Goal: Transaction & Acquisition: Obtain resource

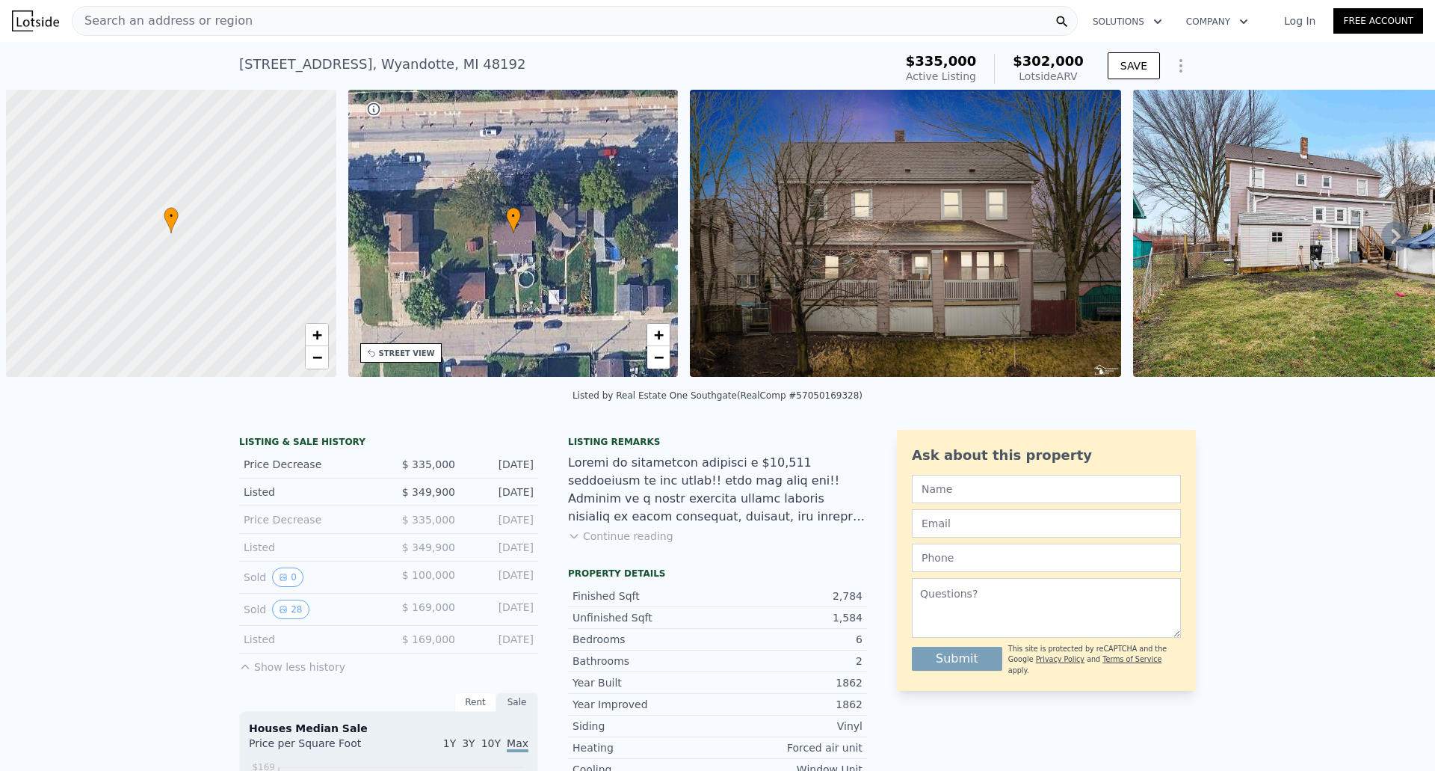
scroll to position [0, 6]
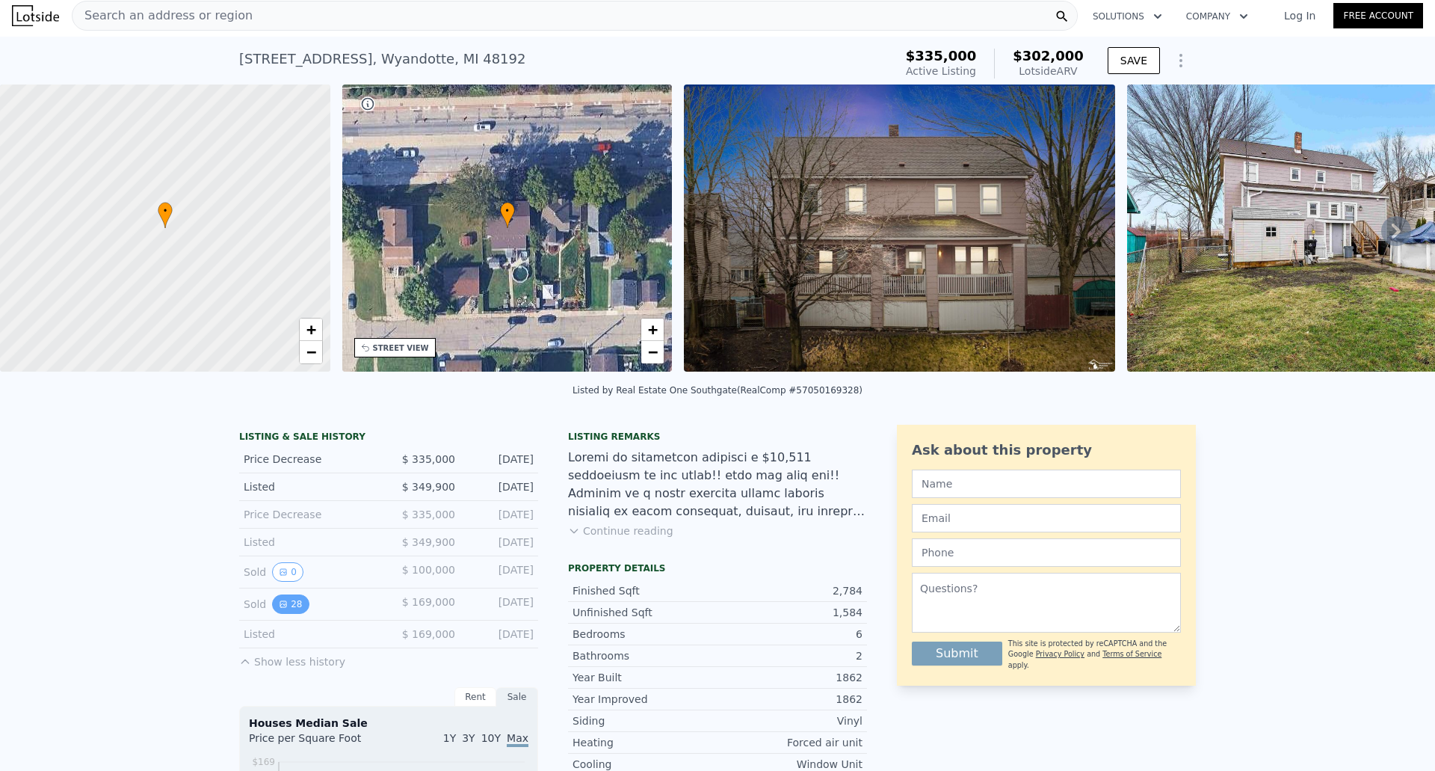
click at [286, 611] on button "28" at bounding box center [290, 603] width 37 height 19
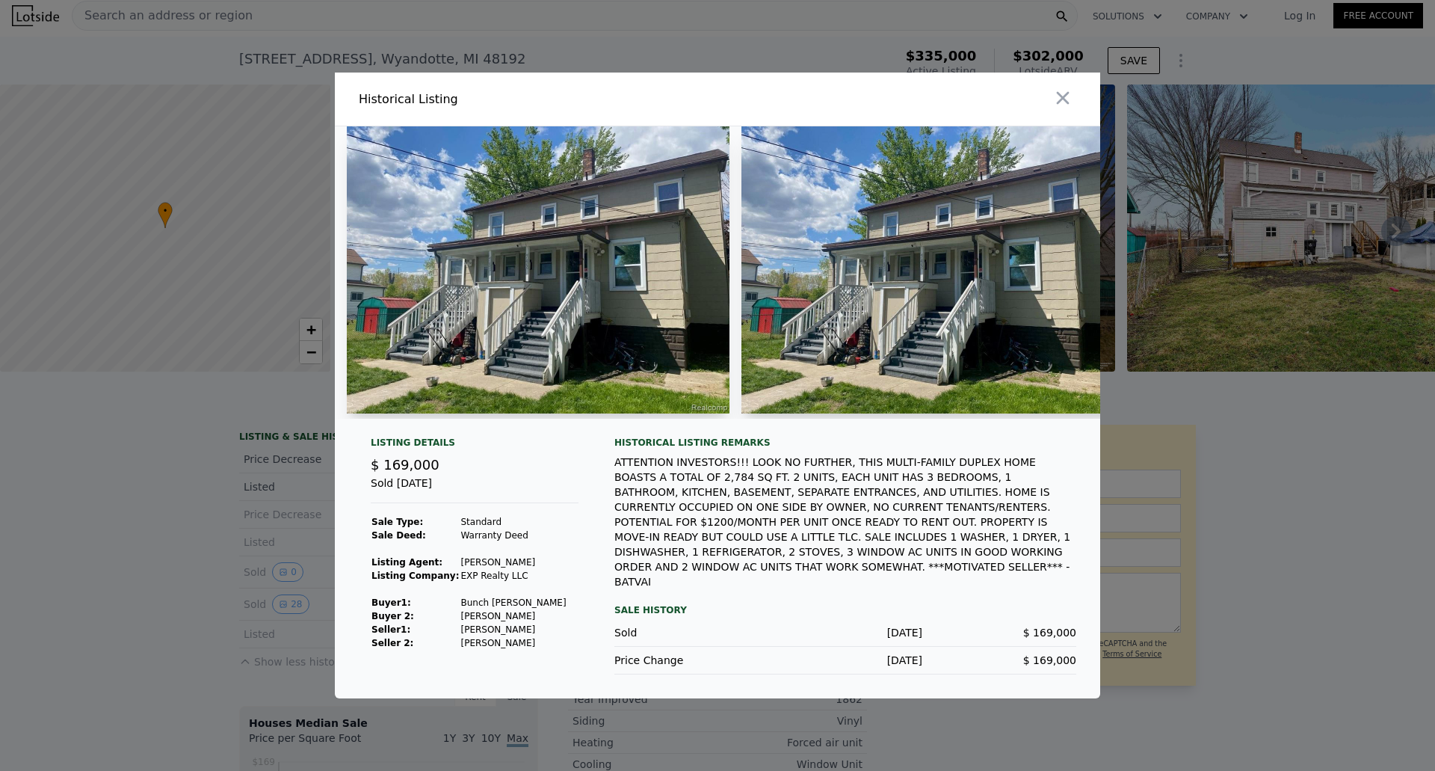
click at [583, 303] on img at bounding box center [538, 269] width 383 height 287
click at [649, 316] on img at bounding box center [538, 269] width 383 height 287
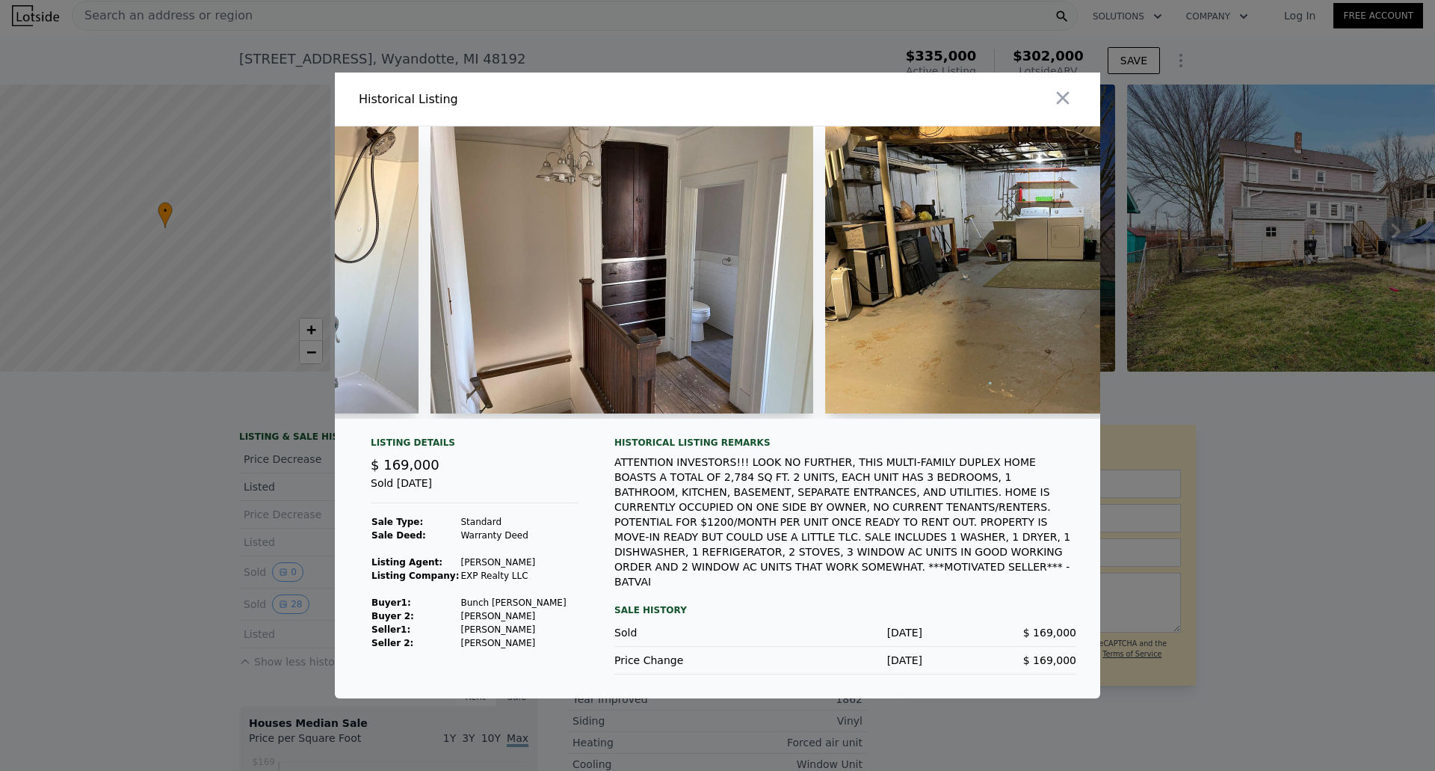
scroll to position [0, 7683]
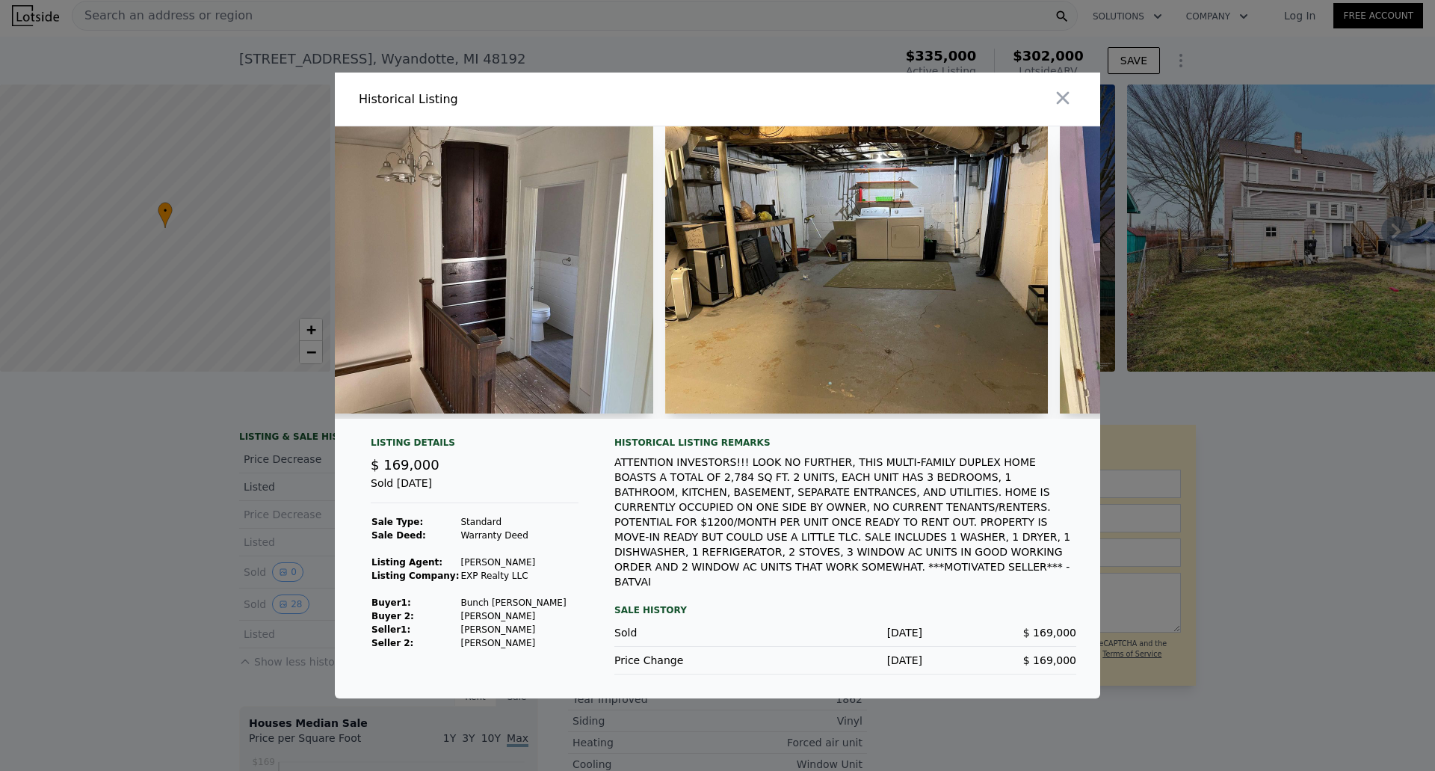
click at [1318, 457] on div at bounding box center [717, 385] width 1435 height 771
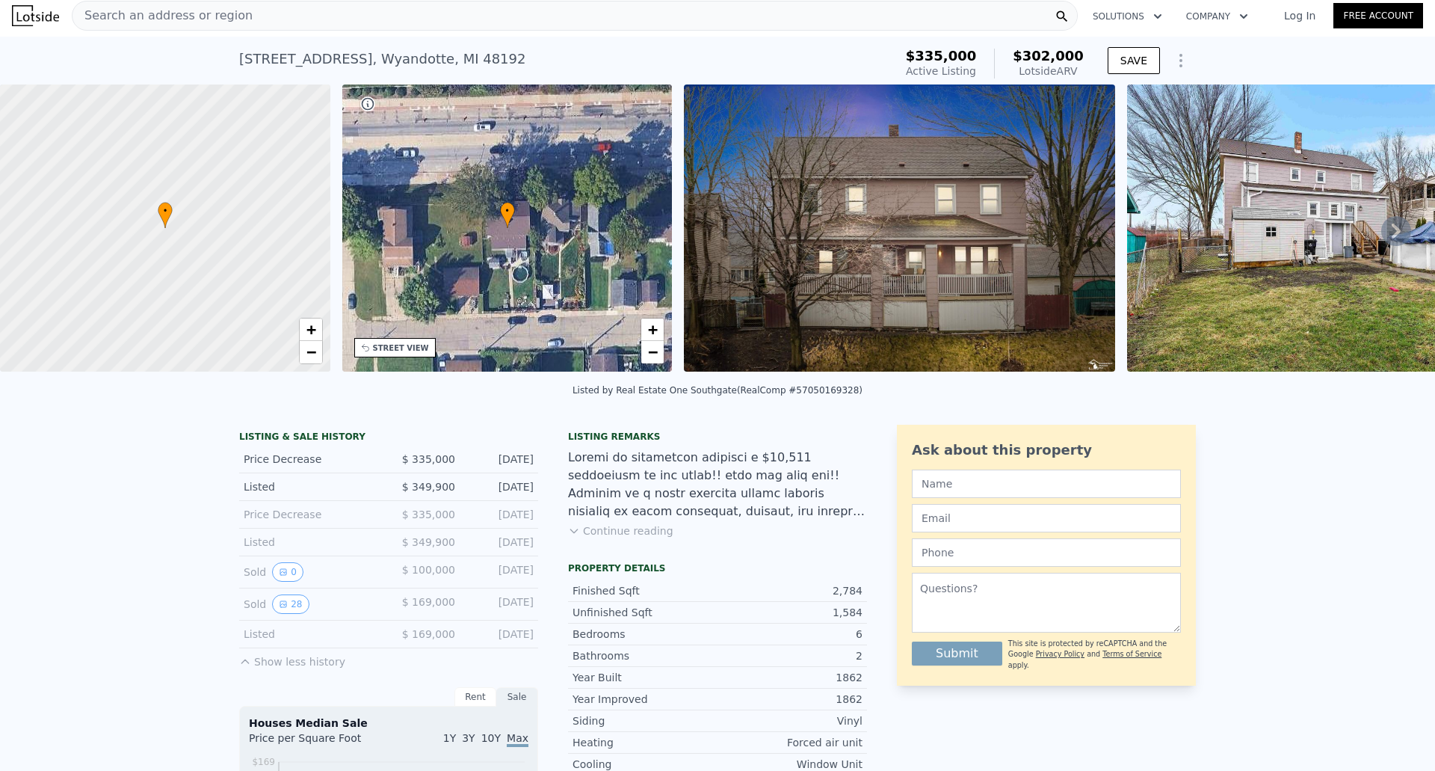
click at [245, 494] on div "Listed" at bounding box center [310, 486] width 133 height 15
click at [254, 19] on div "Search an address or region" at bounding box center [575, 16] width 1006 height 30
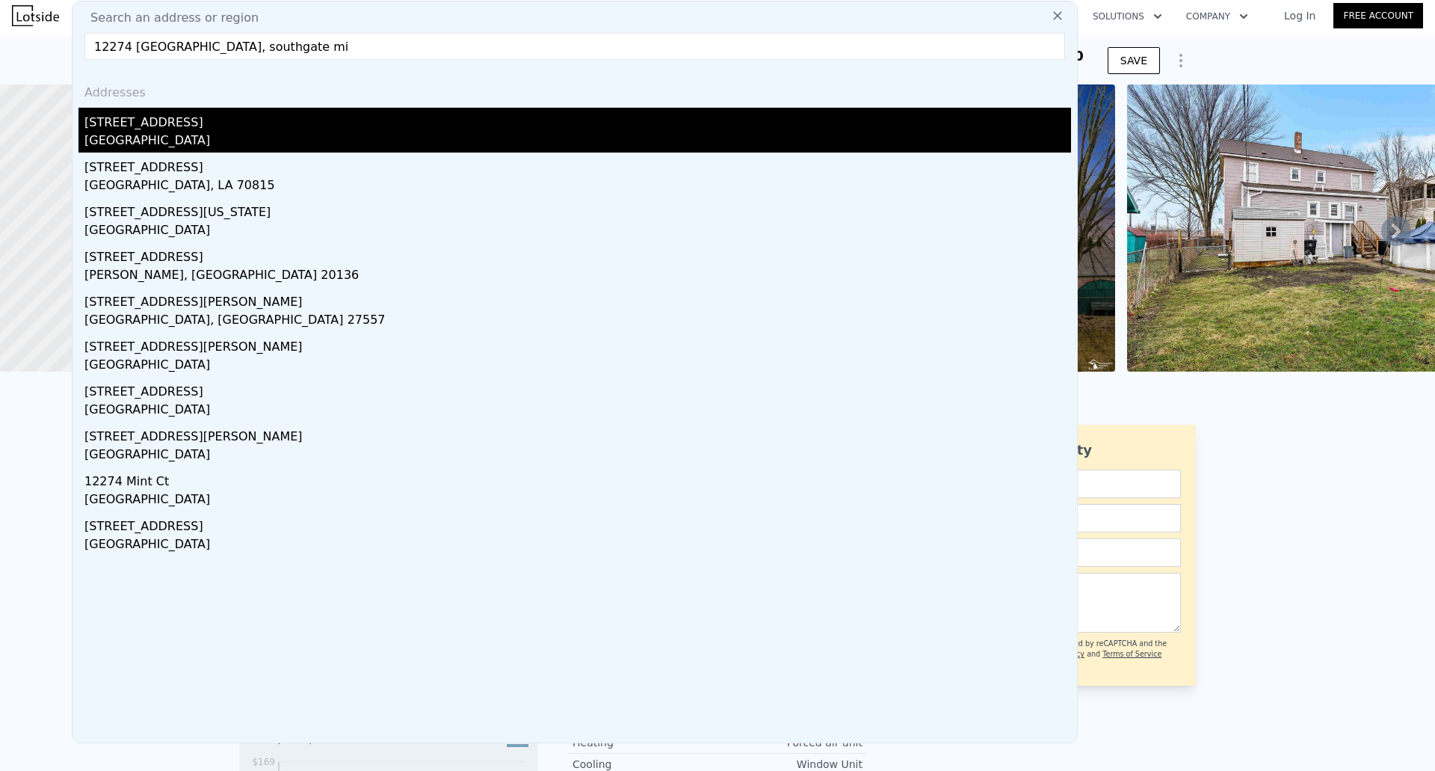
type input "12274 buckingham, southgate mi"
click at [184, 135] on div "Wayne County, MI 48195" at bounding box center [577, 142] width 987 height 21
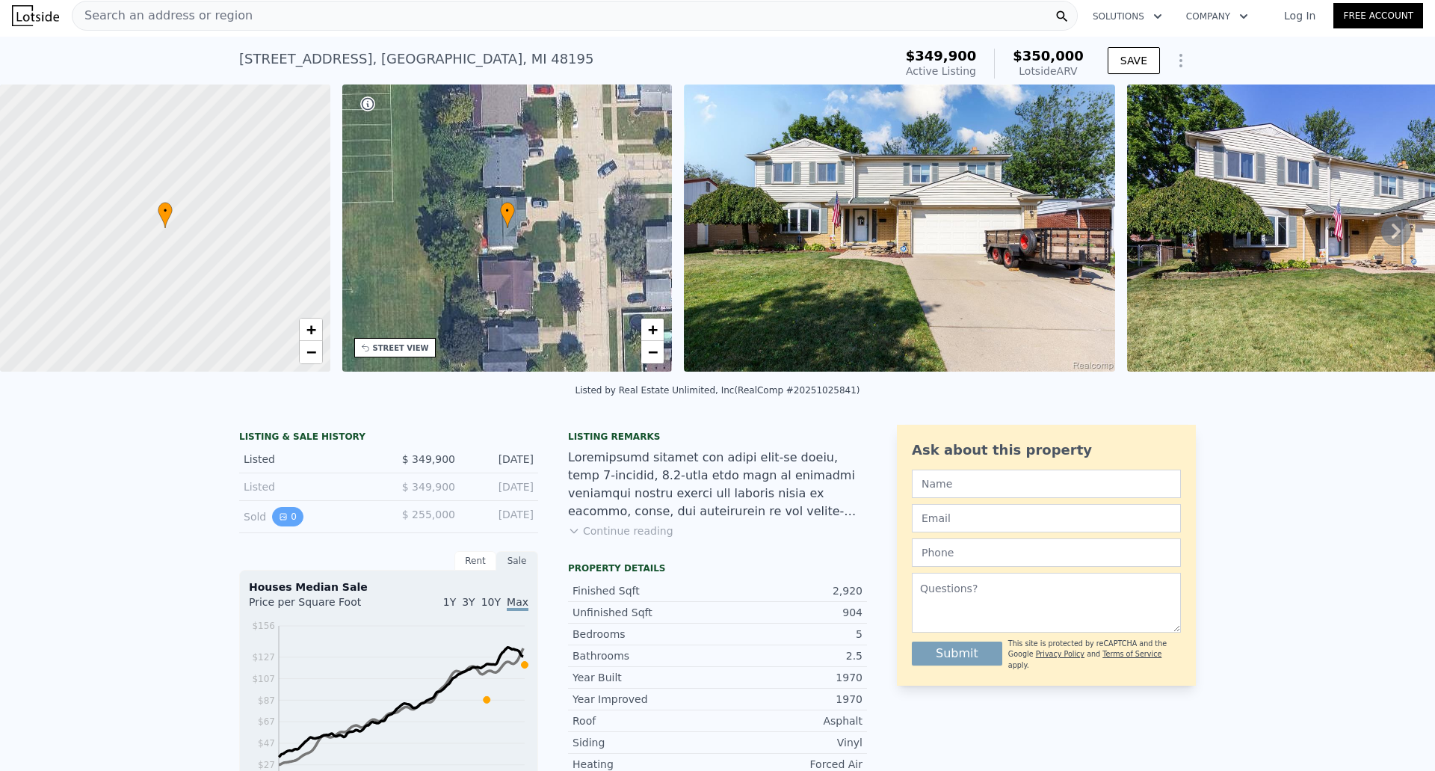
click at [292, 526] on button "0" at bounding box center [287, 516] width 31 height 19
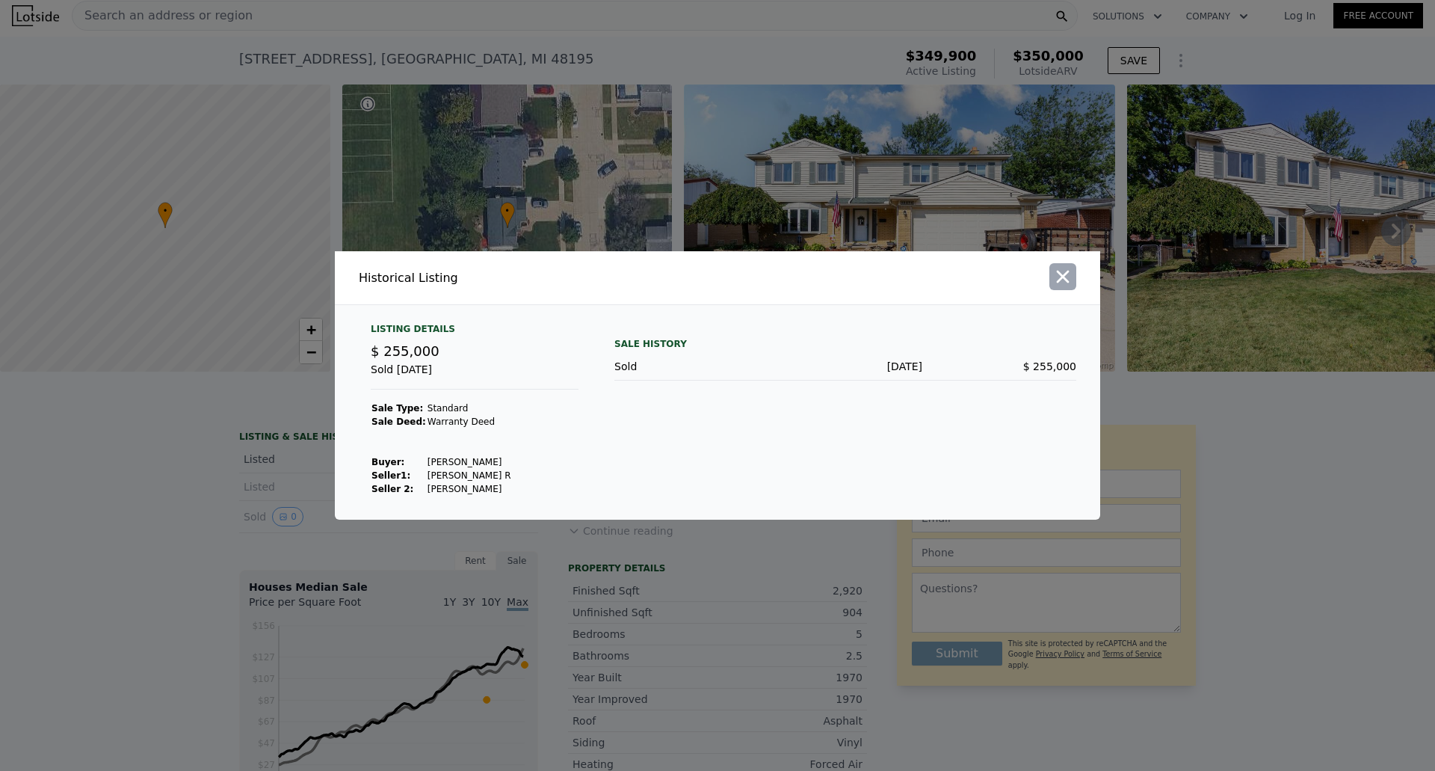
click at [1073, 275] on button "button" at bounding box center [1063, 276] width 27 height 27
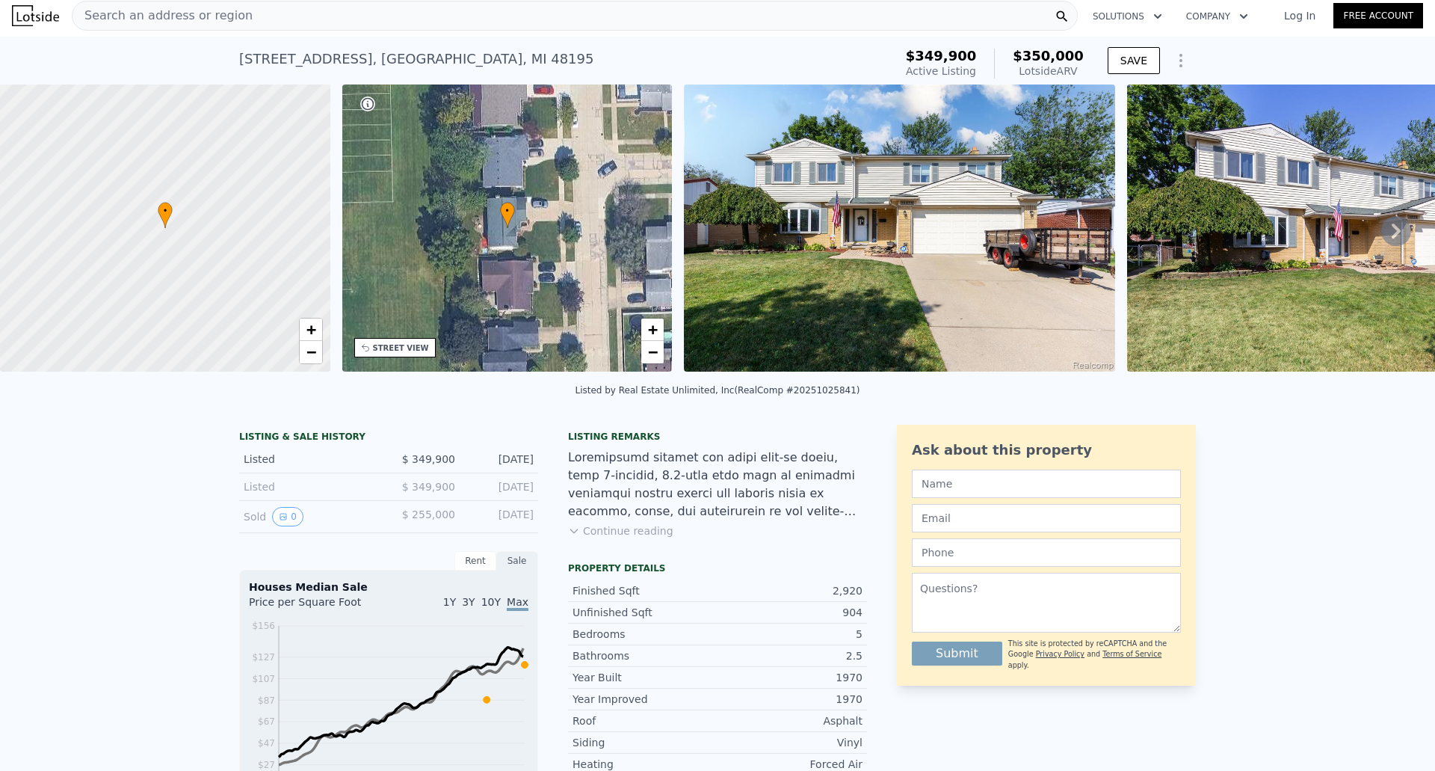
click at [1384, 235] on icon at bounding box center [1396, 231] width 30 height 30
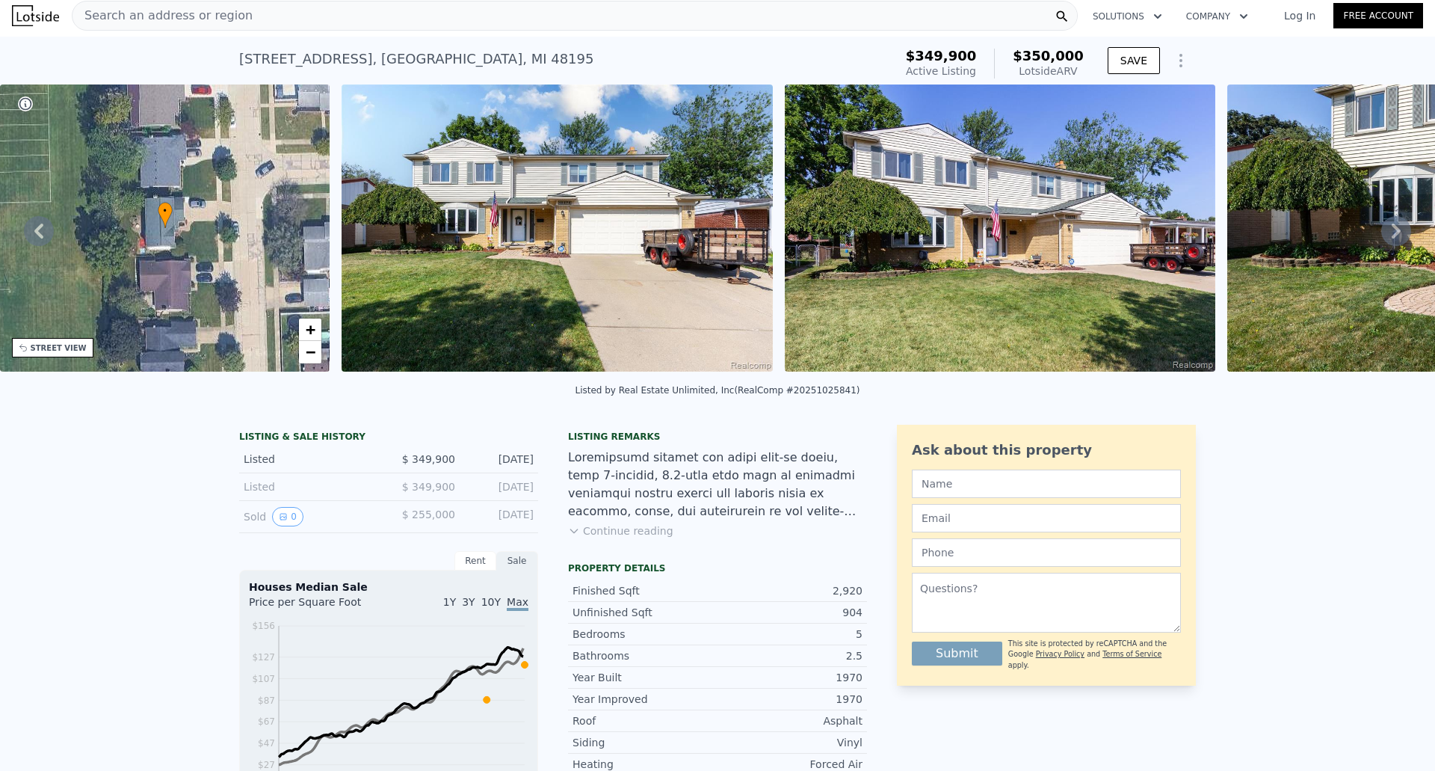
click at [1383, 235] on icon at bounding box center [1396, 231] width 30 height 30
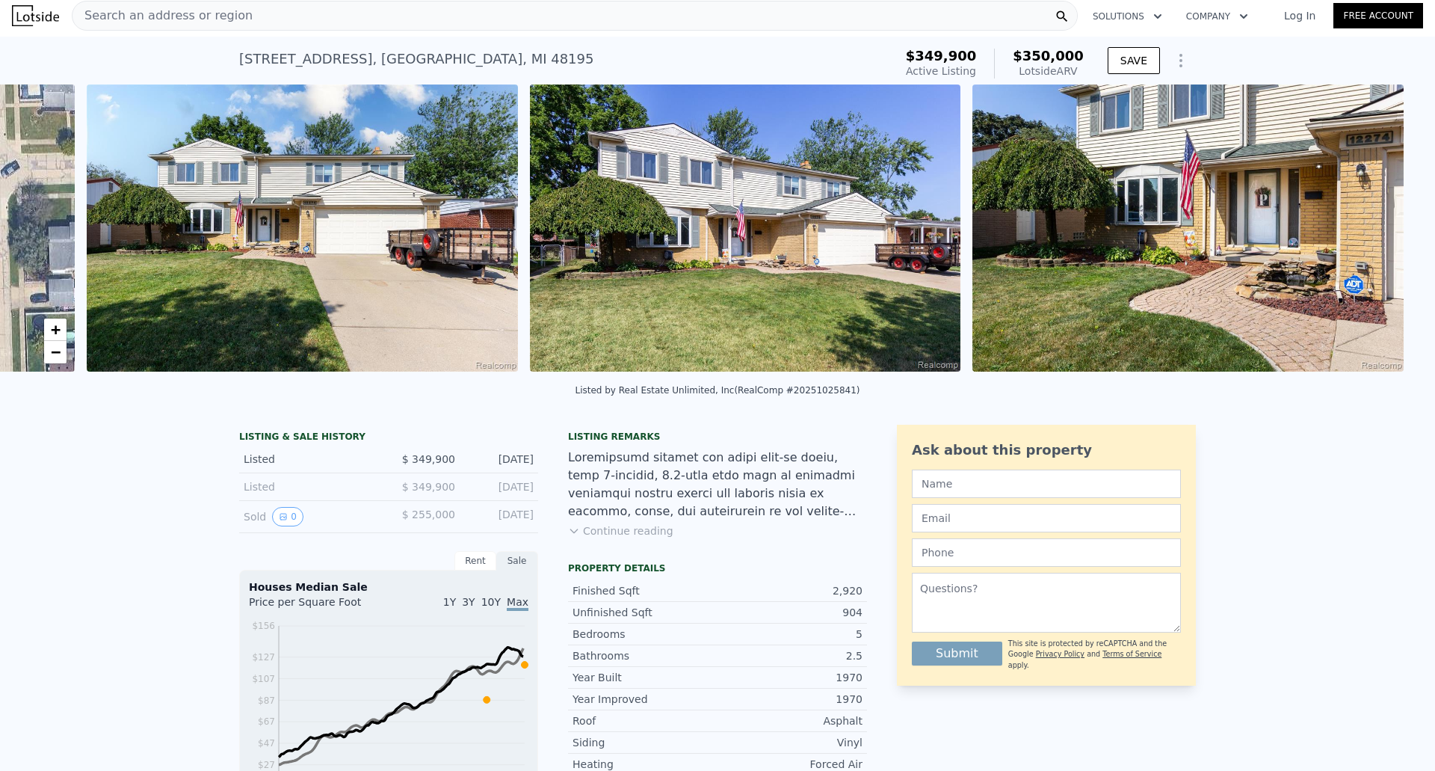
scroll to position [0, 684]
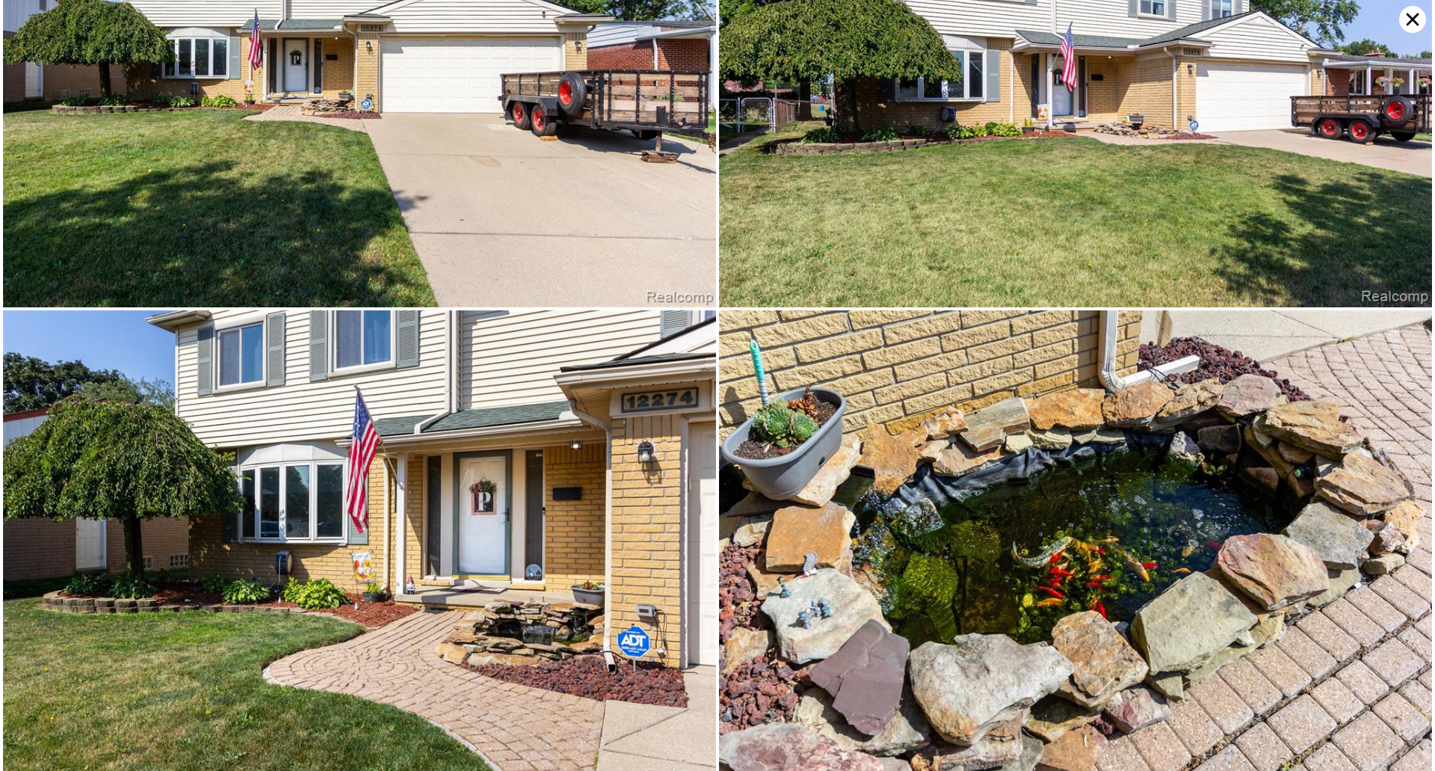
click at [1383, 235] on img at bounding box center [1075, 70] width 713 height 475
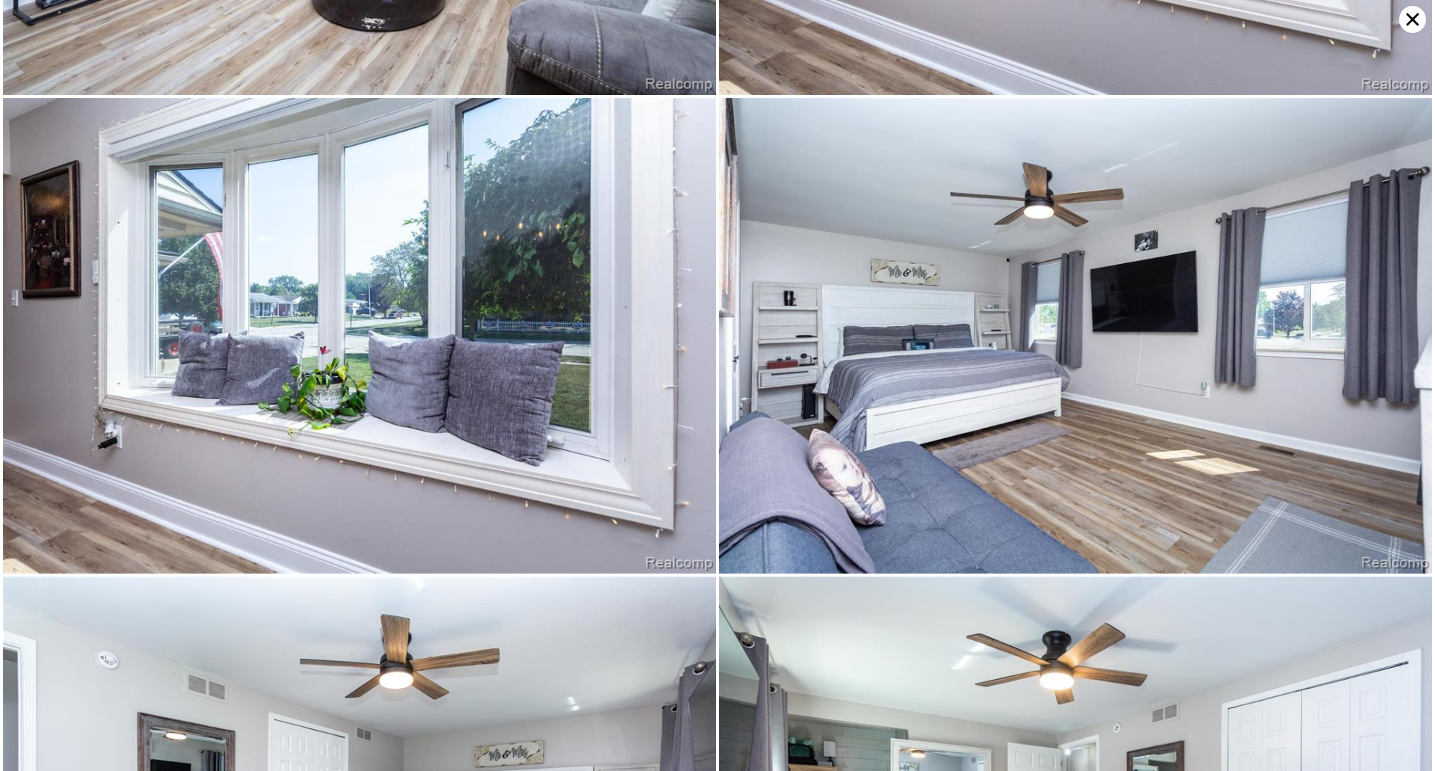
scroll to position [5216, 0]
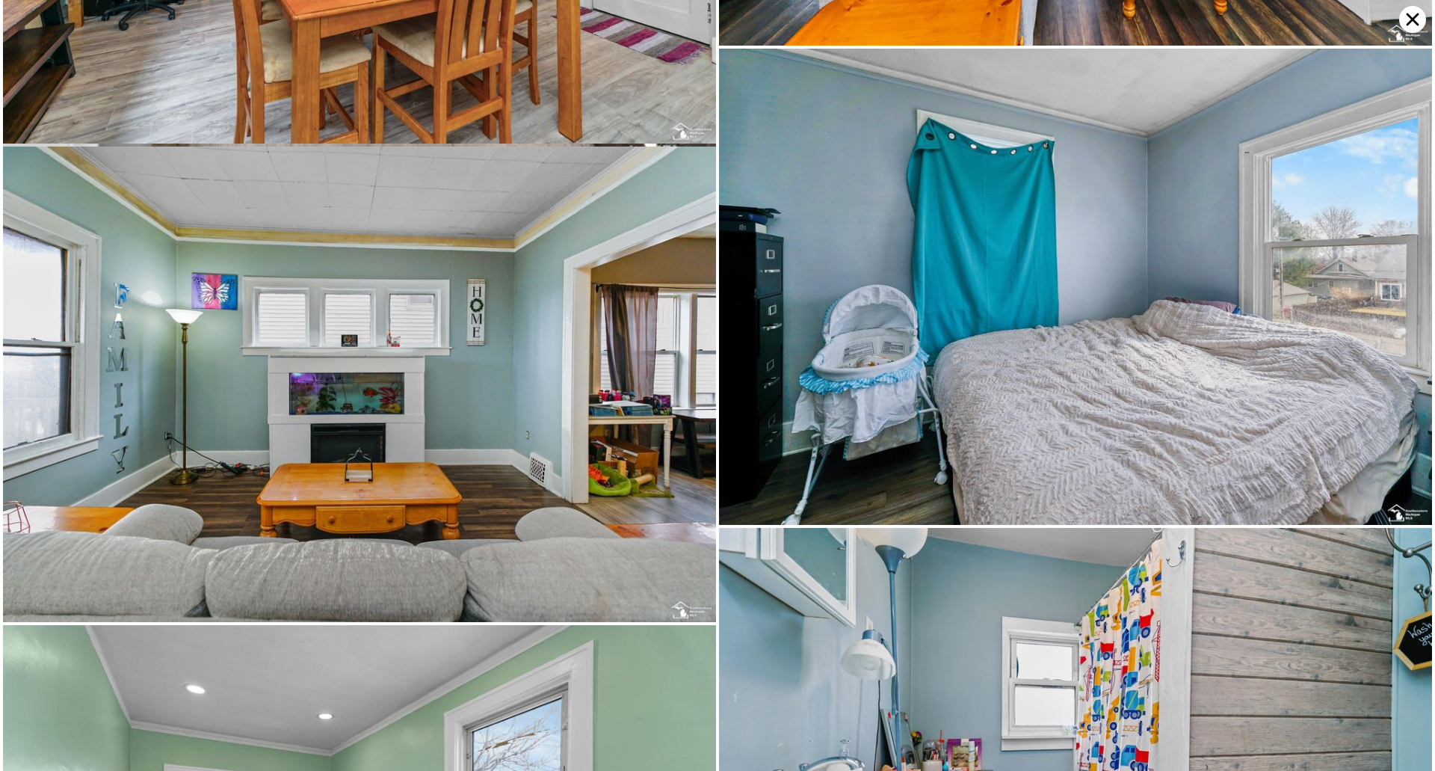
type input "0"
type input "5"
type input "1.5"
type input "3"
type input "2022"
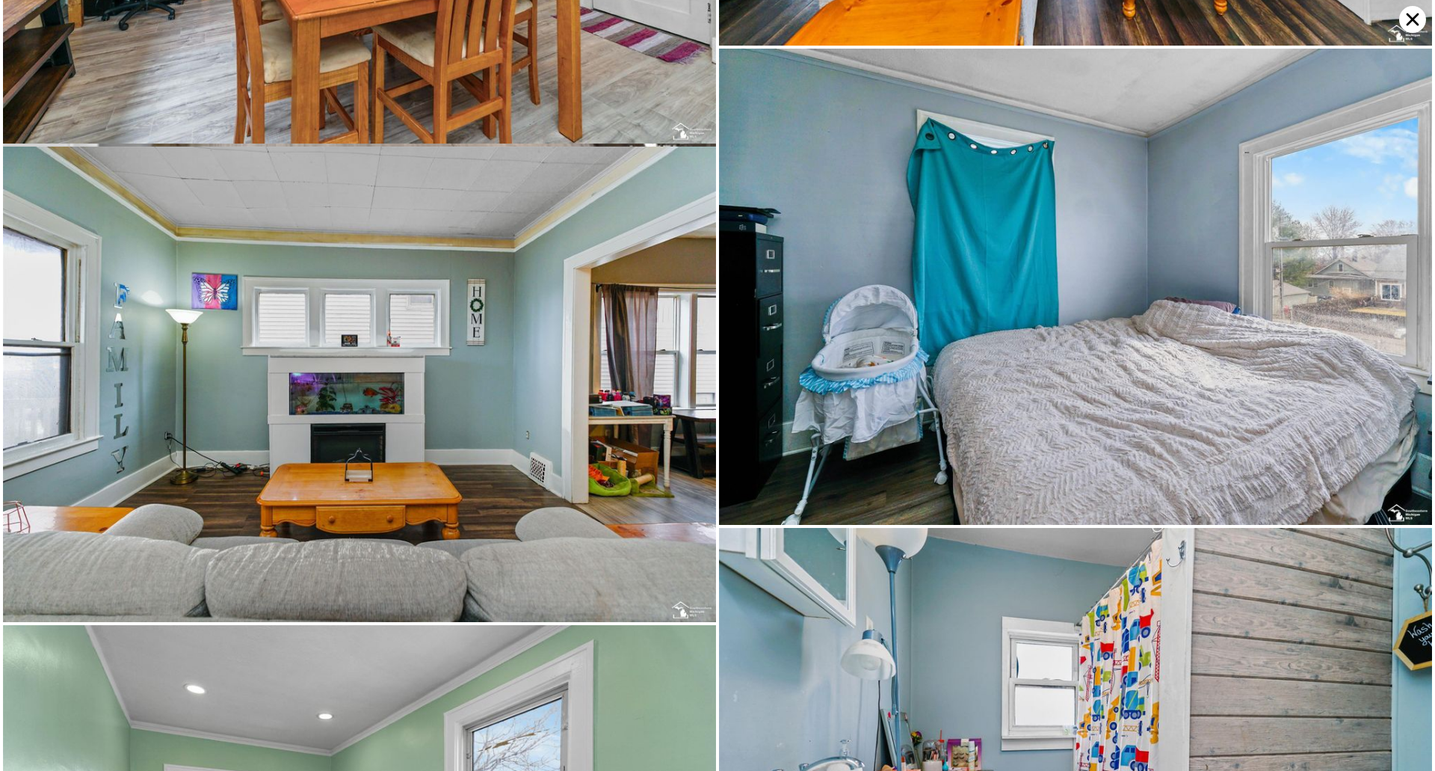
type input "3541"
type input "4356"
type input "12196.800000000001"
type input "$ 302,000"
type input "6"
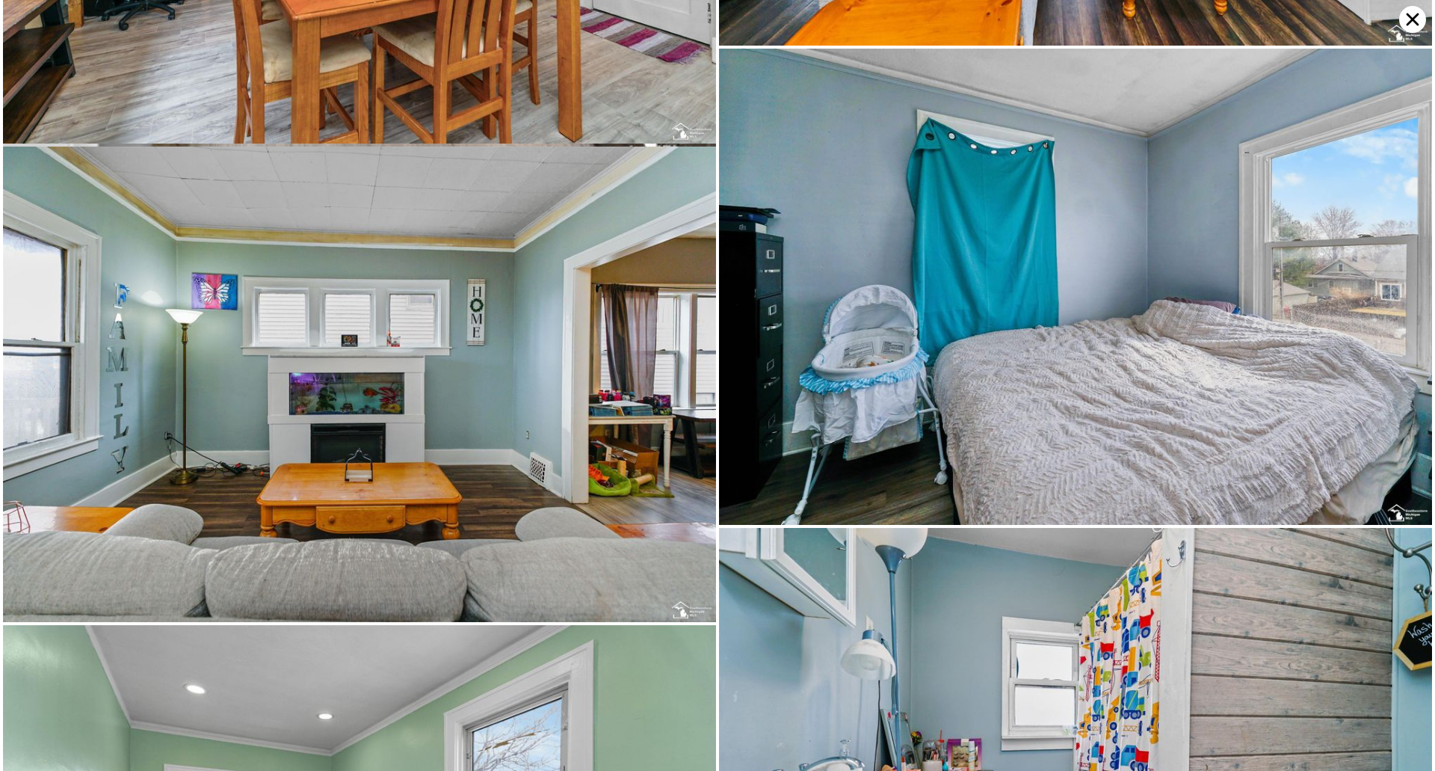
type input "-$ 79,389"
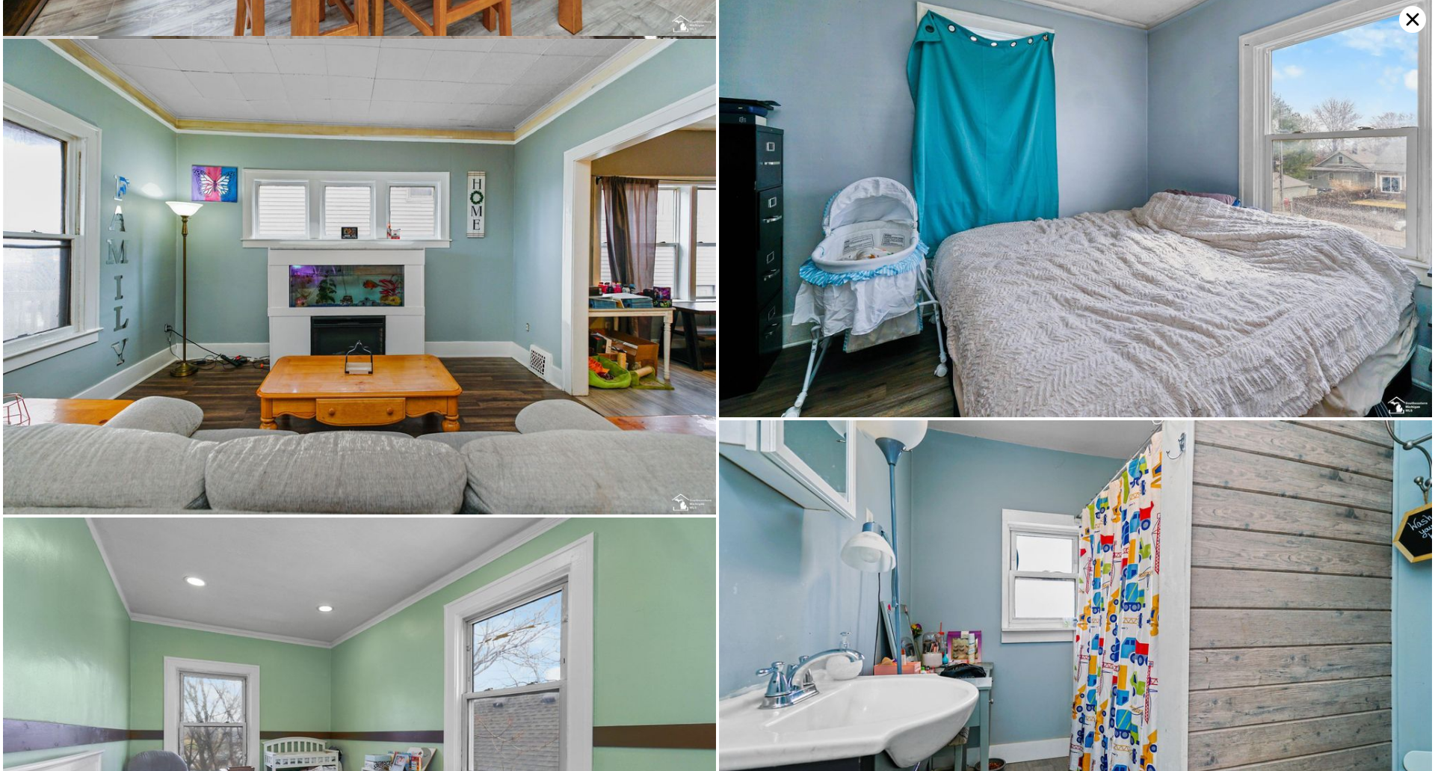
scroll to position [5325, 0]
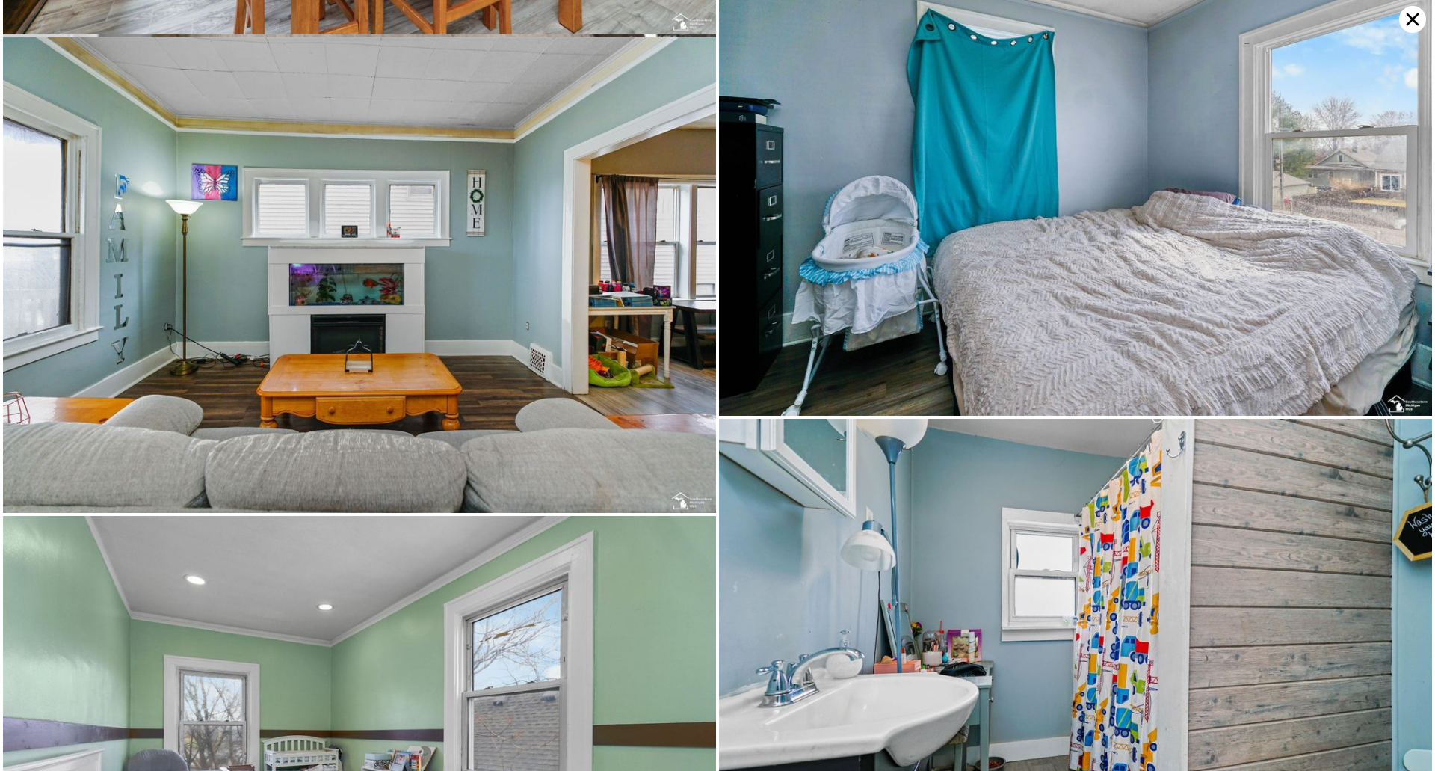
click at [1408, 30] on icon at bounding box center [1412, 19] width 27 height 27
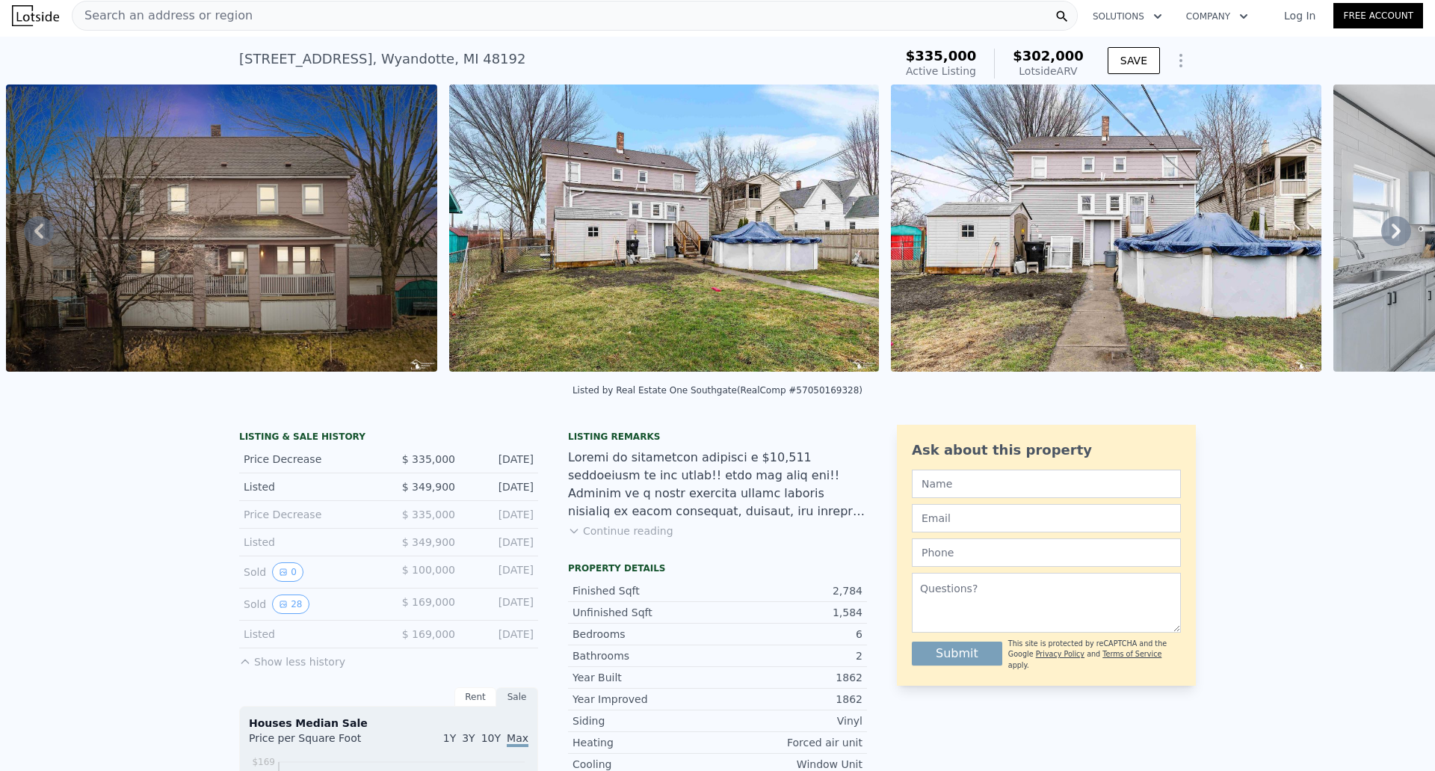
type input "3"
type input "2"
type input "2.5"
type input "2118"
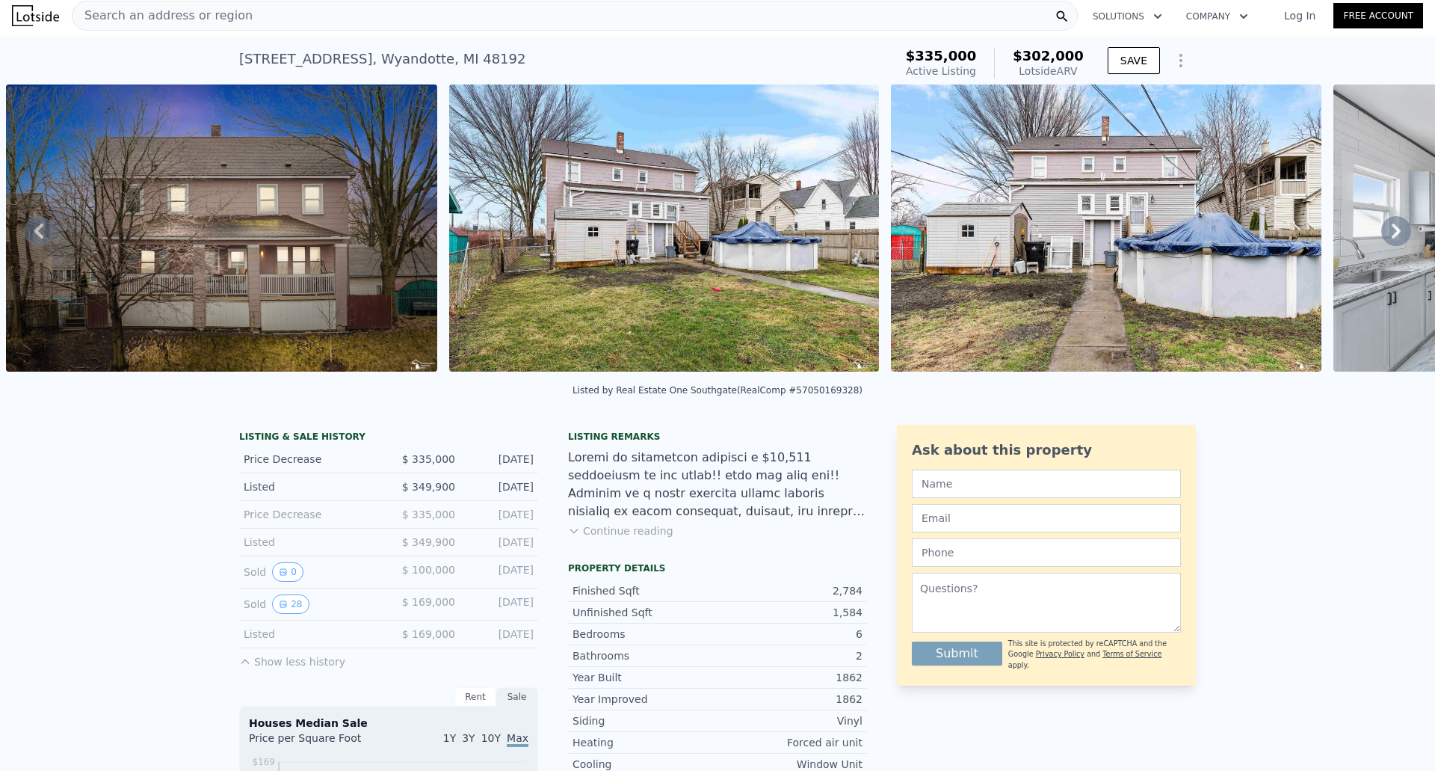
type input "2805"
type input "6534"
type input "8276.4"
type input "$ 350,000"
type input "4"
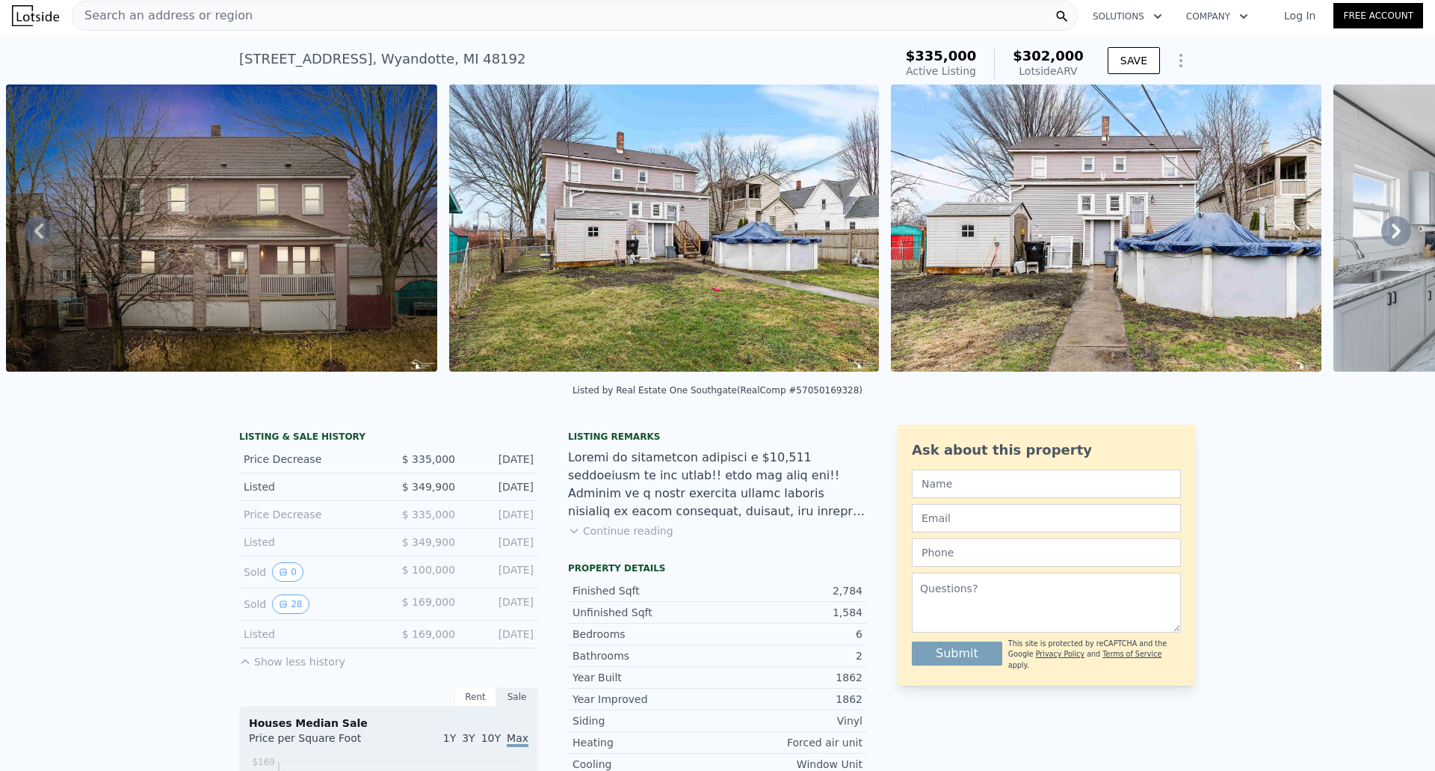
type input "-$ 43,433"
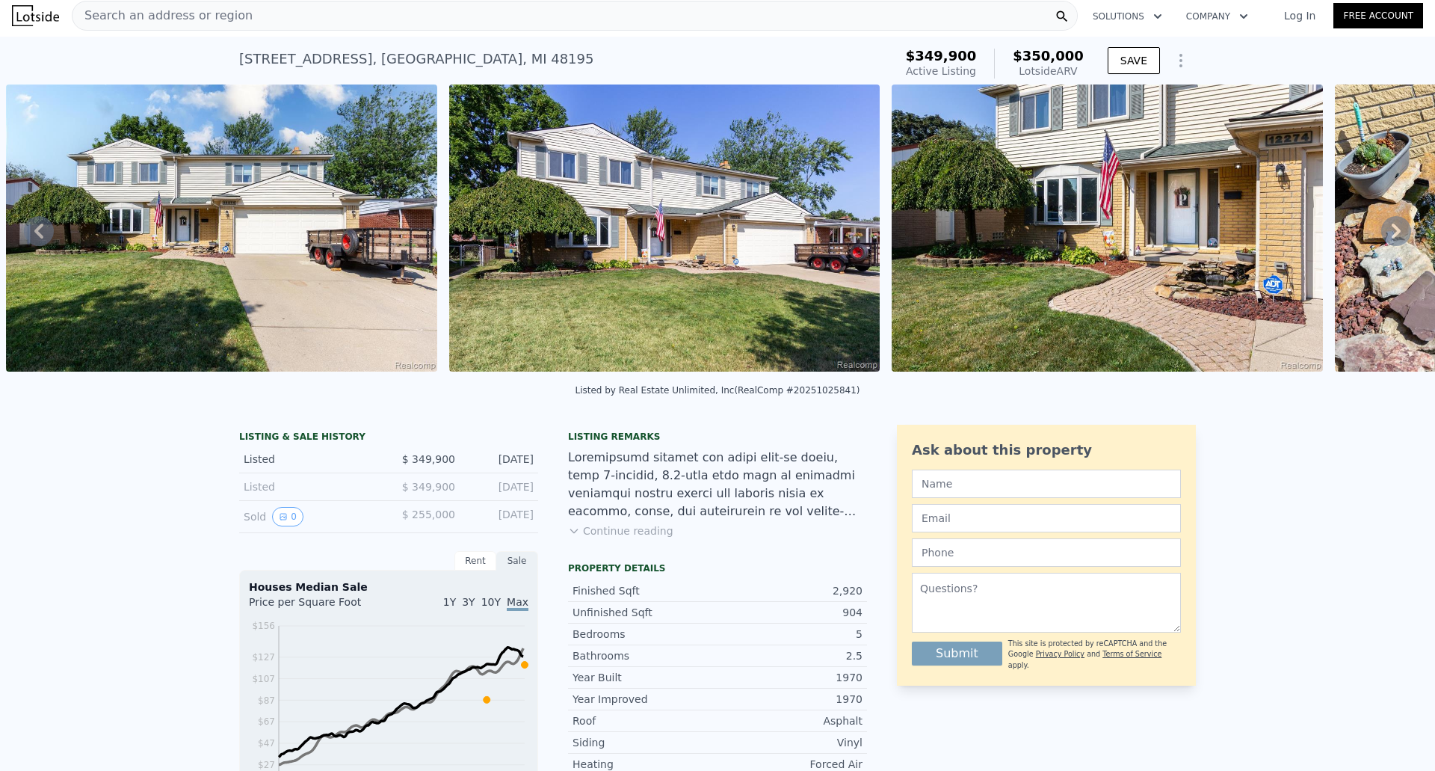
click at [1044, 57] on span "$350,000" at bounding box center [1048, 56] width 71 height 16
click at [8, 14] on div "Search an address or region Solutions Company Open main menu Log In Free Account" at bounding box center [717, 16] width 1435 height 36
click at [33, 9] on img at bounding box center [35, 15] width 47 height 21
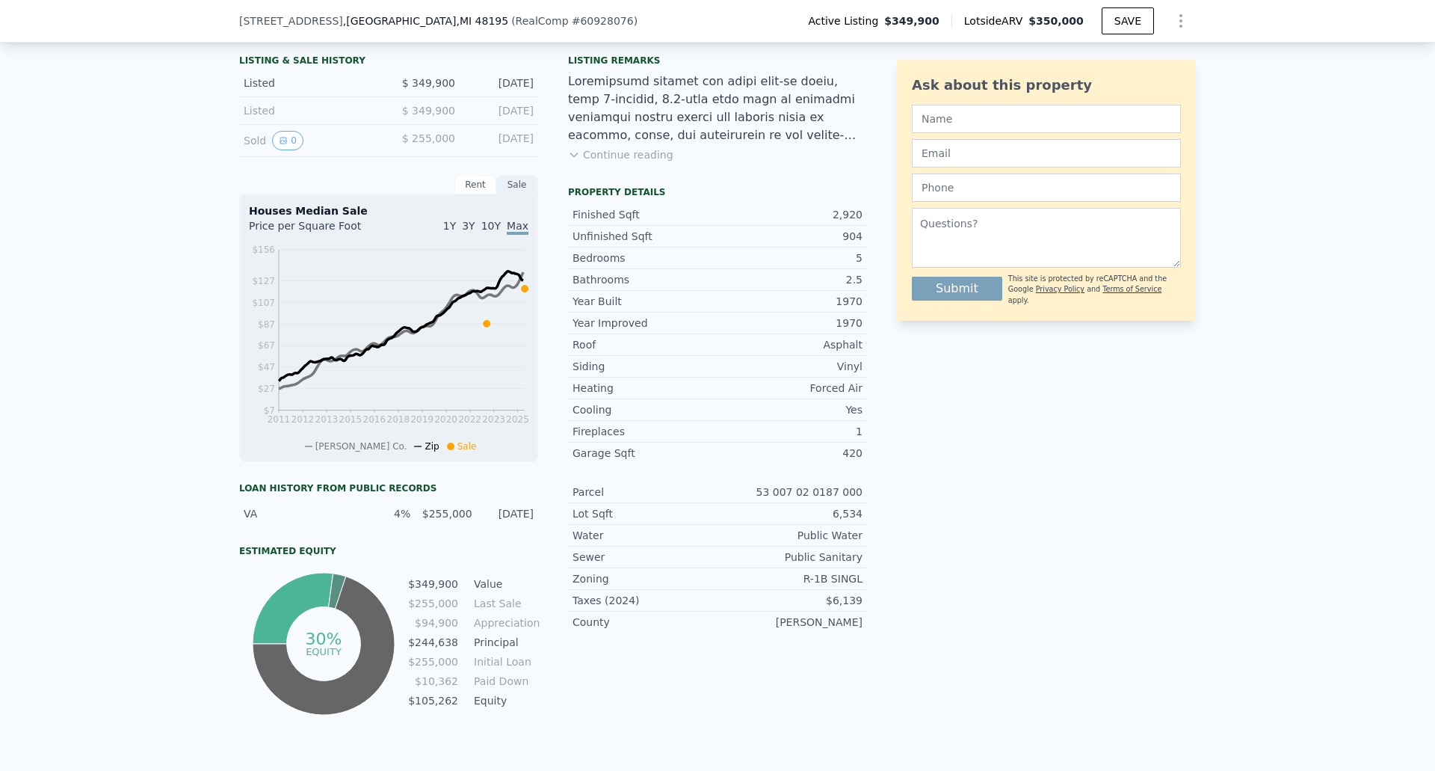
scroll to position [369, 0]
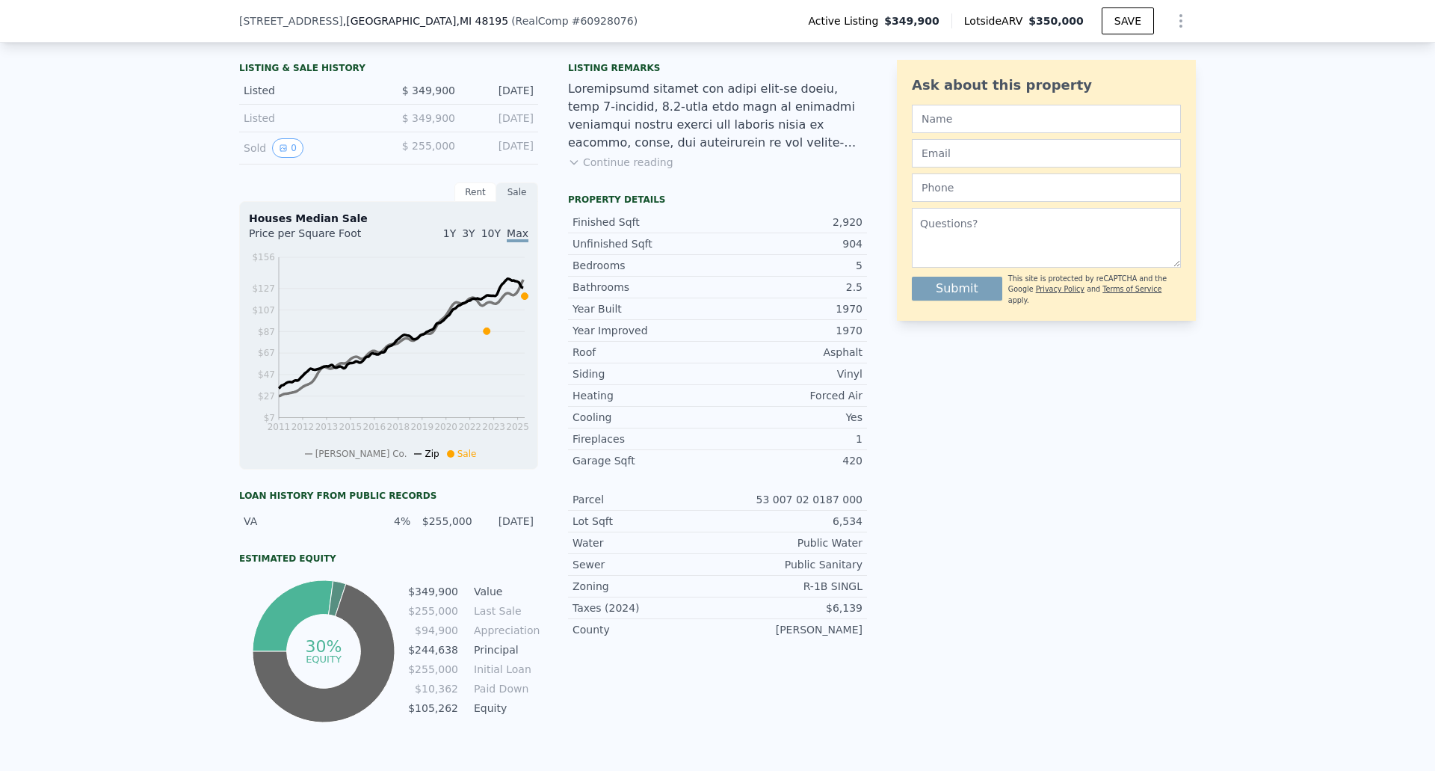
click at [472, 202] on div "Rent" at bounding box center [475, 191] width 42 height 19
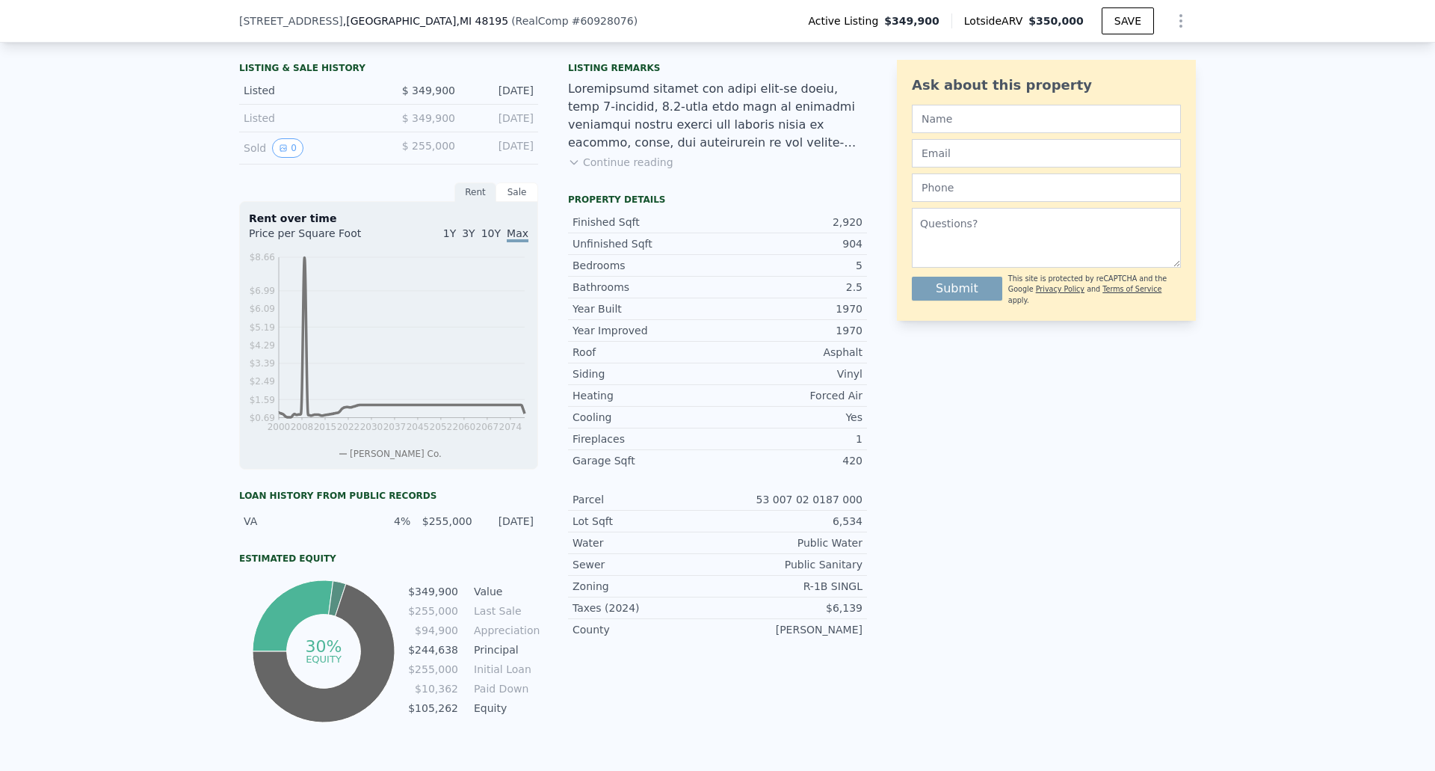
click at [513, 202] on div "Sale" at bounding box center [517, 191] width 42 height 19
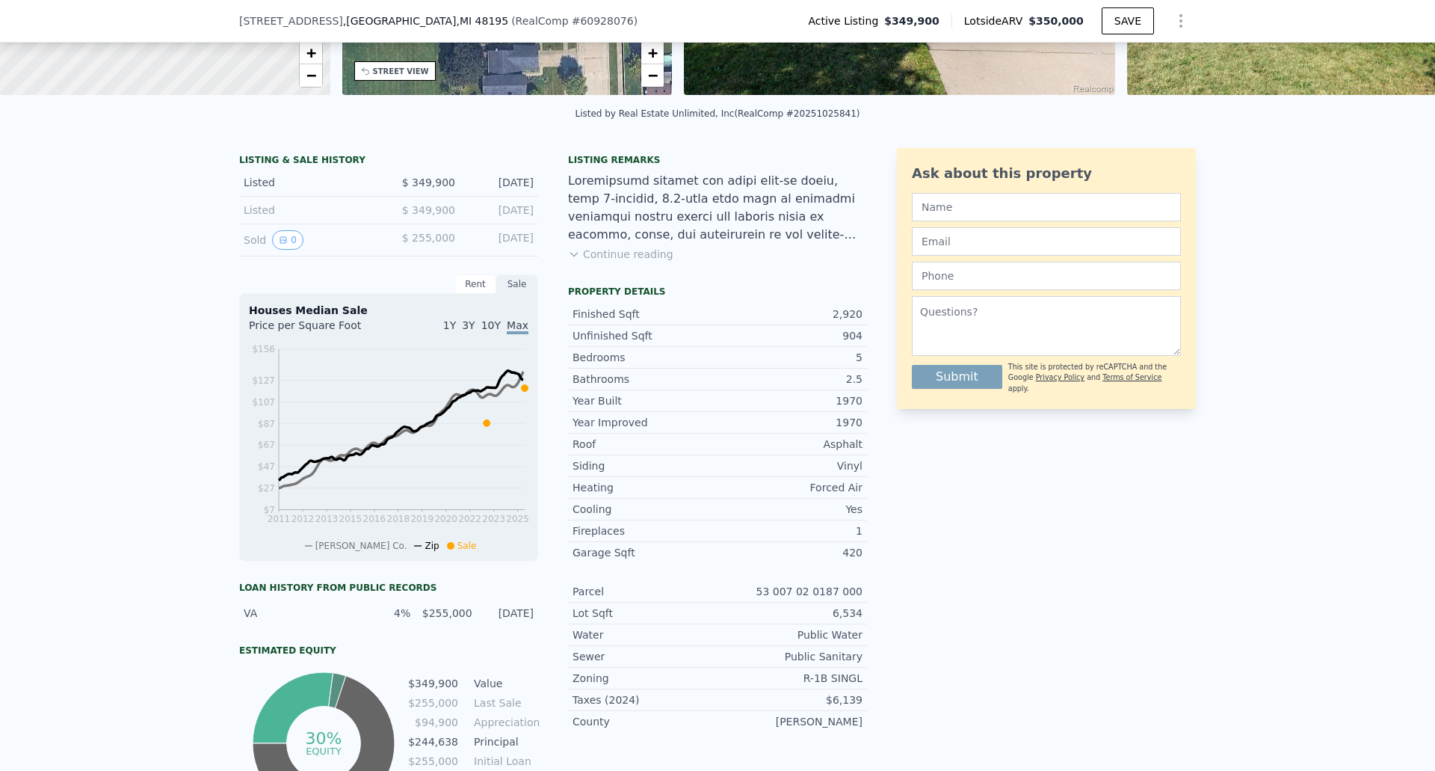
scroll to position [70, 0]
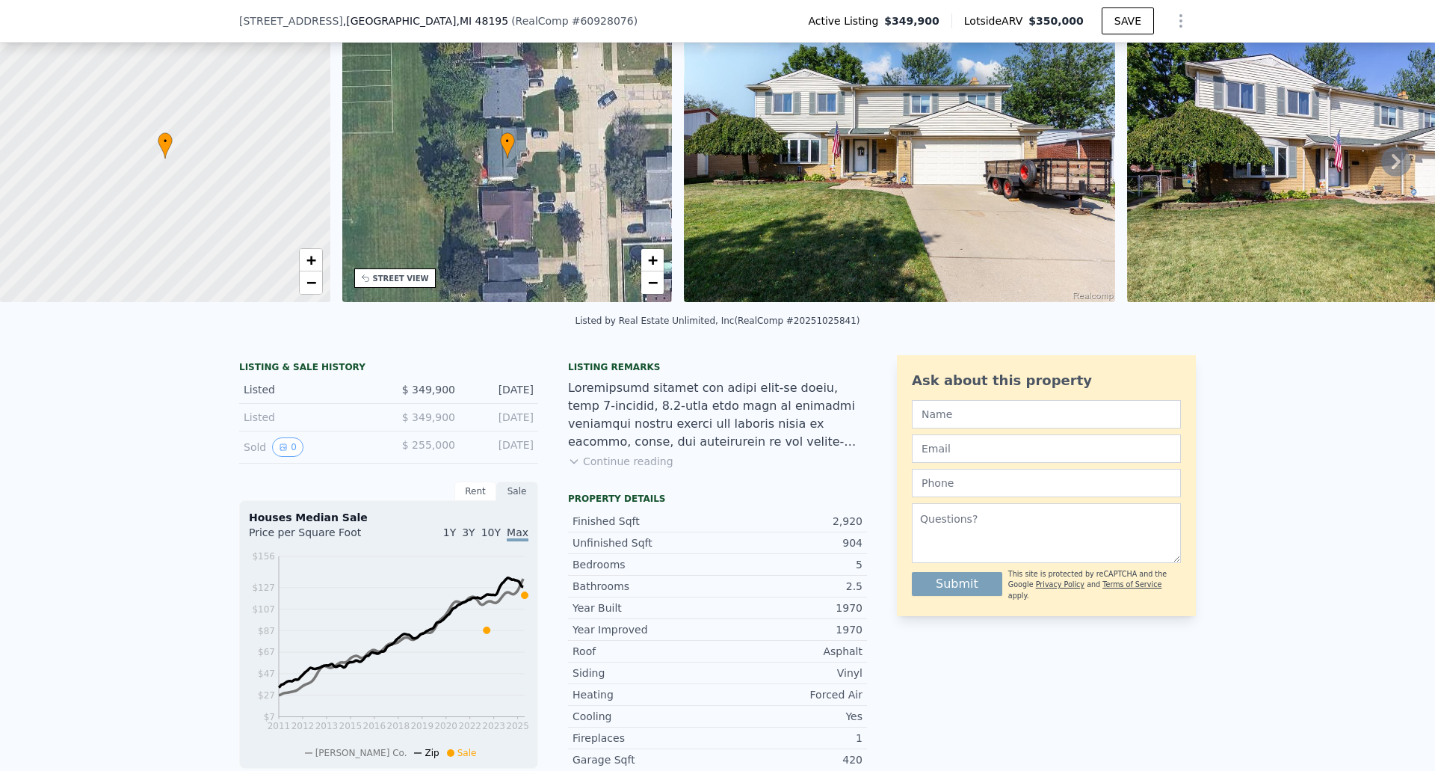
click at [580, 469] on button "Continue reading" at bounding box center [620, 461] width 105 height 15
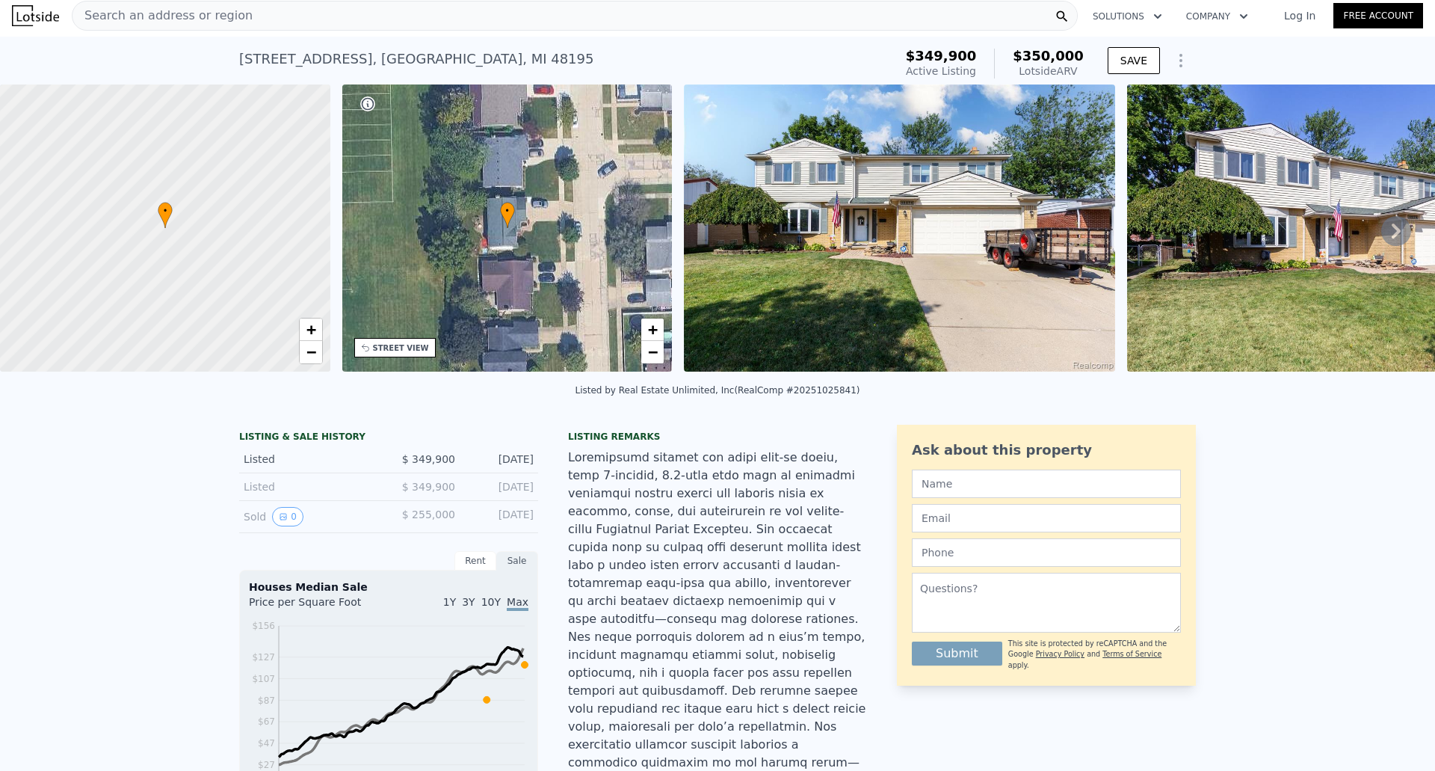
scroll to position [0, 0]
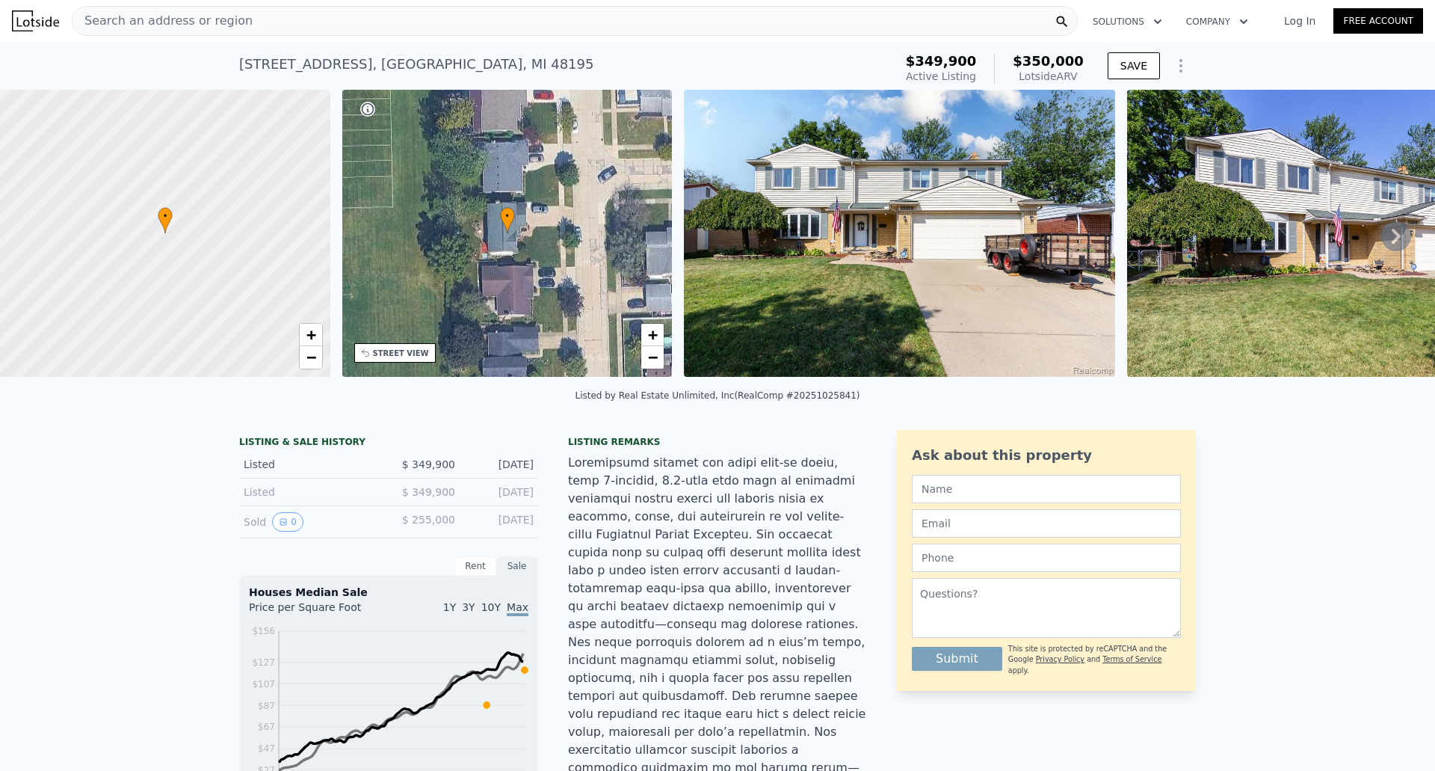
click at [1136, 22] on button "Solutions" at bounding box center [1127, 21] width 93 height 27
click at [1231, 24] on button "Company" at bounding box center [1217, 21] width 86 height 27
click at [1223, 61] on link "About Lotside" at bounding box center [1257, 57] width 167 height 27
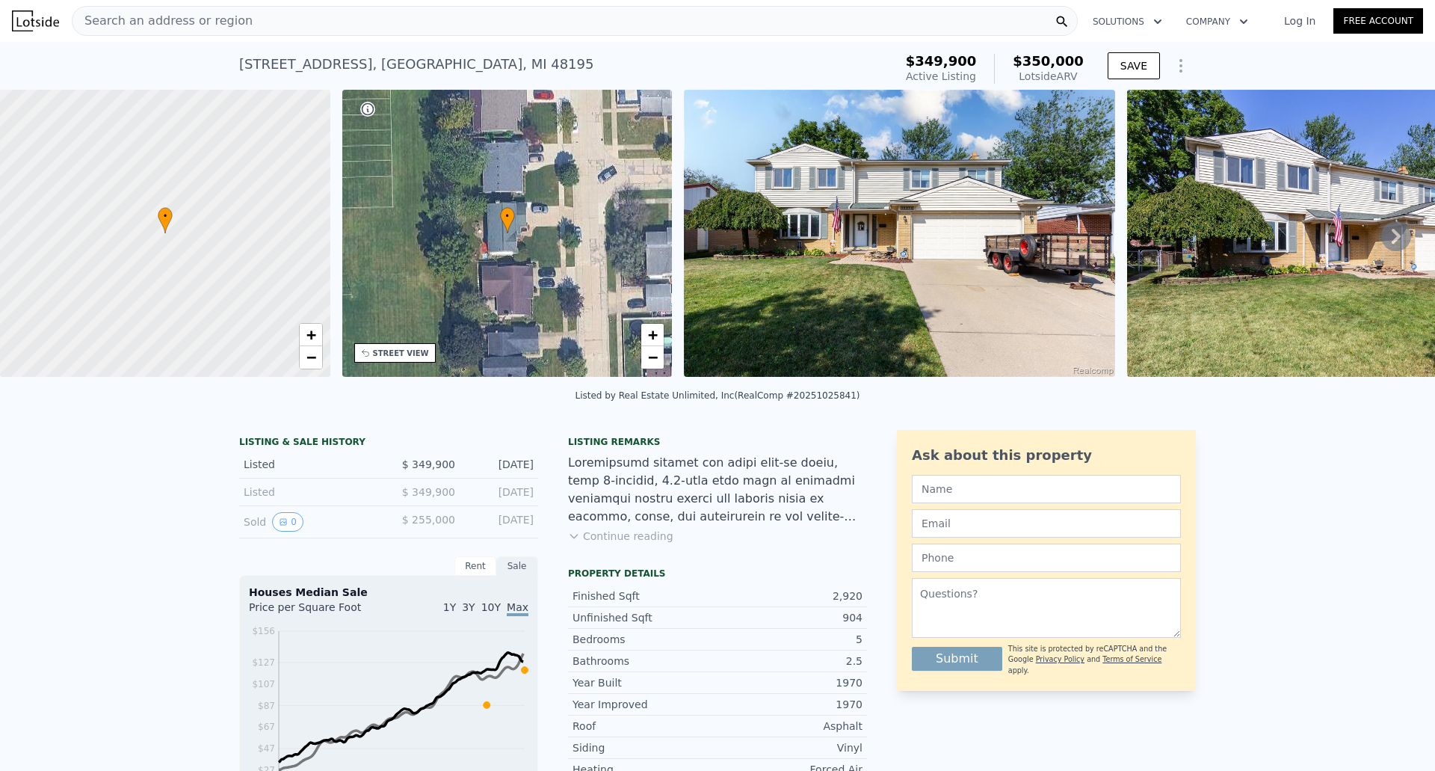
click at [1382, 18] on link "Free Account" at bounding box center [1379, 20] width 90 height 25
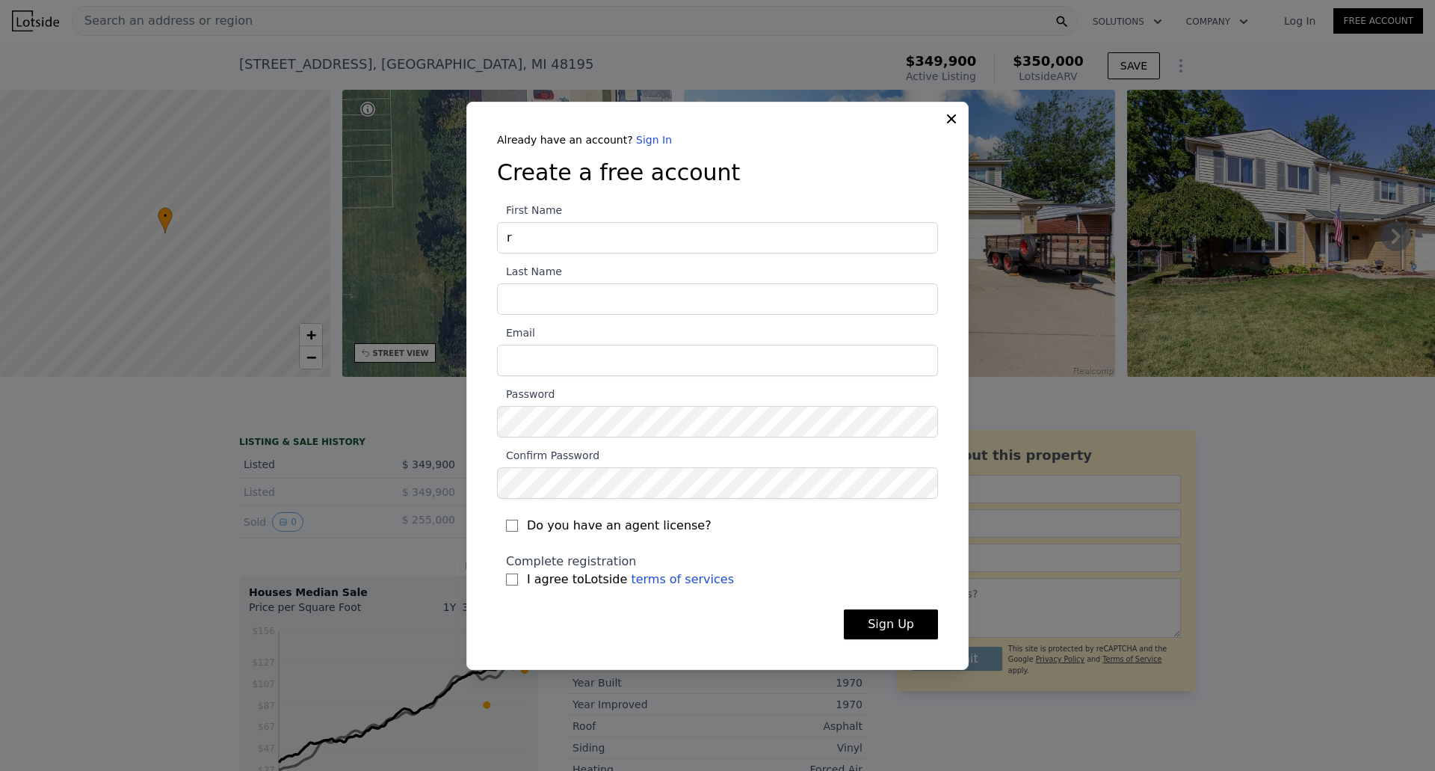
type input "Rebecca"
type input "Dudus"
type input "rebecca.dudus@gmail.com"
click at [508, 583] on input "I agree to Lotside terms of services" at bounding box center [512, 579] width 12 height 12
checkbox input "true"
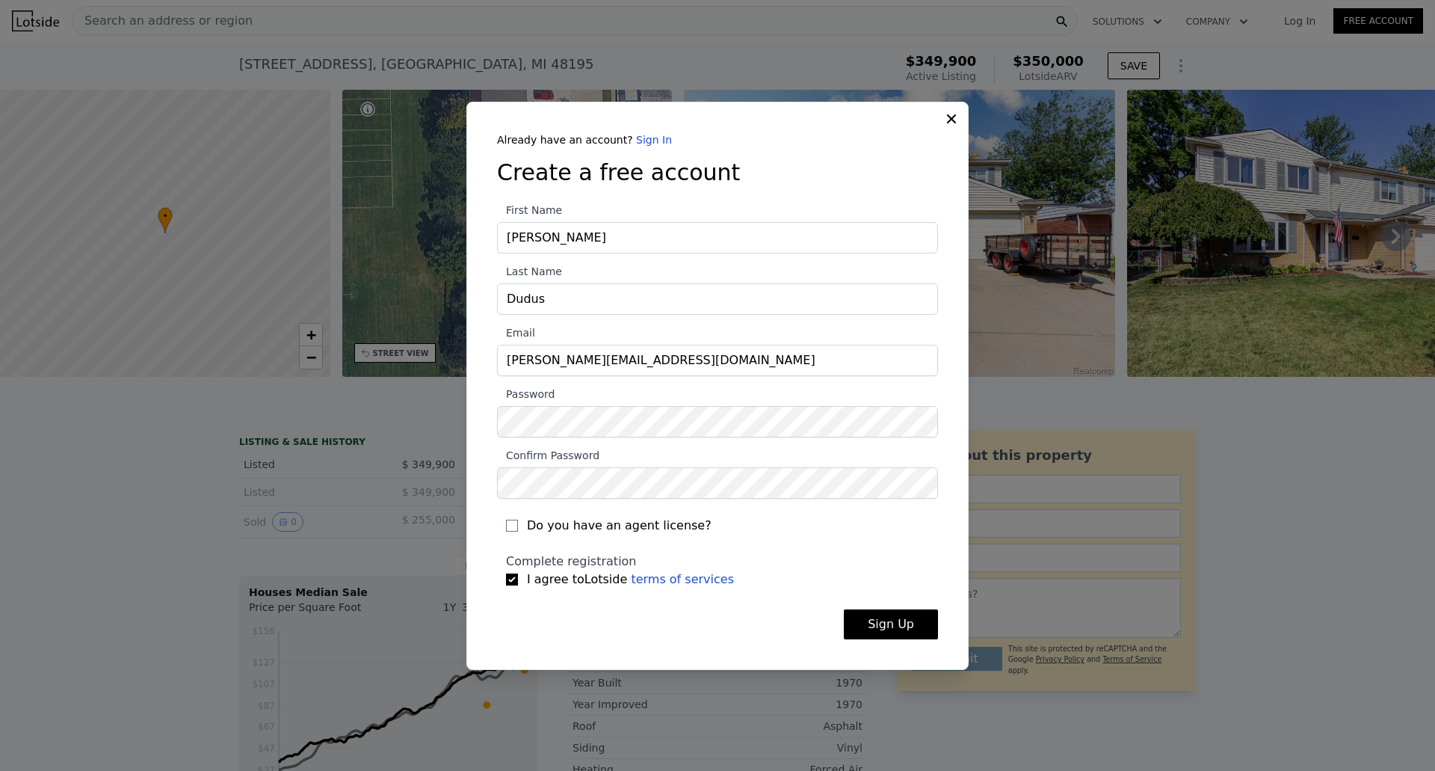
click at [889, 623] on button "Sign Up" at bounding box center [891, 624] width 94 height 30
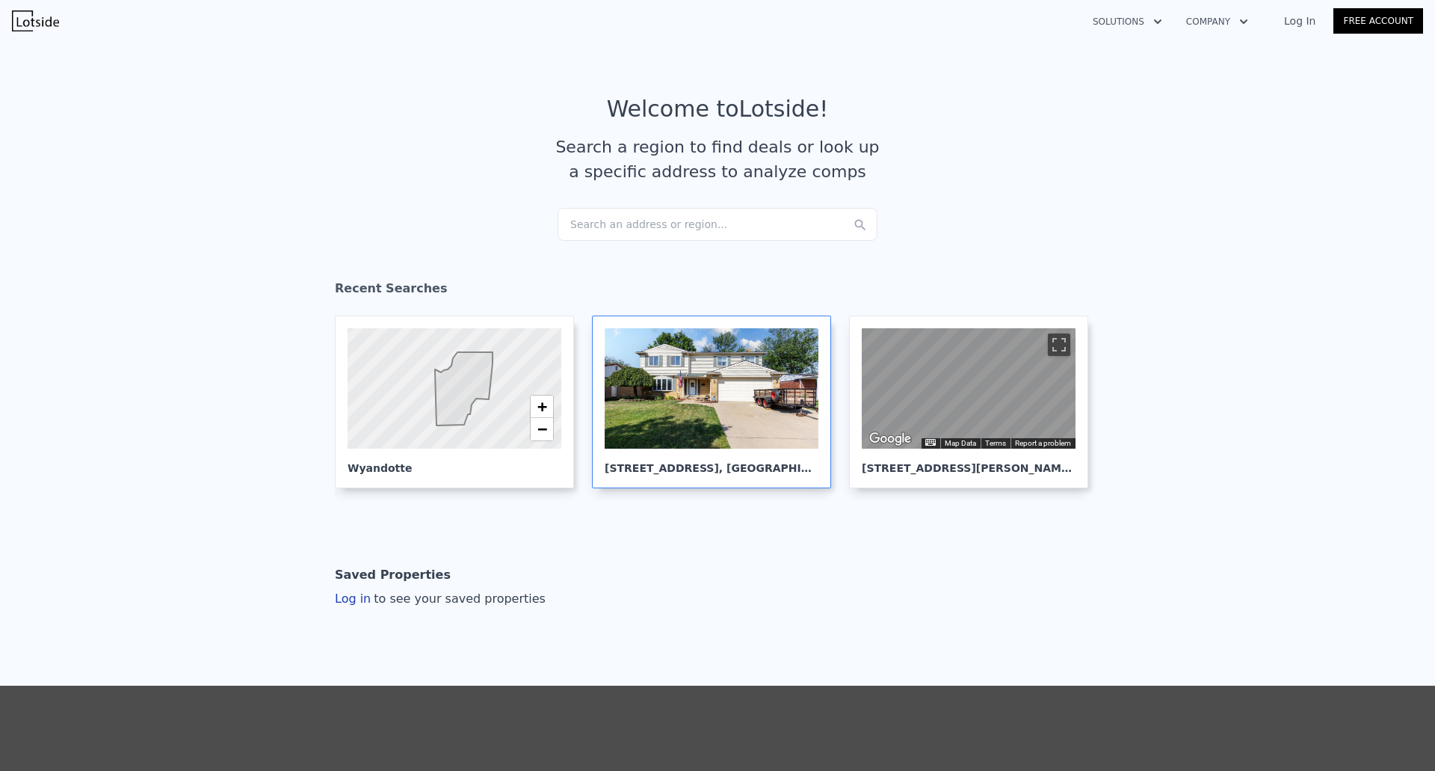
click at [686, 431] on div at bounding box center [712, 388] width 214 height 120
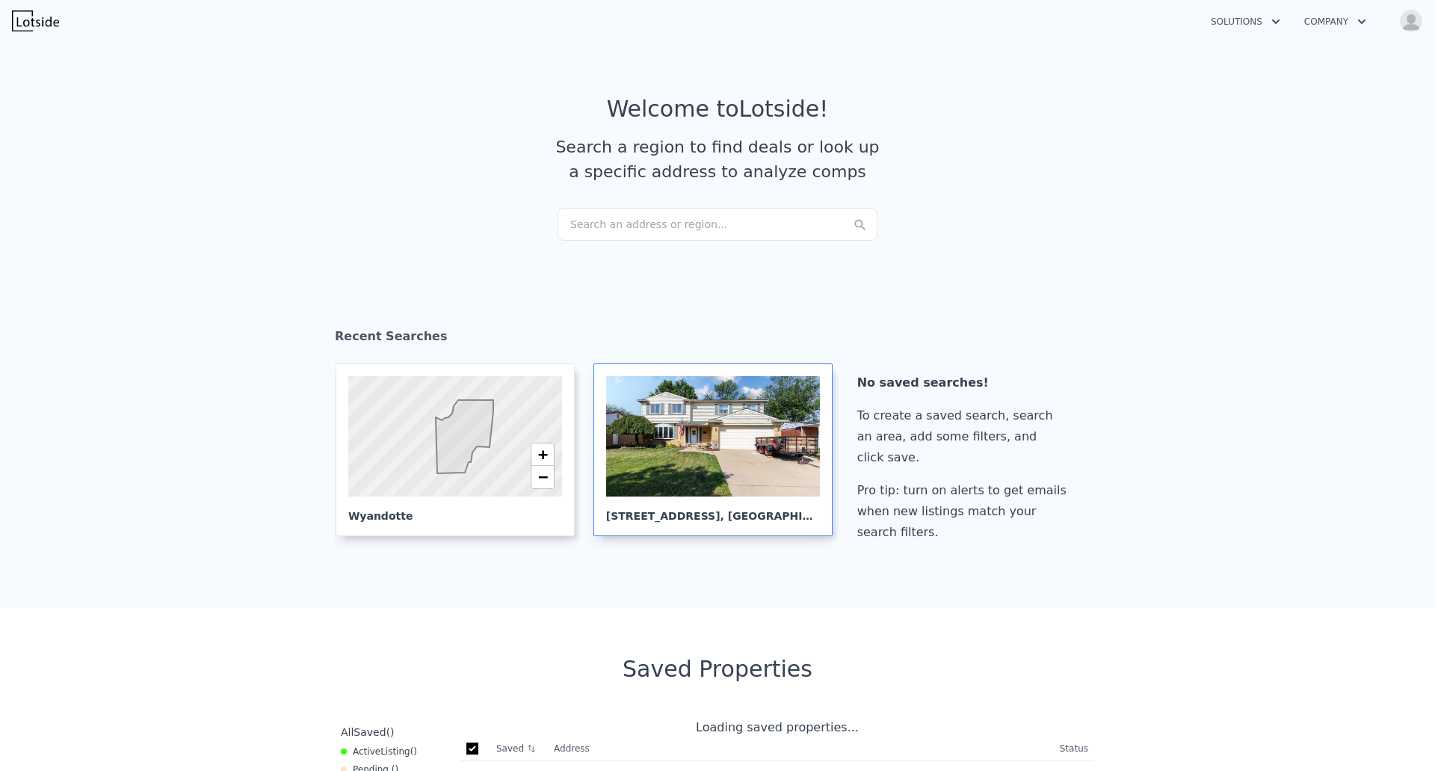
checkbox input "true"
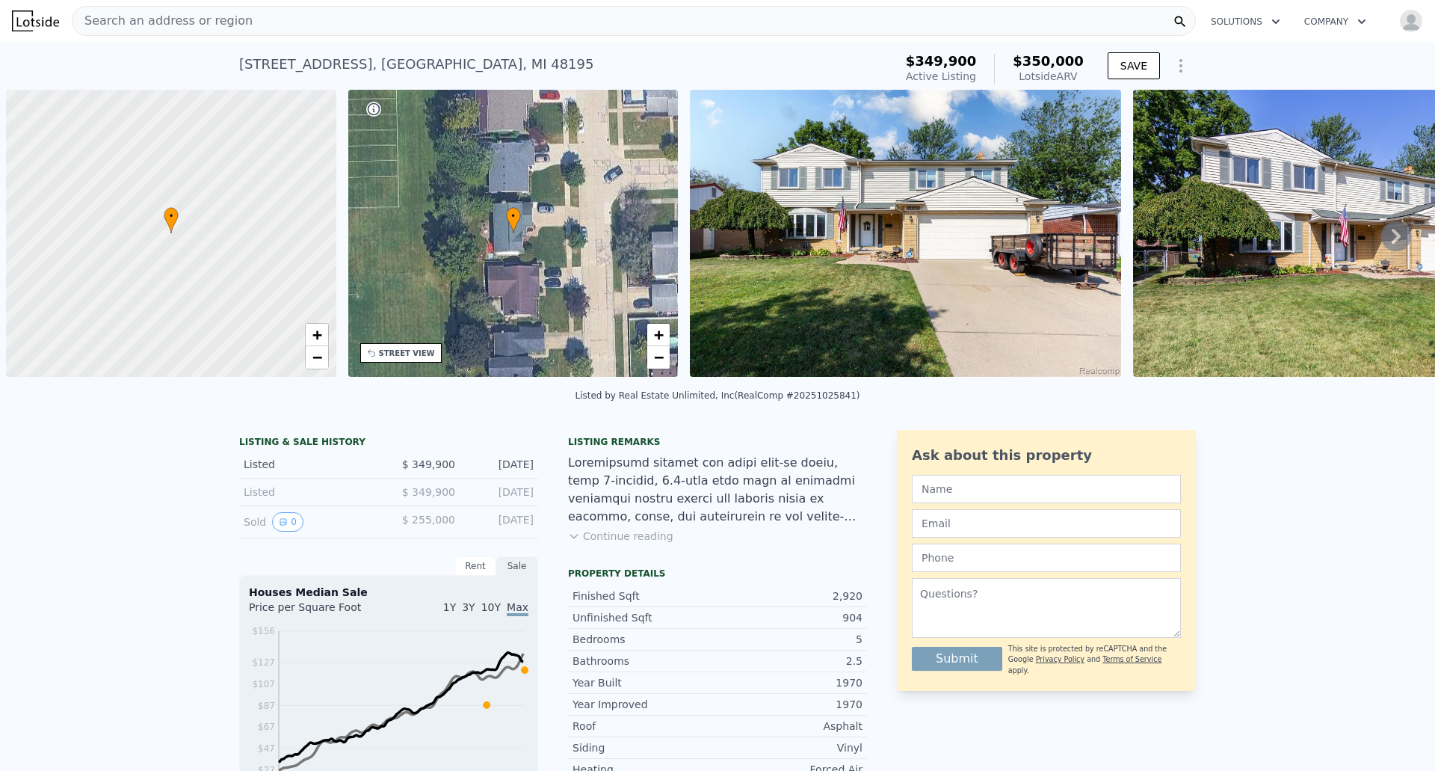
scroll to position [0, 6]
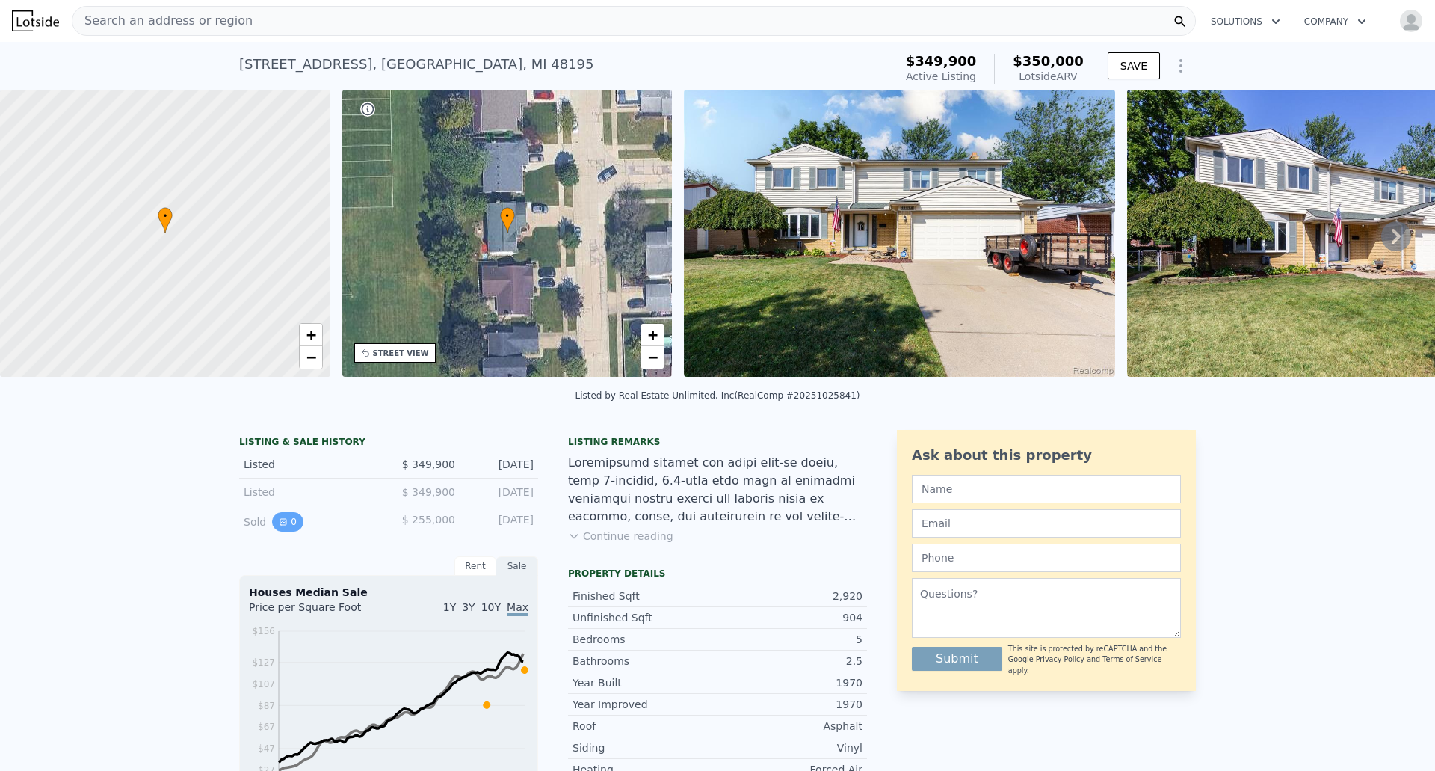
click at [285, 531] on button "0" at bounding box center [287, 521] width 31 height 19
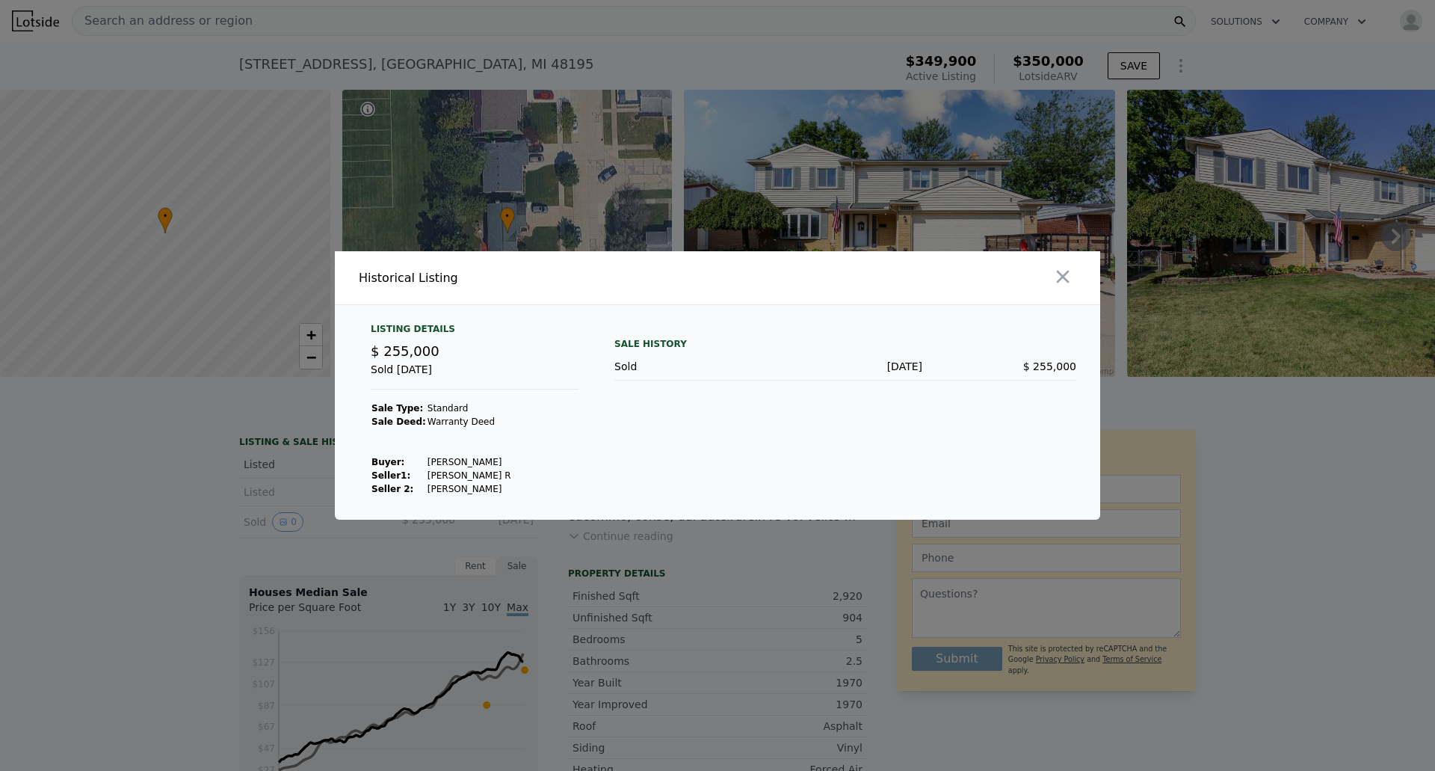
click at [1079, 268] on div at bounding box center [912, 277] width 377 height 53
click at [1065, 269] on icon "button" at bounding box center [1063, 276] width 21 height 21
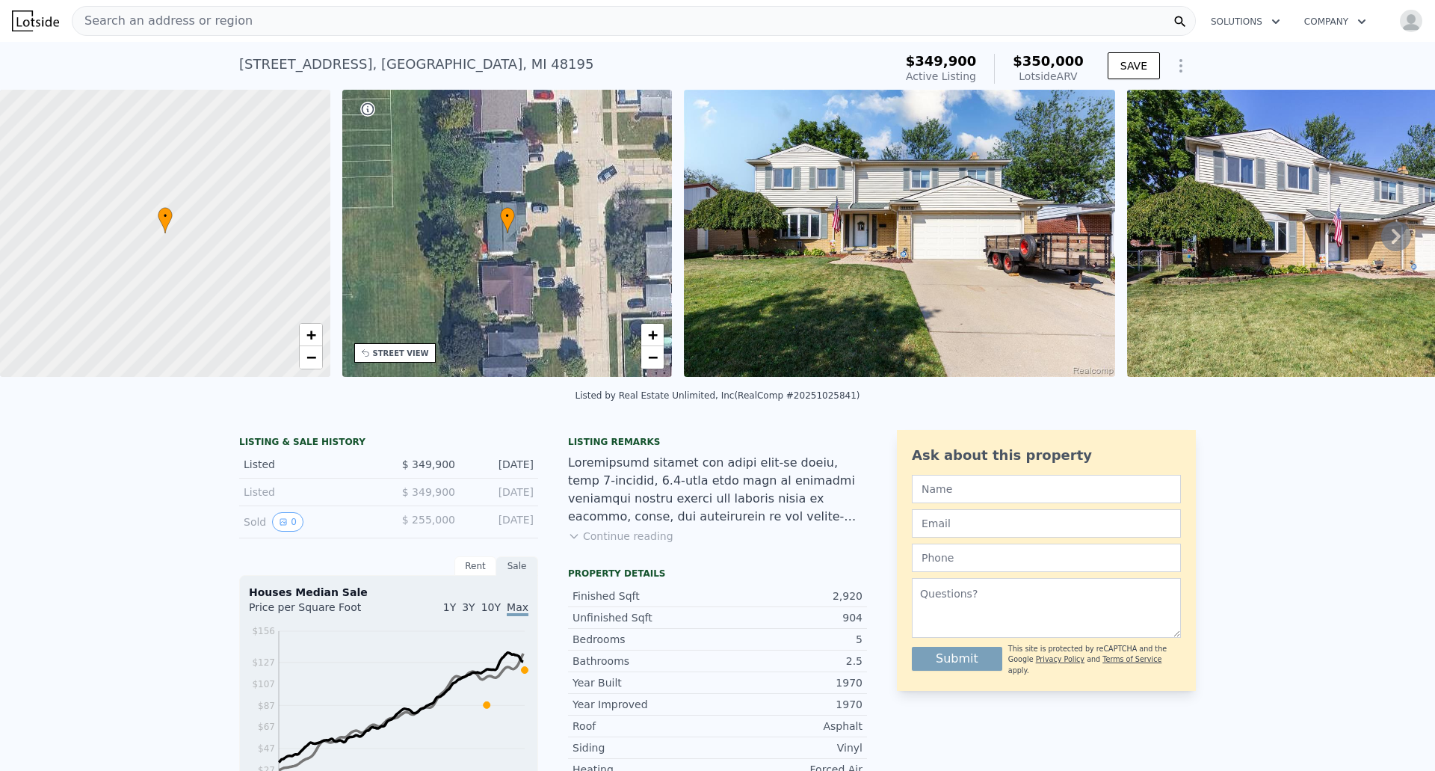
click at [1176, 68] on icon "Show Options" at bounding box center [1181, 66] width 18 height 18
click at [1095, 103] on div "Edit Structure" at bounding box center [1112, 105] width 167 height 30
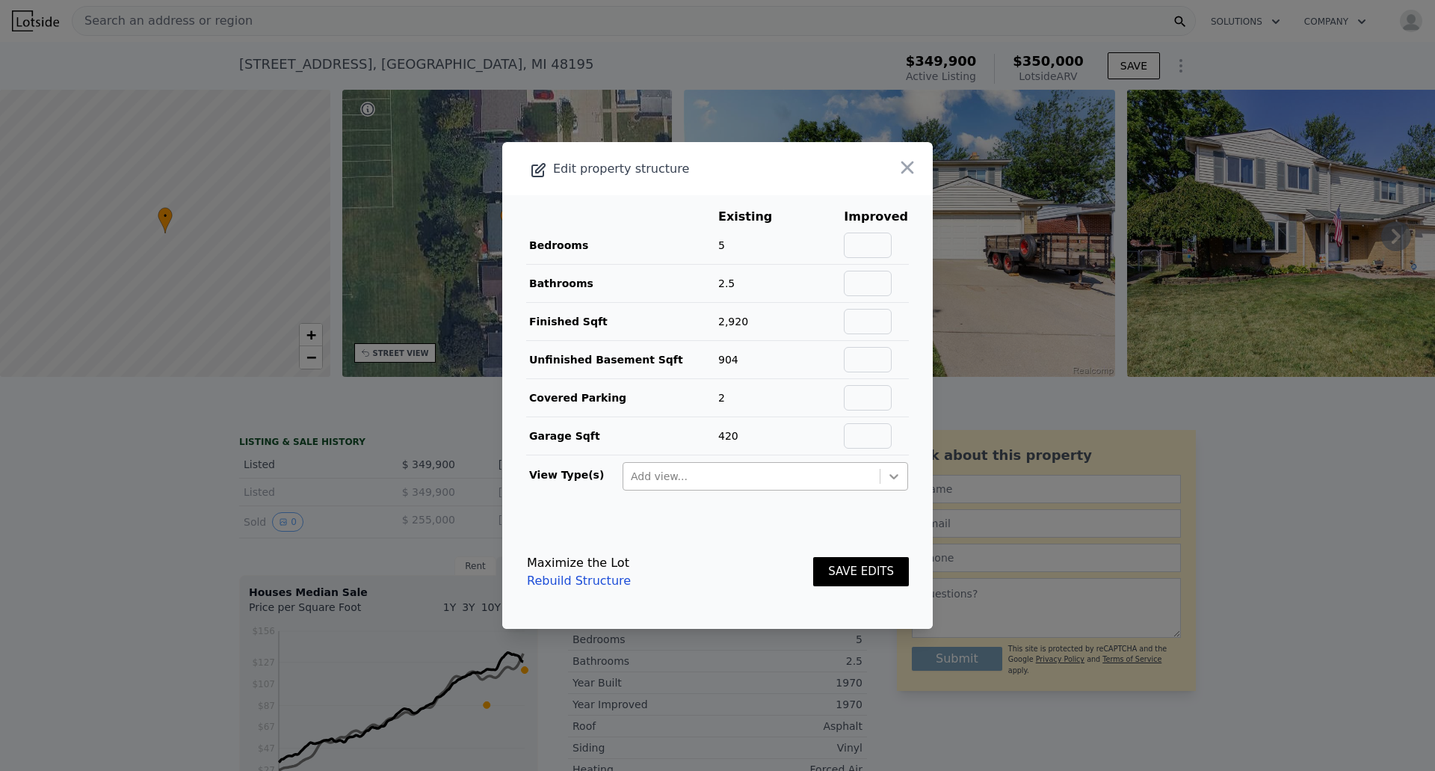
click at [887, 473] on icon at bounding box center [894, 476] width 15 height 15
click at [1186, 396] on div at bounding box center [717, 385] width 1435 height 771
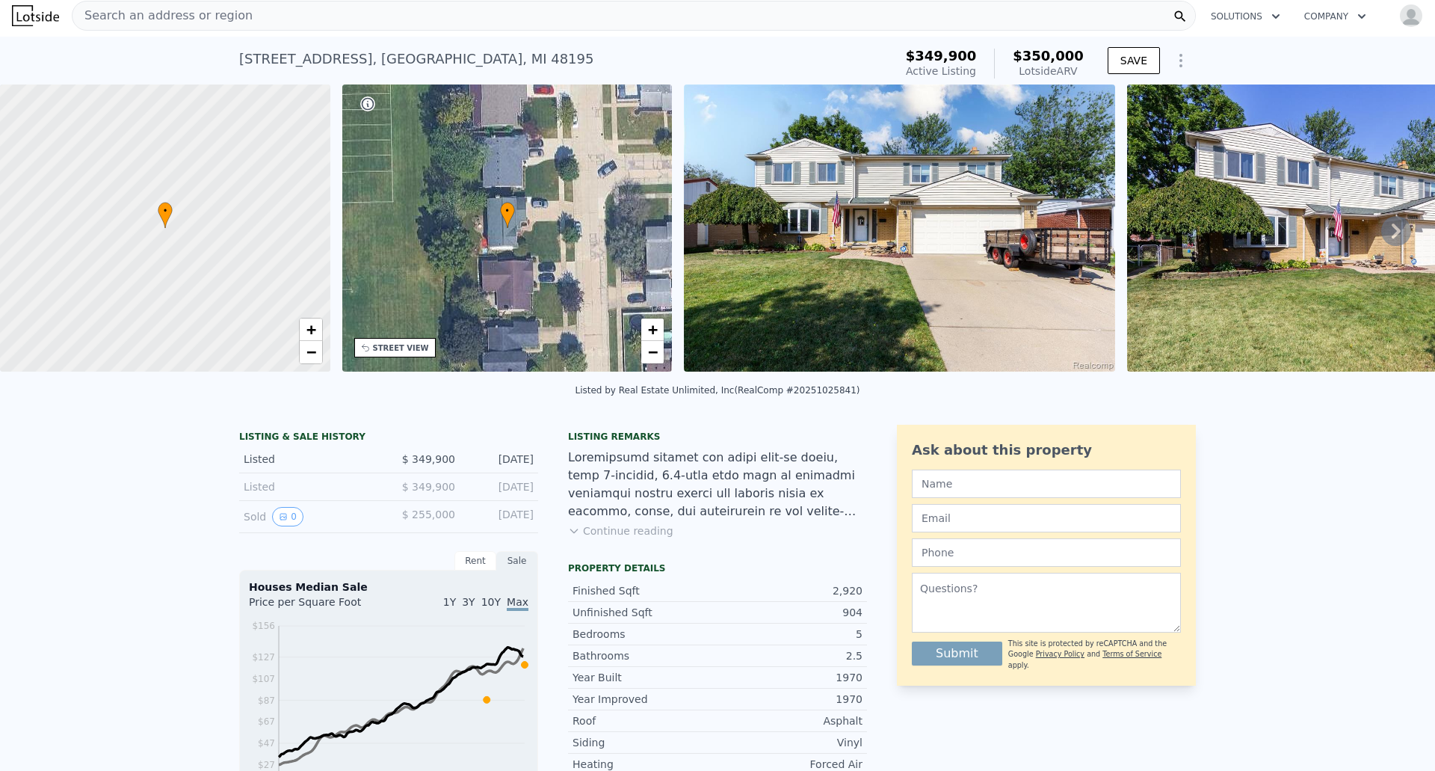
scroll to position [0, 0]
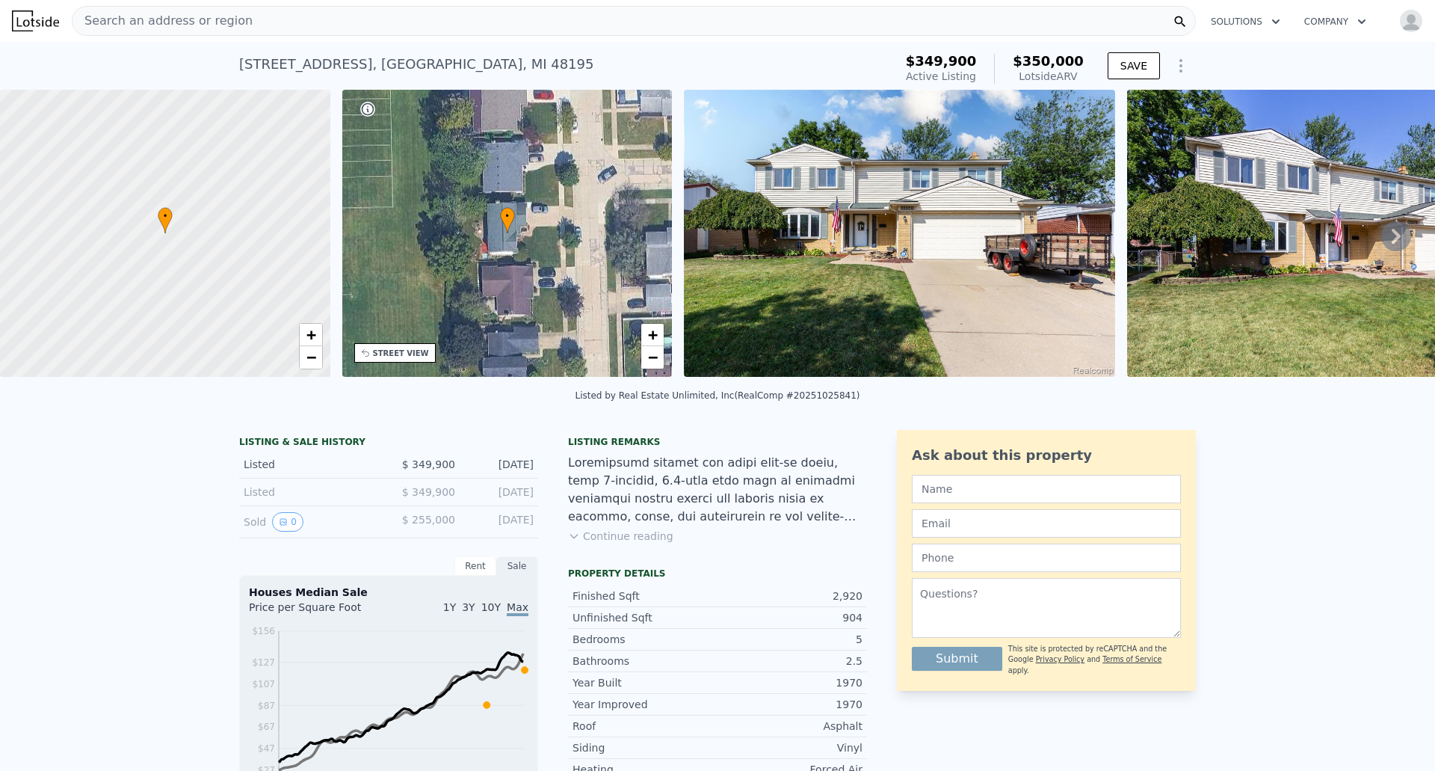
click at [295, 27] on div "Search an address or region" at bounding box center [634, 21] width 1124 height 30
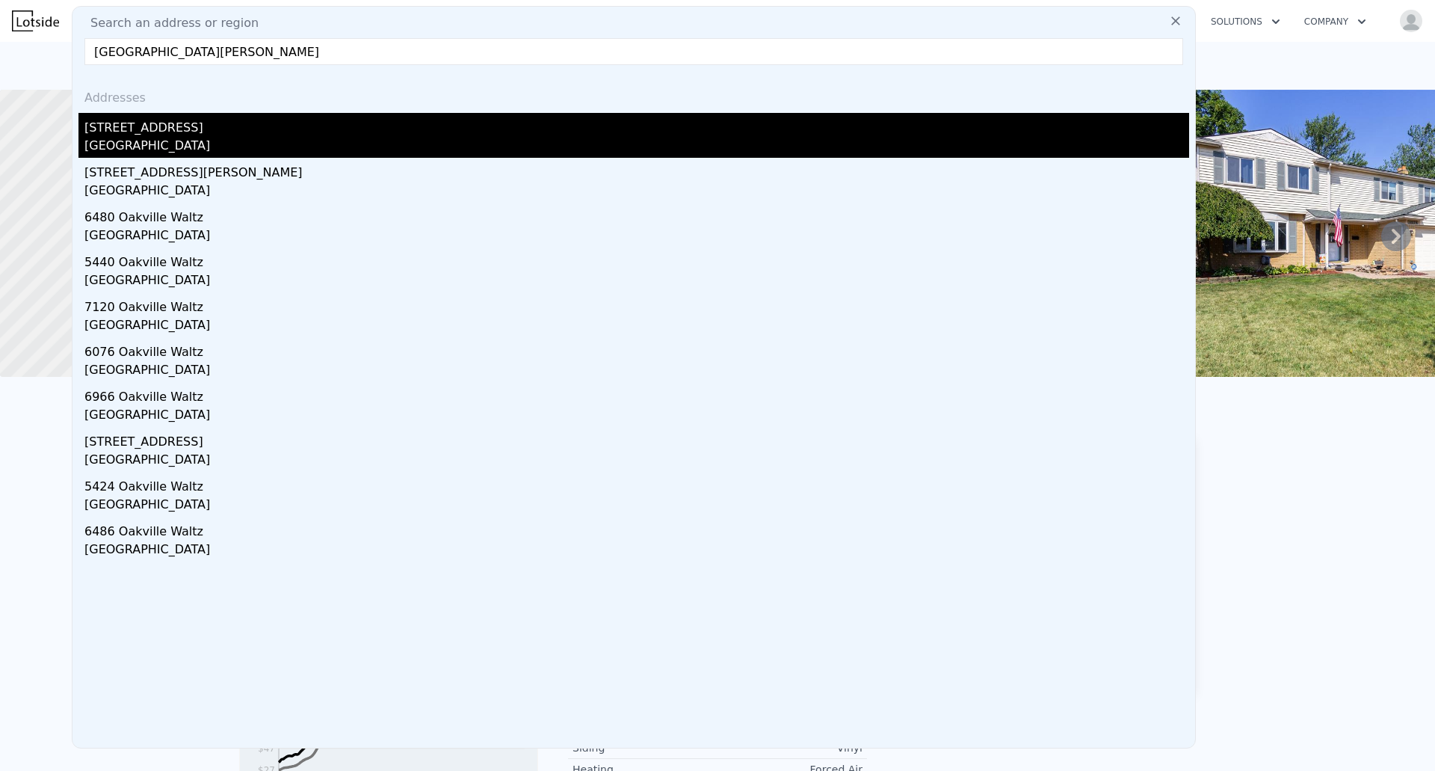
type input "8329 oakville walt"
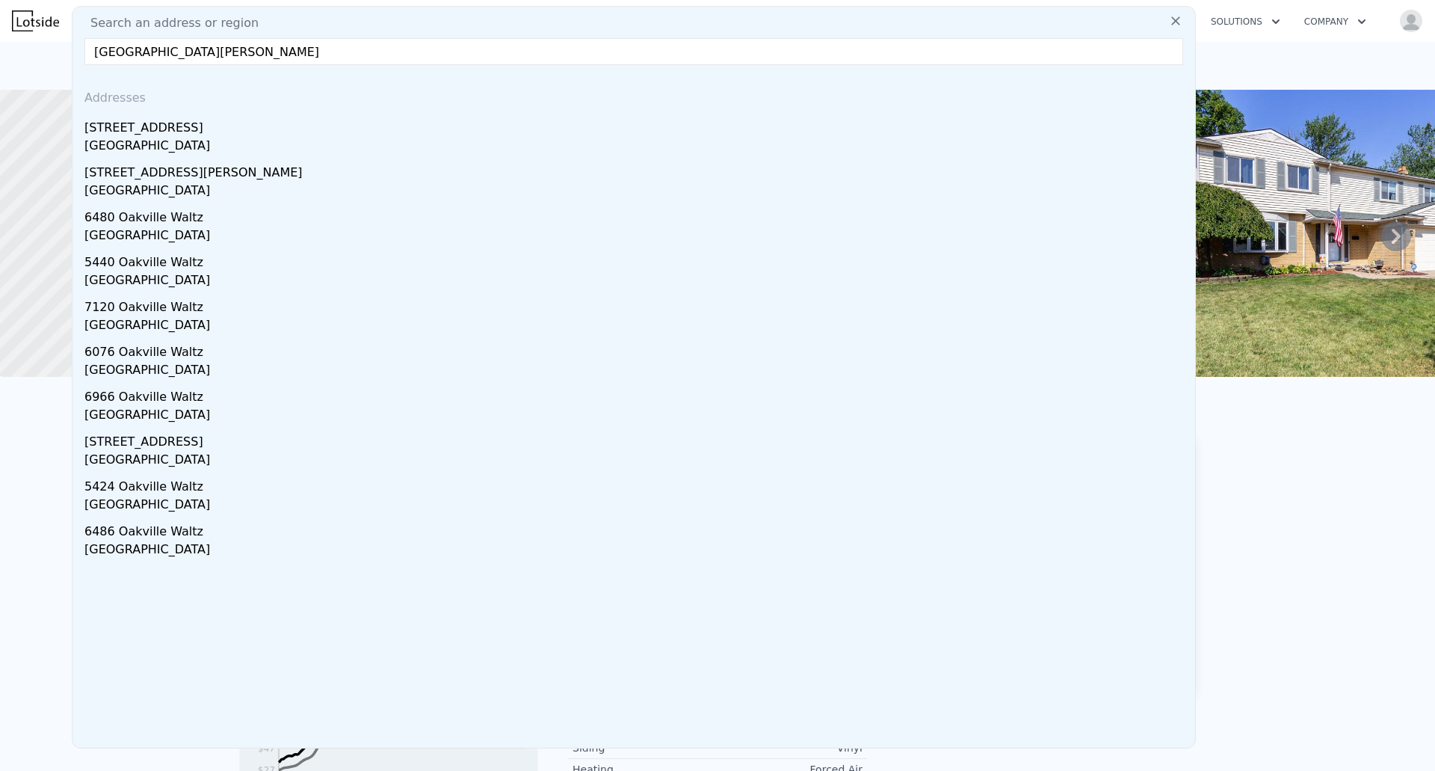
drag, startPoint x: 216, startPoint y: 147, endPoint x: 1221, endPoint y: 342, distance: 1023.4
click at [216, 146] on div "Monroe County, MI 48111" at bounding box center [636, 147] width 1105 height 21
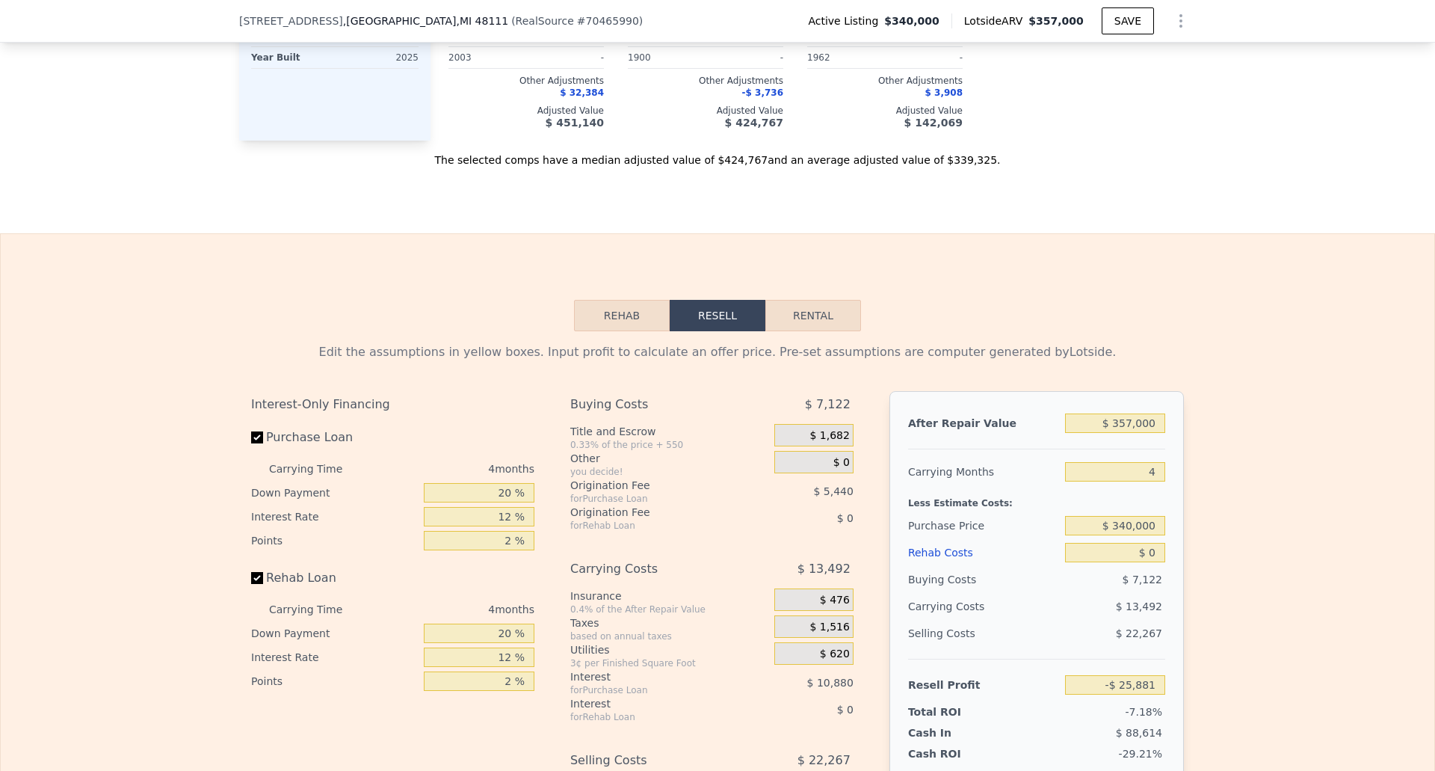
scroll to position [1714, 0]
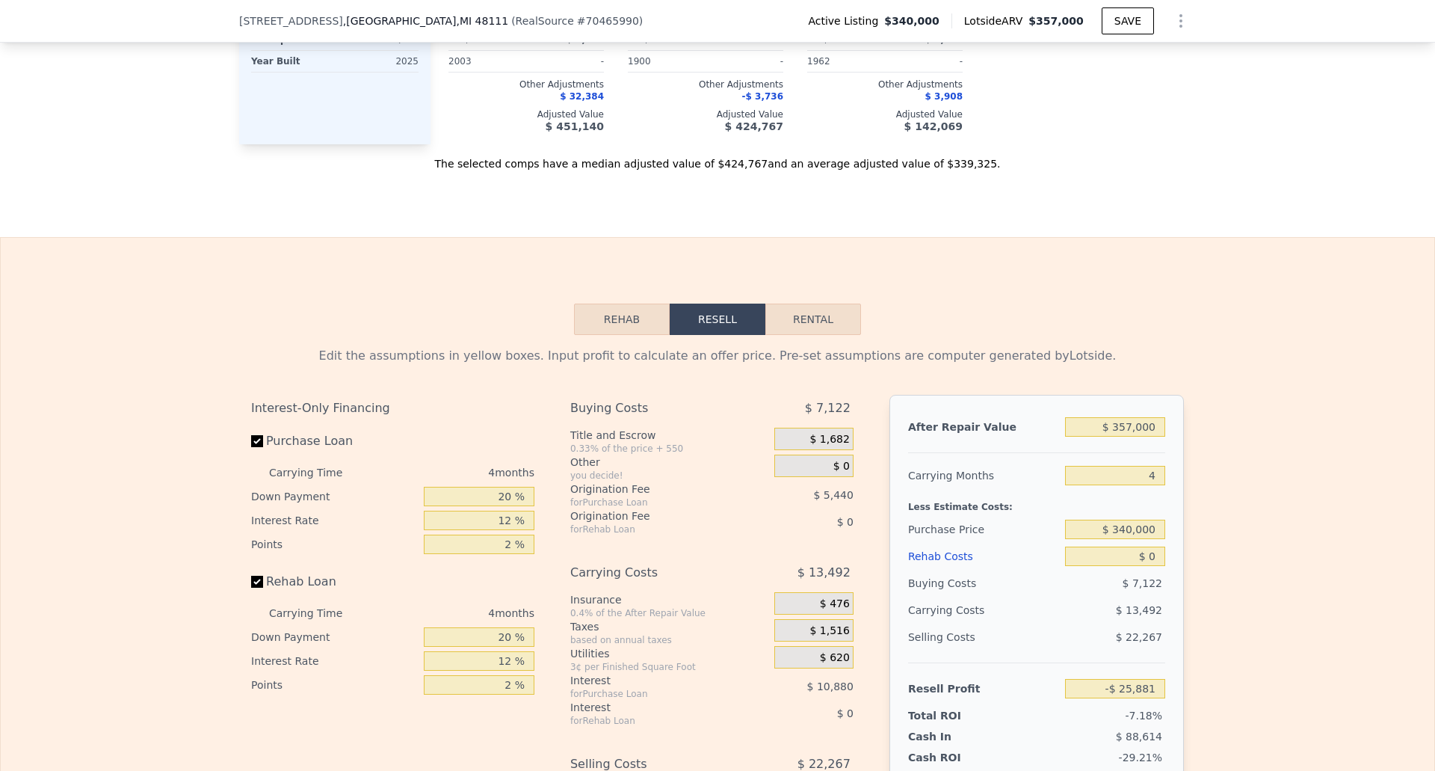
click at [648, 330] on button "Rehab" at bounding box center [622, 318] width 96 height 31
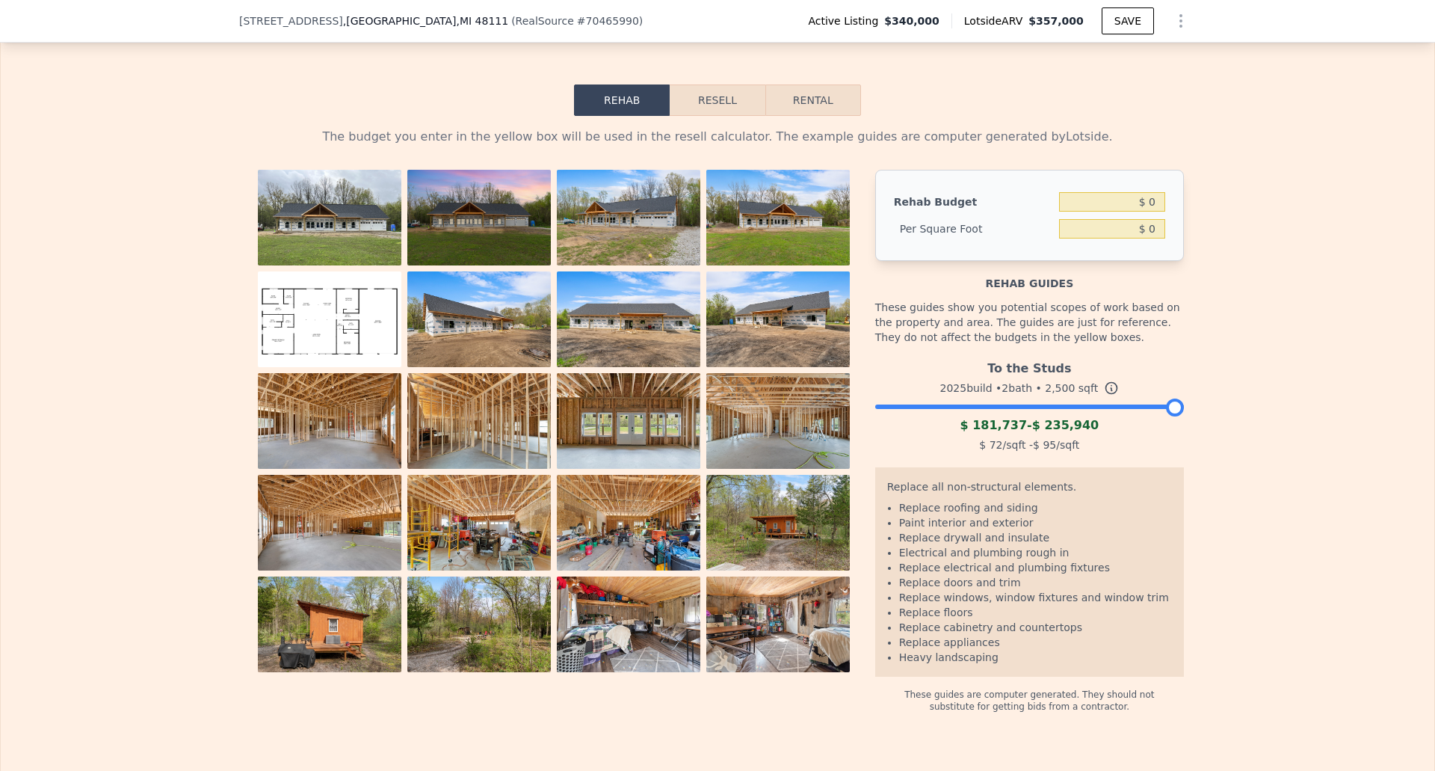
scroll to position [1938, 0]
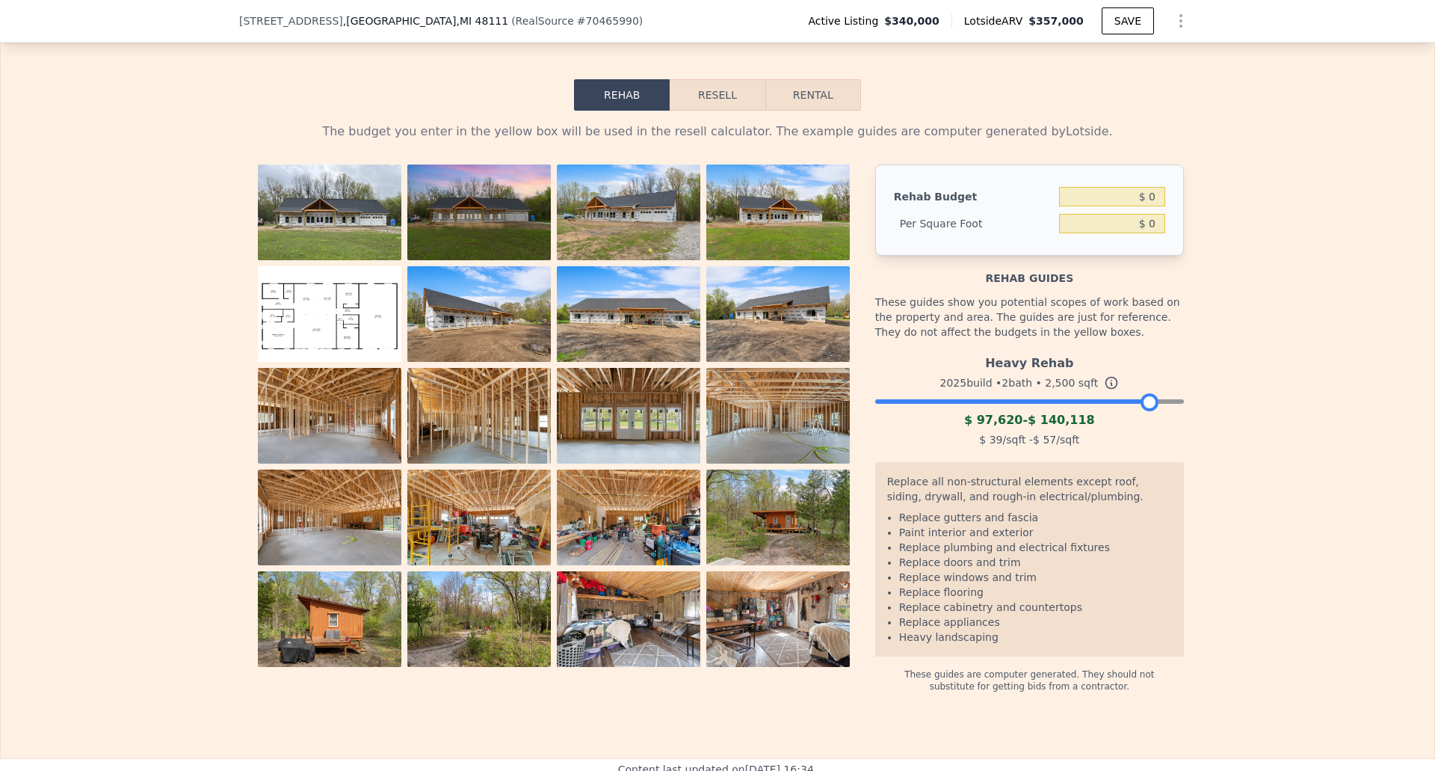
drag, startPoint x: 1166, startPoint y: 415, endPoint x: 1145, endPoint y: 423, distance: 22.5
click at [1145, 423] on div "Heavy Rehab 2025 build • 2 bath • 2,500 sqft $ 97,620 - $ 140,118 $ 39 /sqft - …" at bounding box center [1029, 399] width 309 height 102
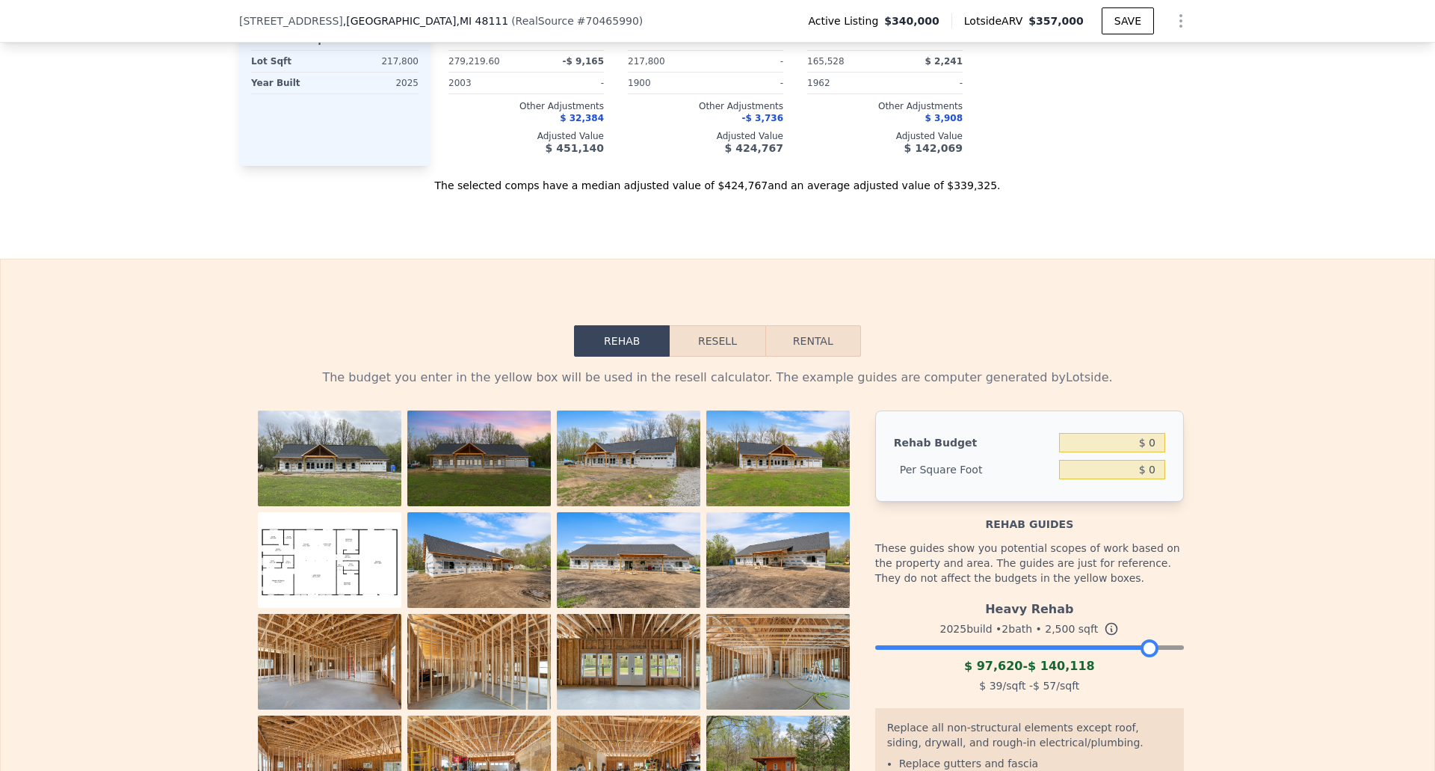
scroll to position [1714, 0]
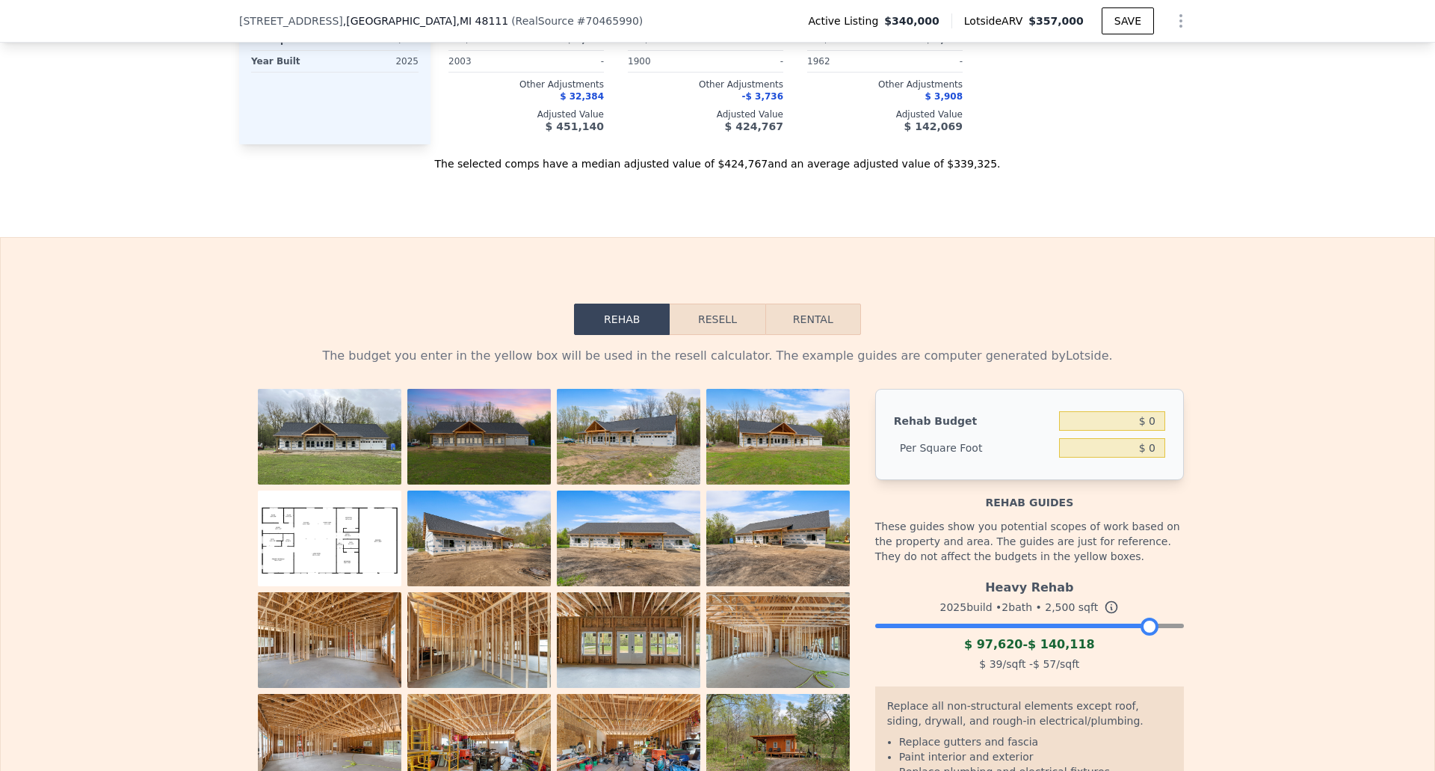
click at [1104, 614] on icon at bounding box center [1111, 607] width 15 height 15
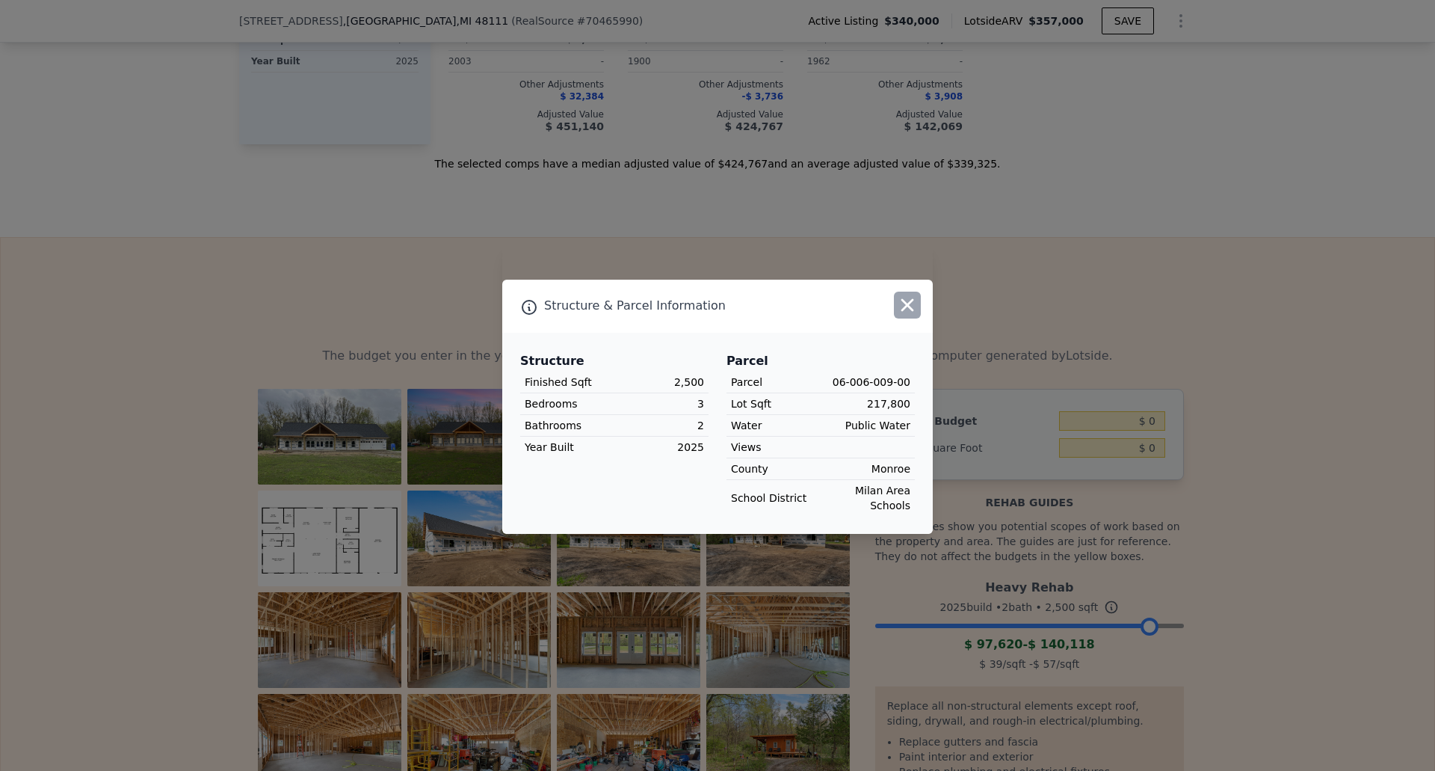
click at [910, 315] on icon "button" at bounding box center [907, 305] width 21 height 21
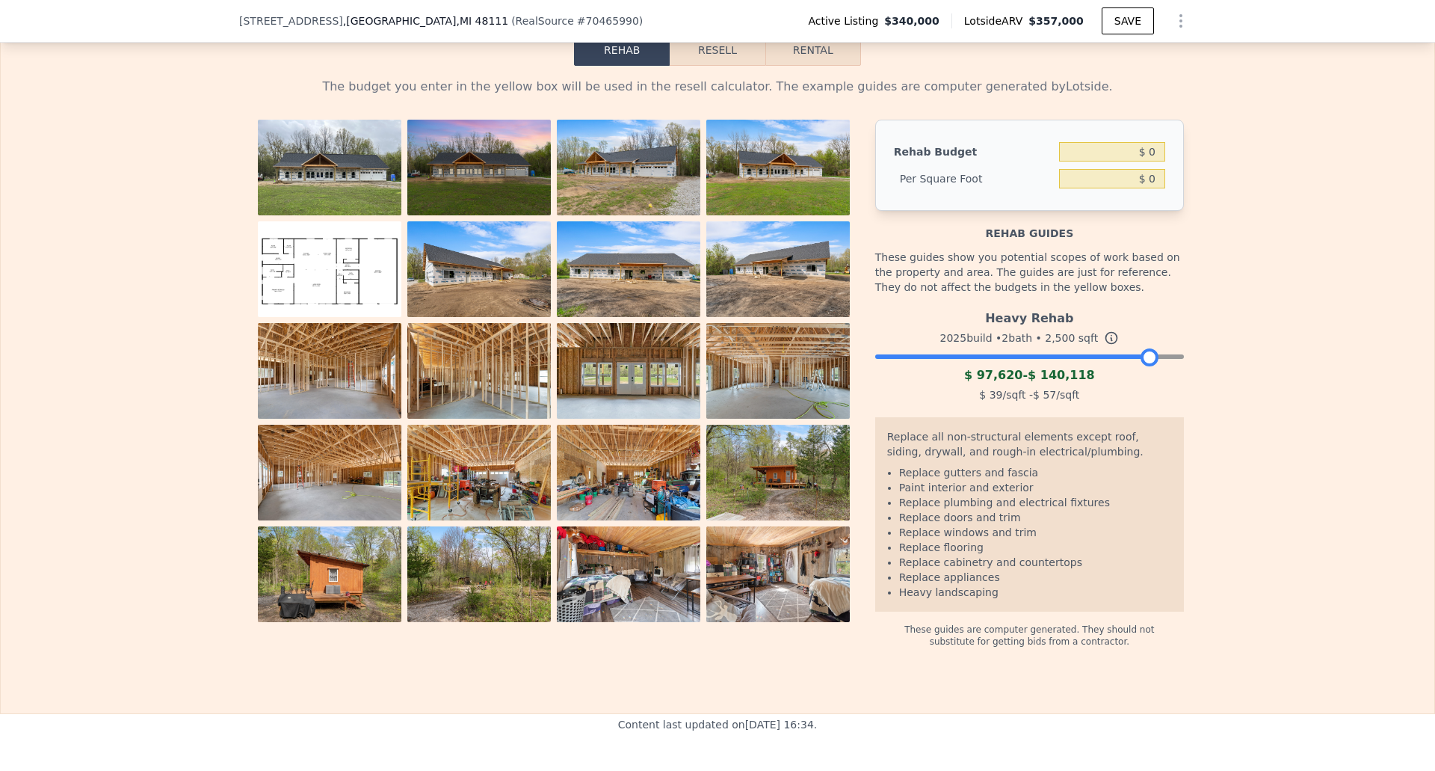
scroll to position [1944, 0]
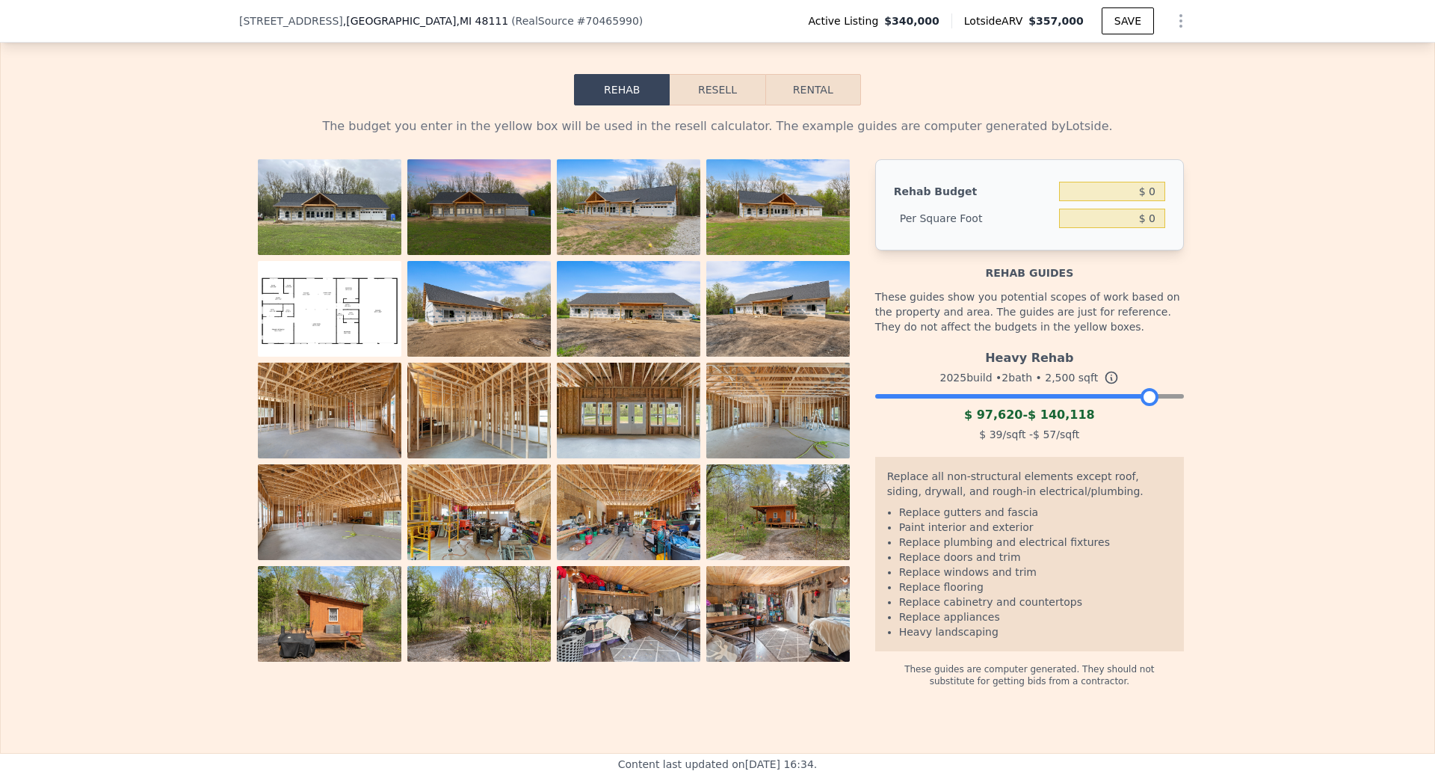
click at [650, 549] on img at bounding box center [629, 512] width 144 height 96
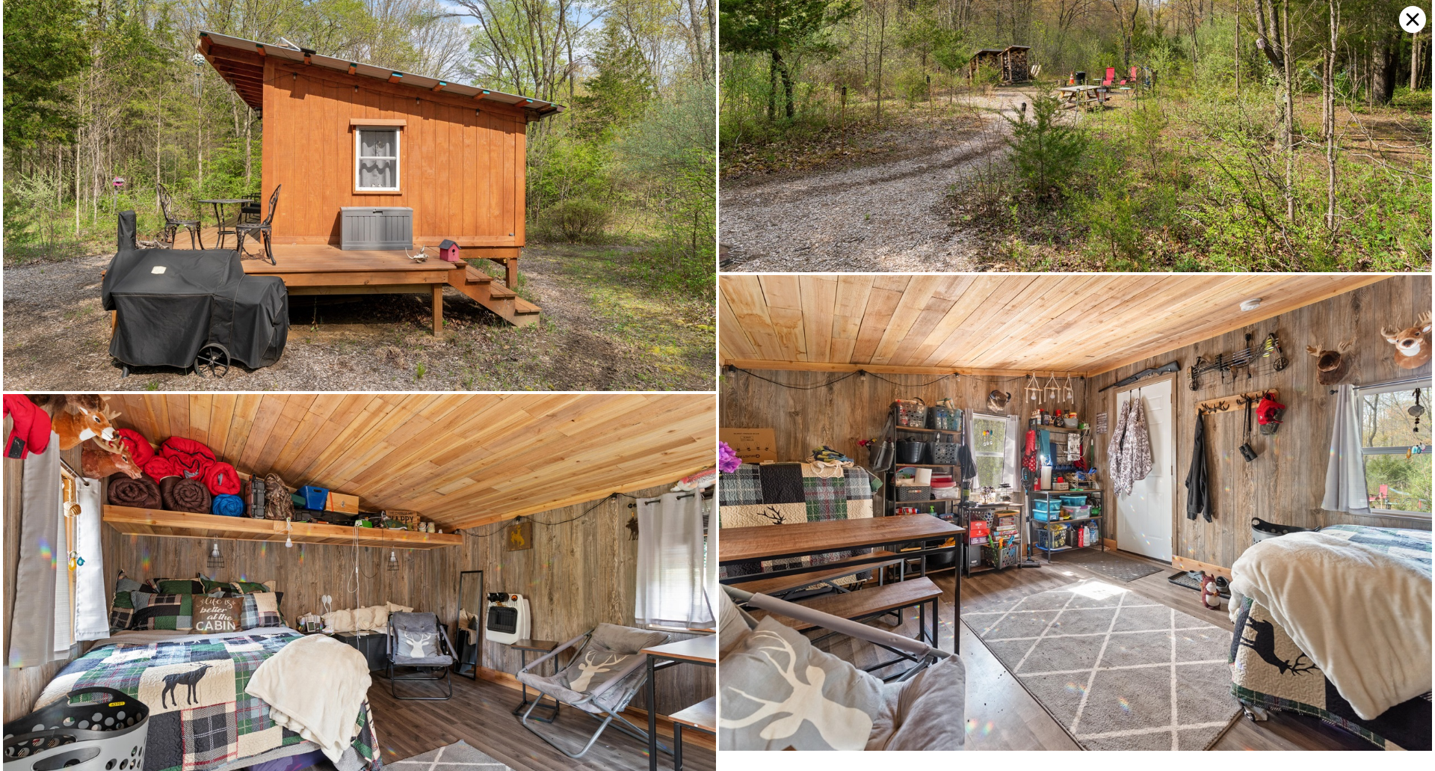
scroll to position [3914, 0]
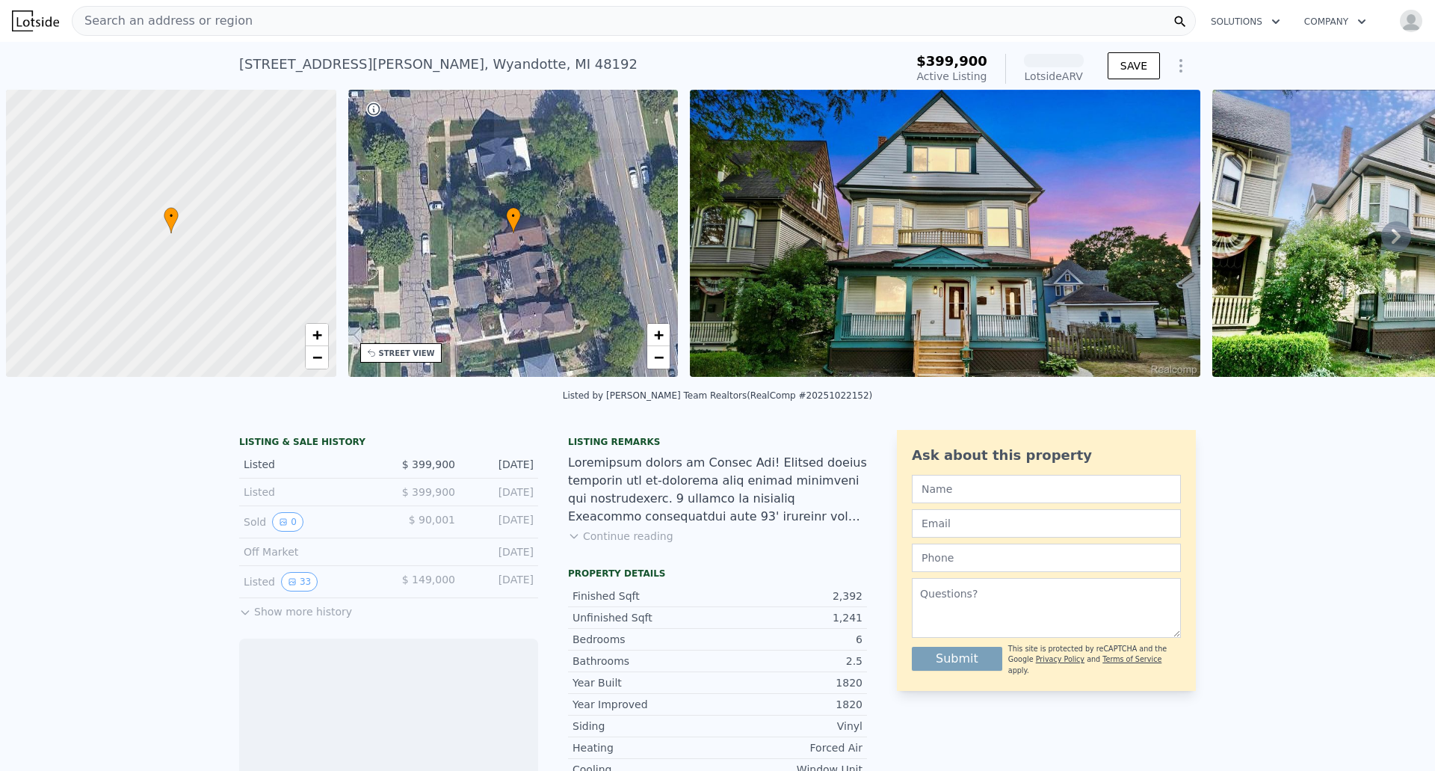
scroll to position [0, 6]
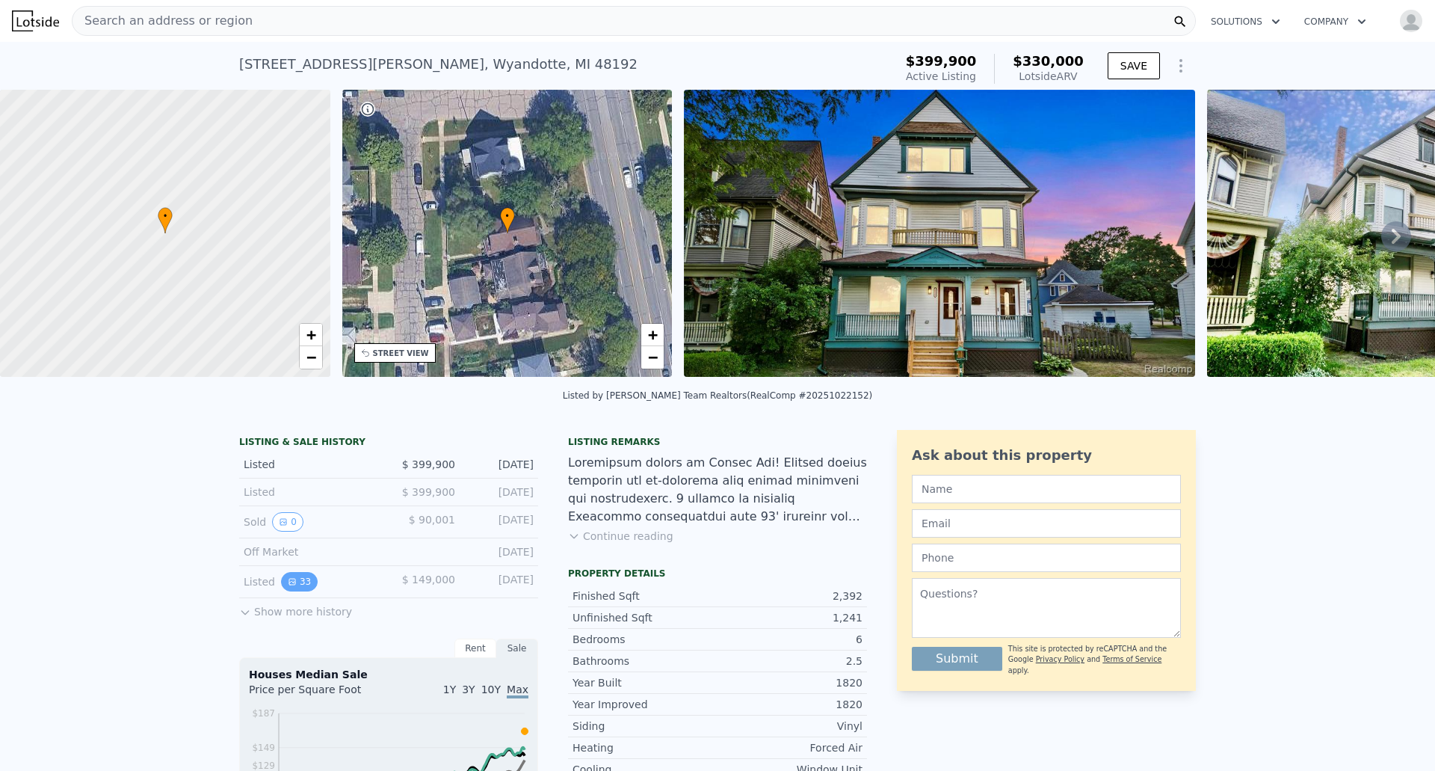
click at [288, 586] on icon "View historical data" at bounding box center [292, 581] width 9 height 9
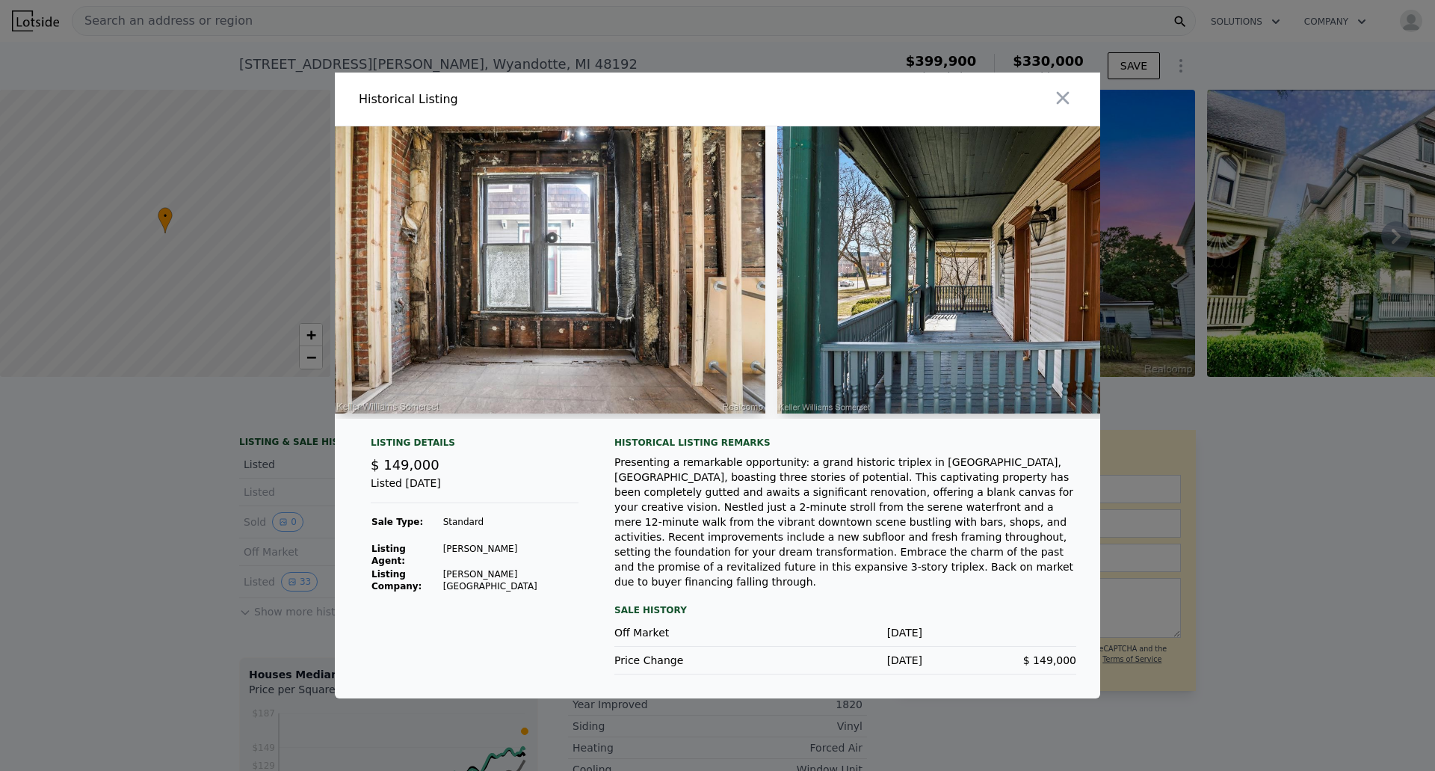
scroll to position [0, 12656]
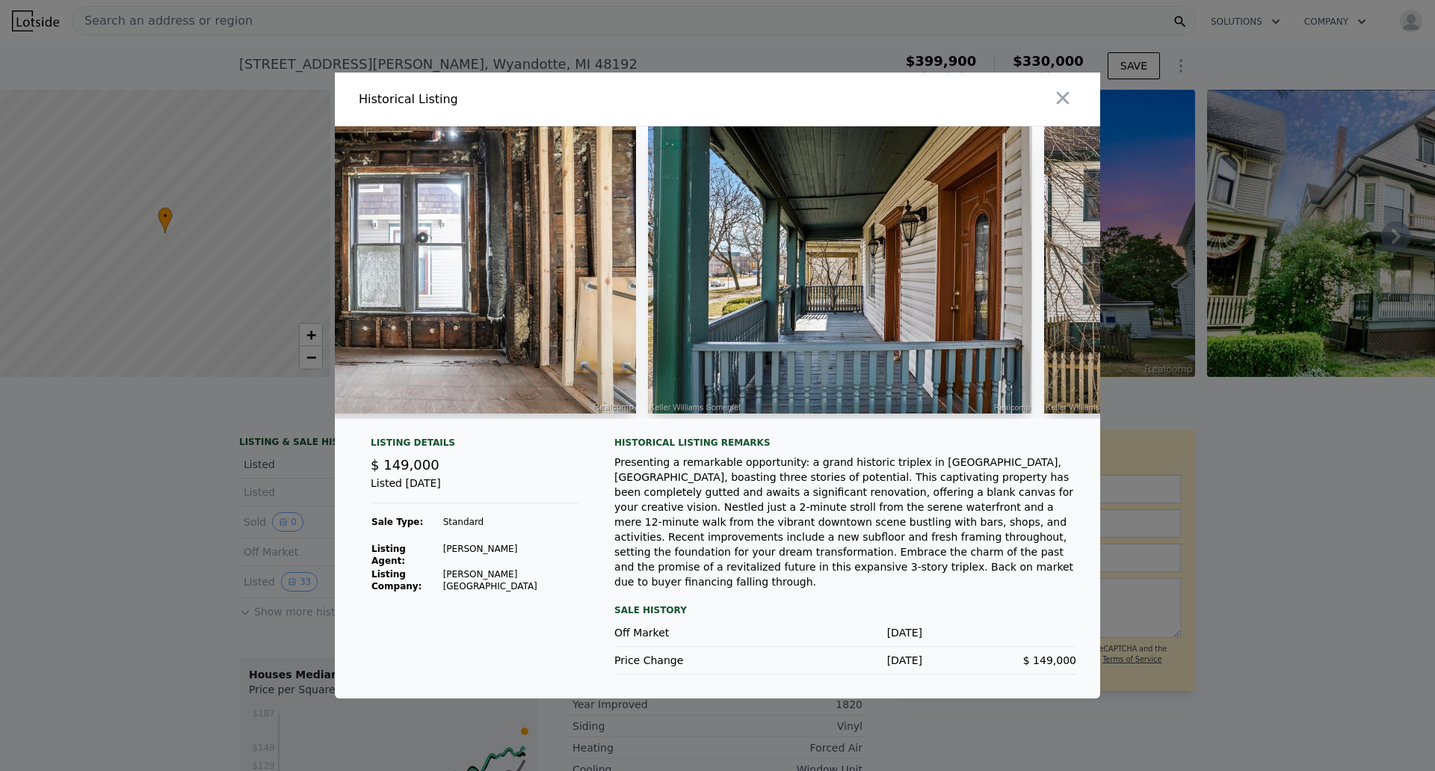
click at [45, 595] on div at bounding box center [717, 385] width 1435 height 771
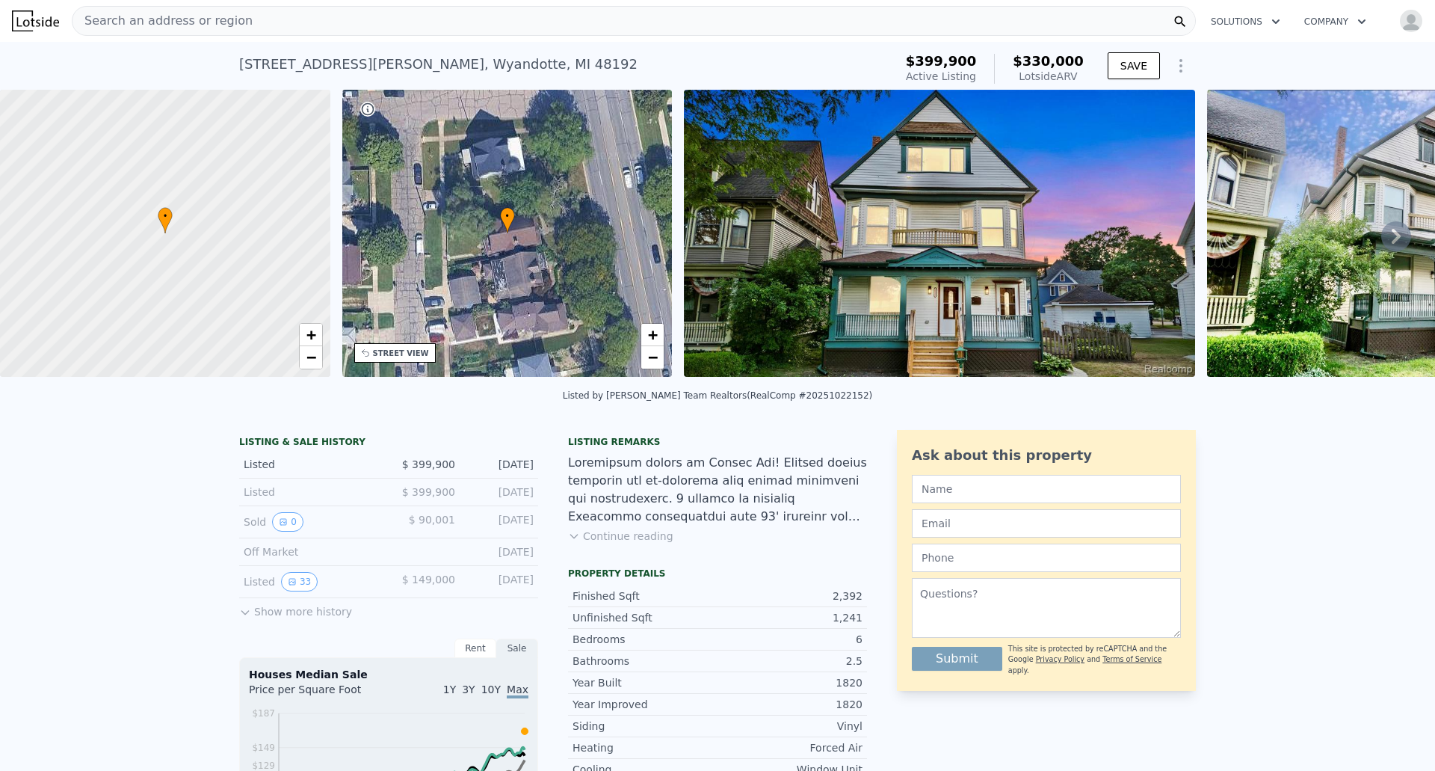
click at [303, 619] on button "Show more history" at bounding box center [295, 608] width 113 height 21
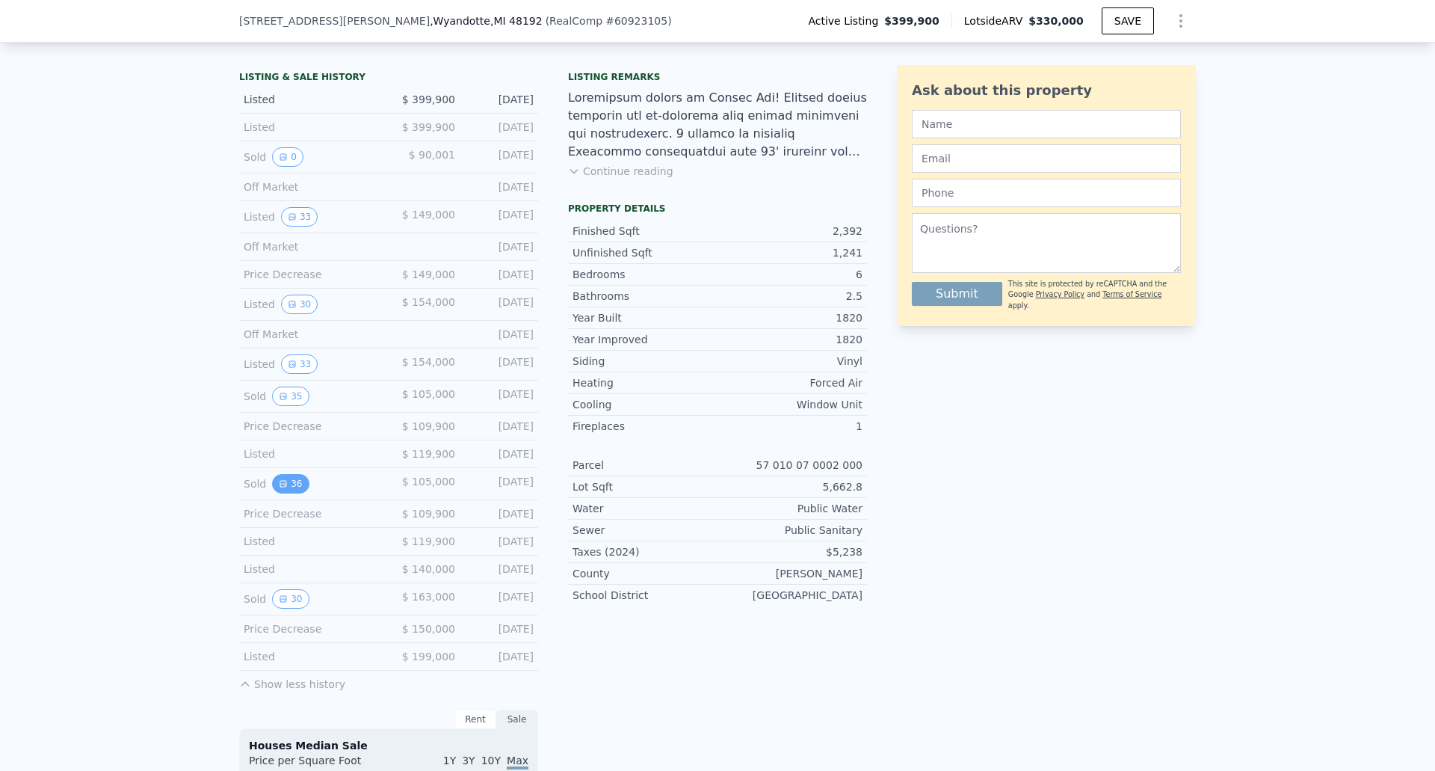
scroll to position [369, 0]
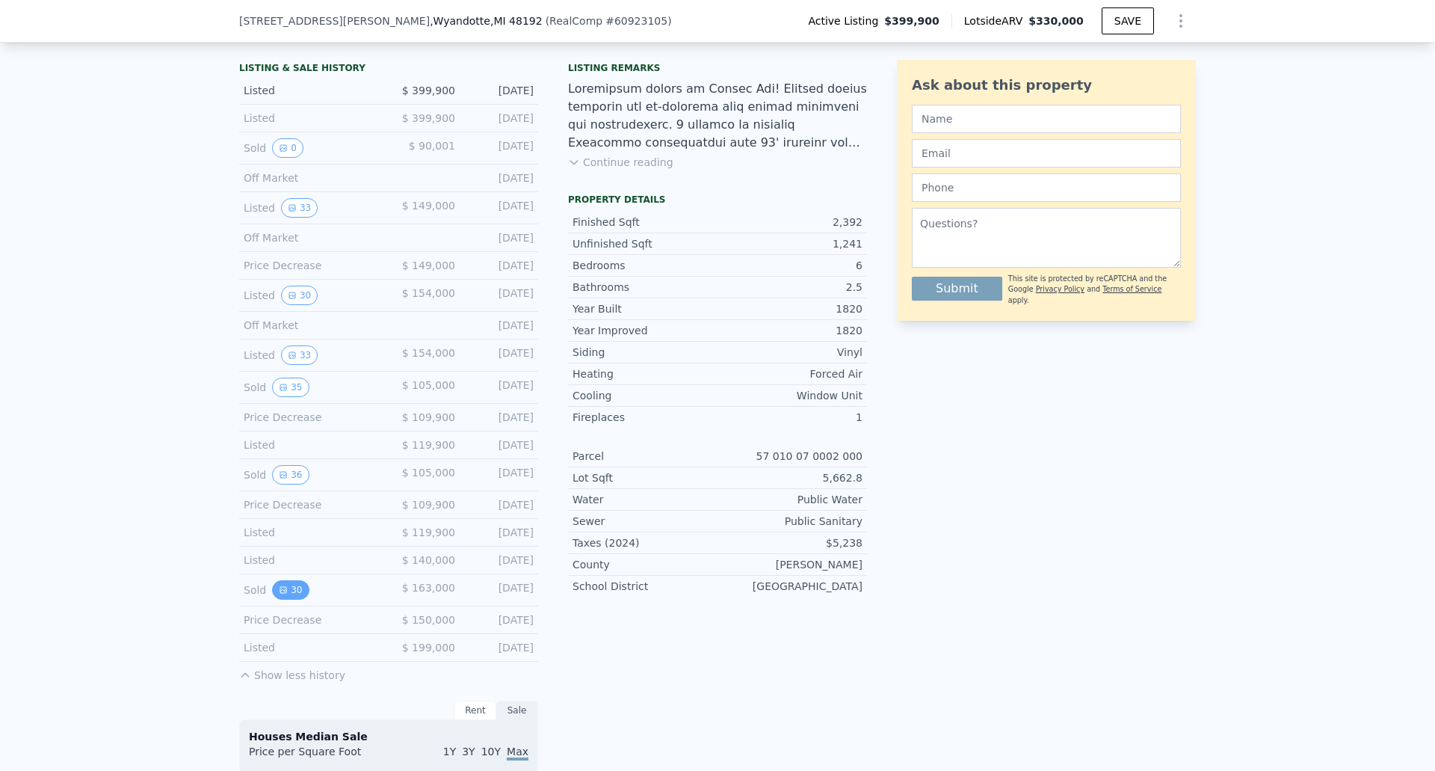
click at [272, 600] on button "30" at bounding box center [290, 589] width 37 height 19
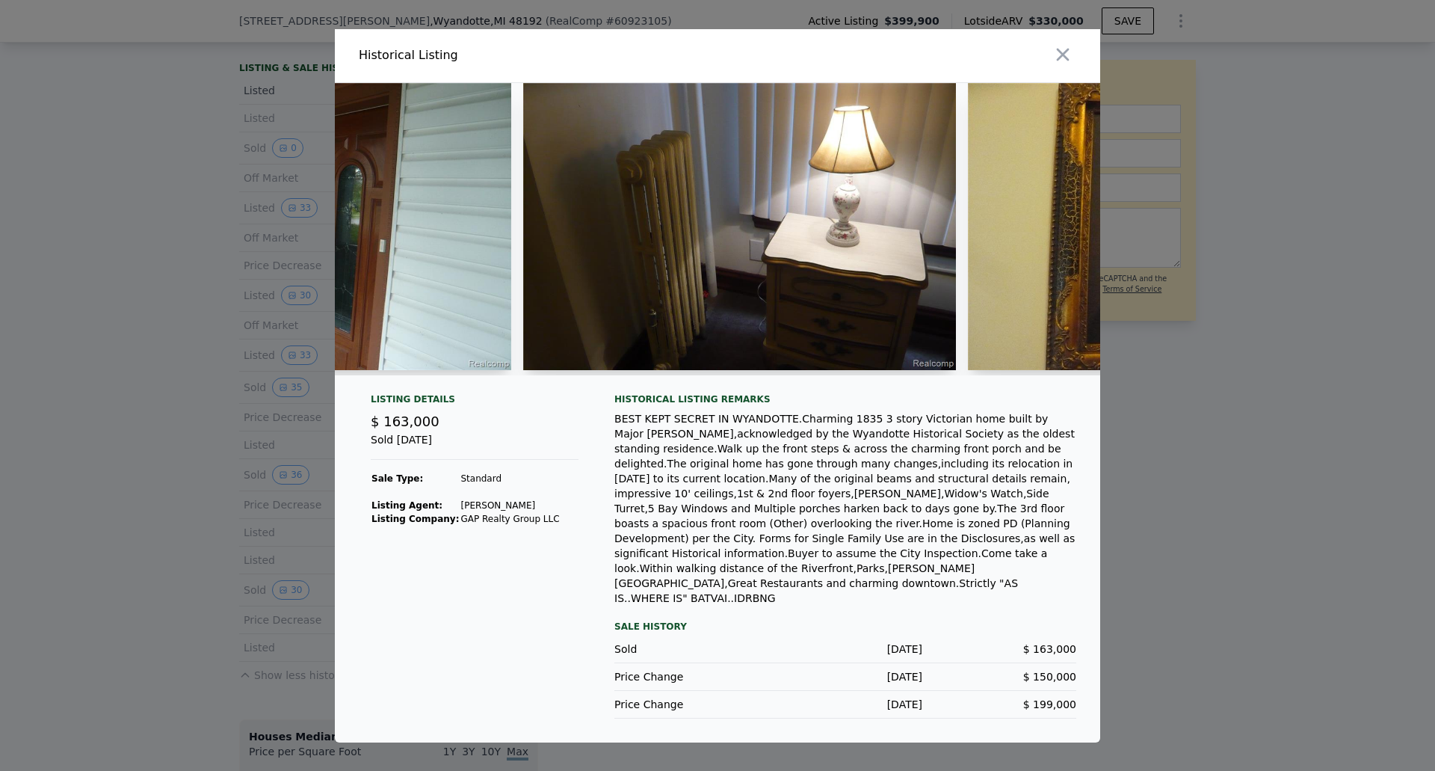
scroll to position [0, 7782]
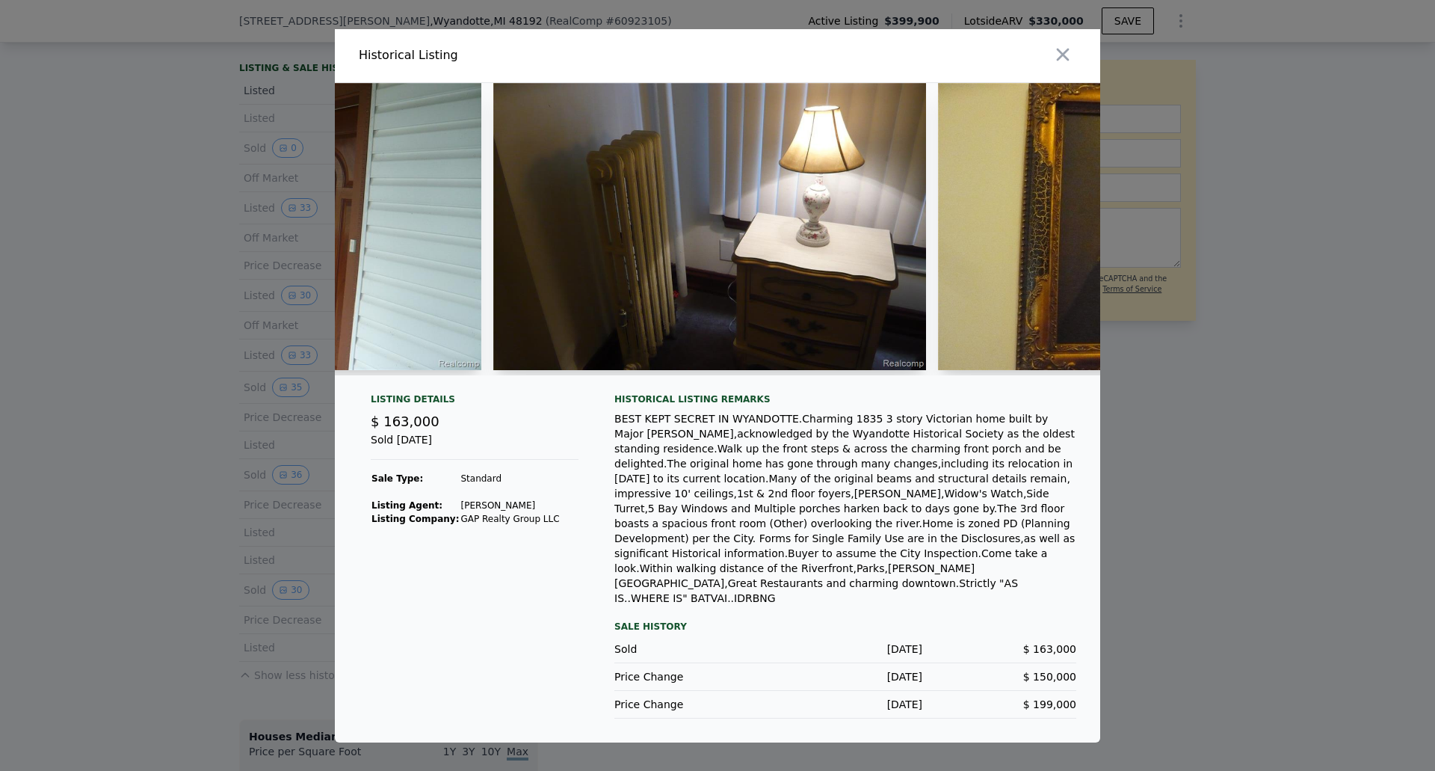
click at [1266, 413] on div at bounding box center [717, 385] width 1435 height 771
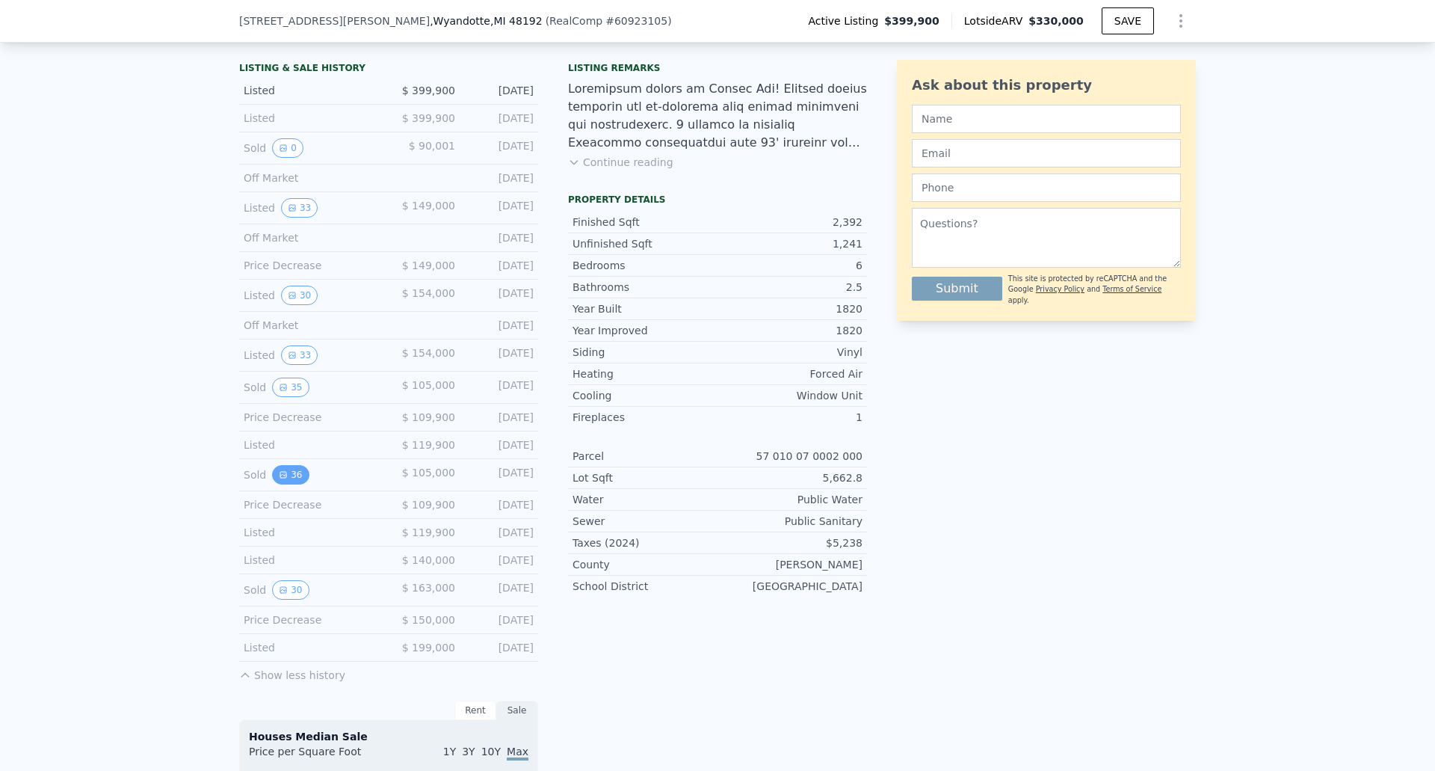
click at [292, 481] on button "36" at bounding box center [290, 474] width 37 height 19
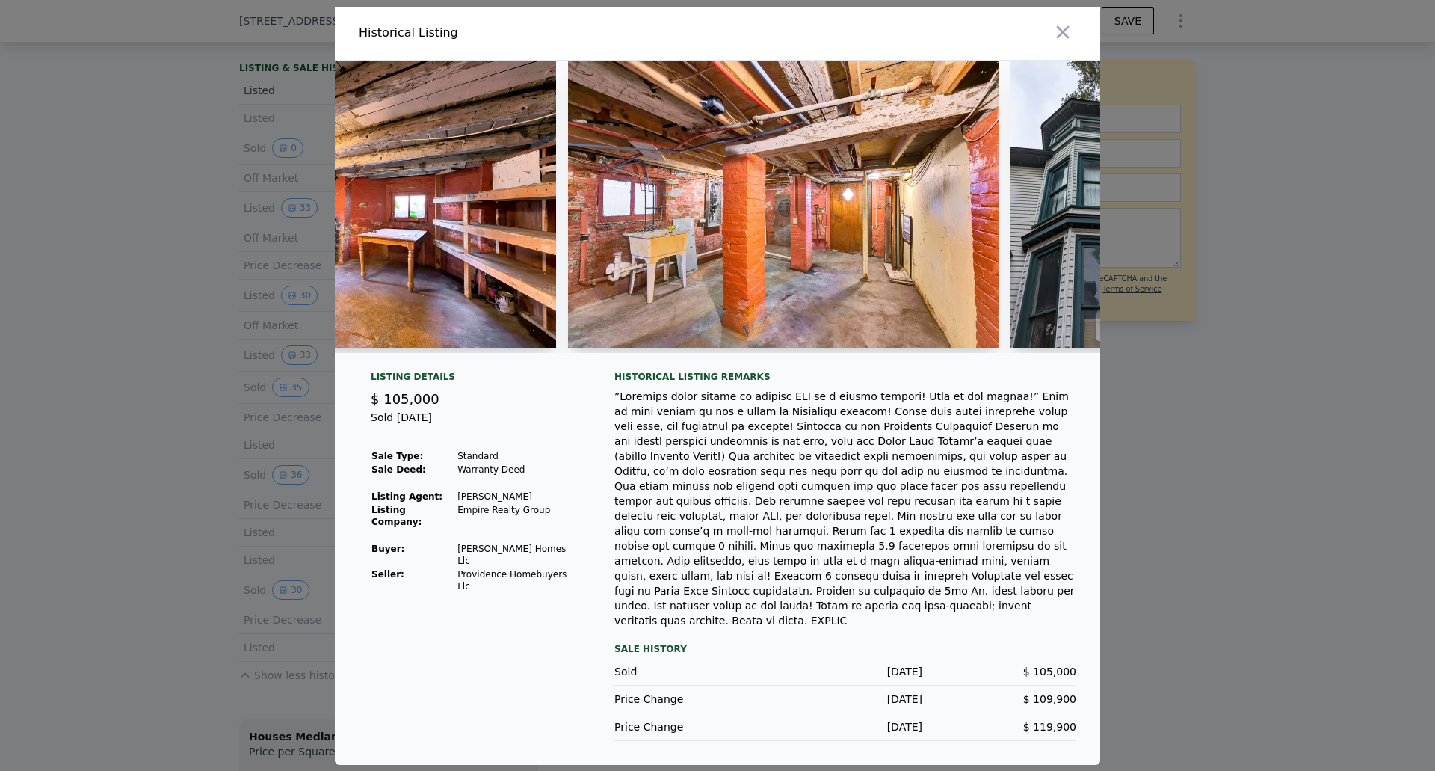
scroll to position [0, 14296]
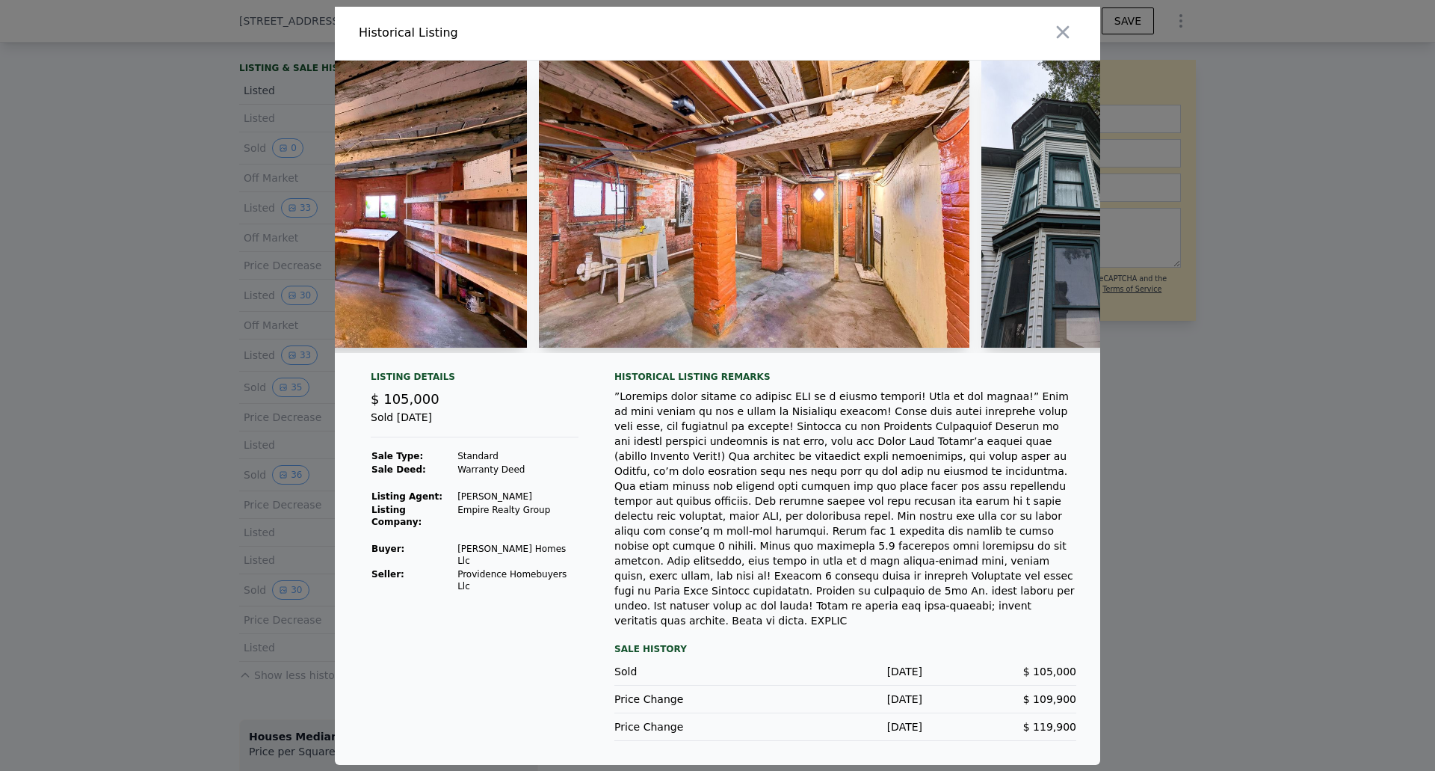
click at [1224, 439] on div at bounding box center [717, 385] width 1435 height 771
